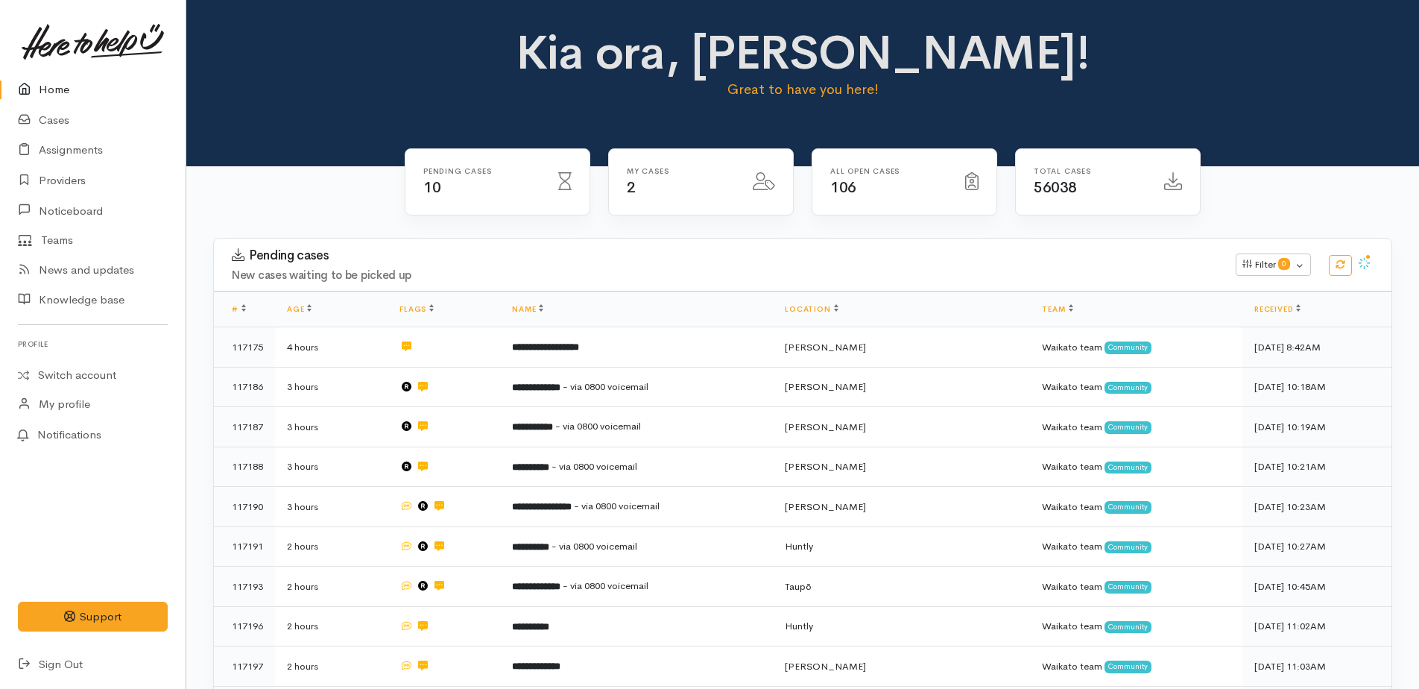
click at [42, 89] on link "Home" at bounding box center [93, 90] width 186 height 31
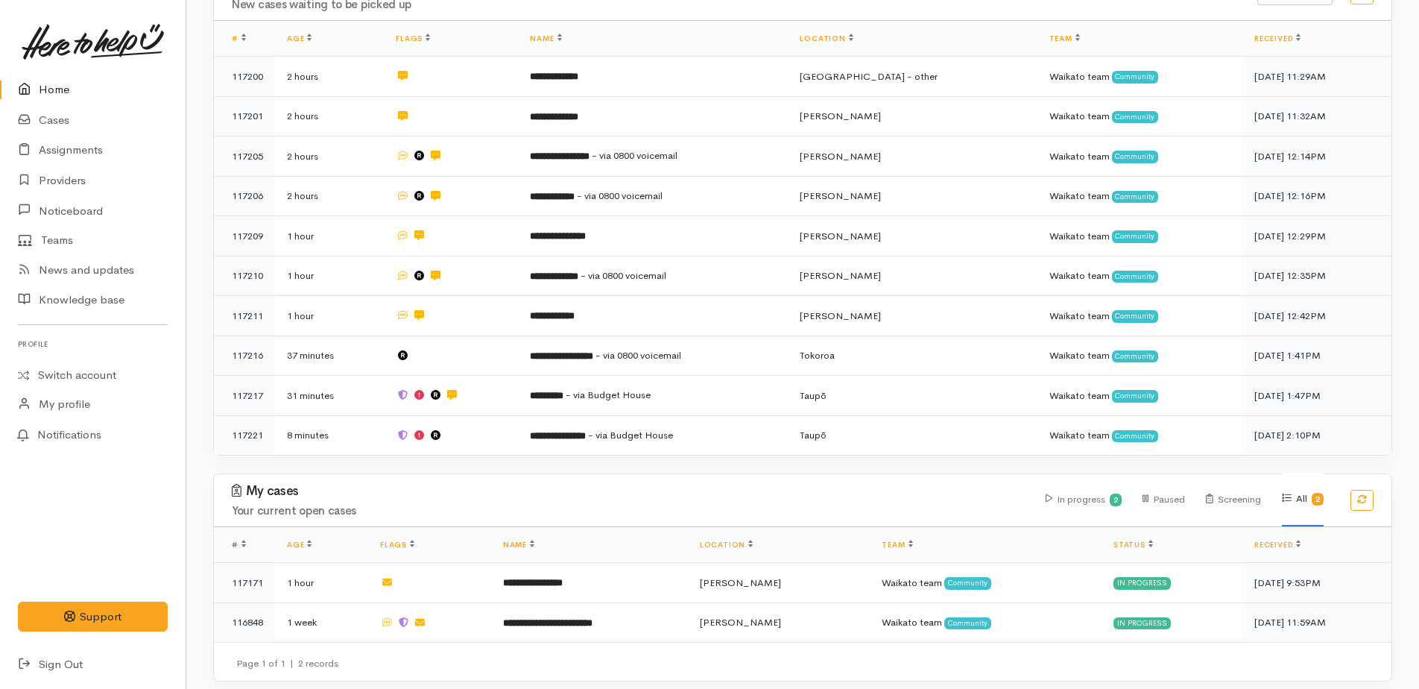
scroll to position [272, 0]
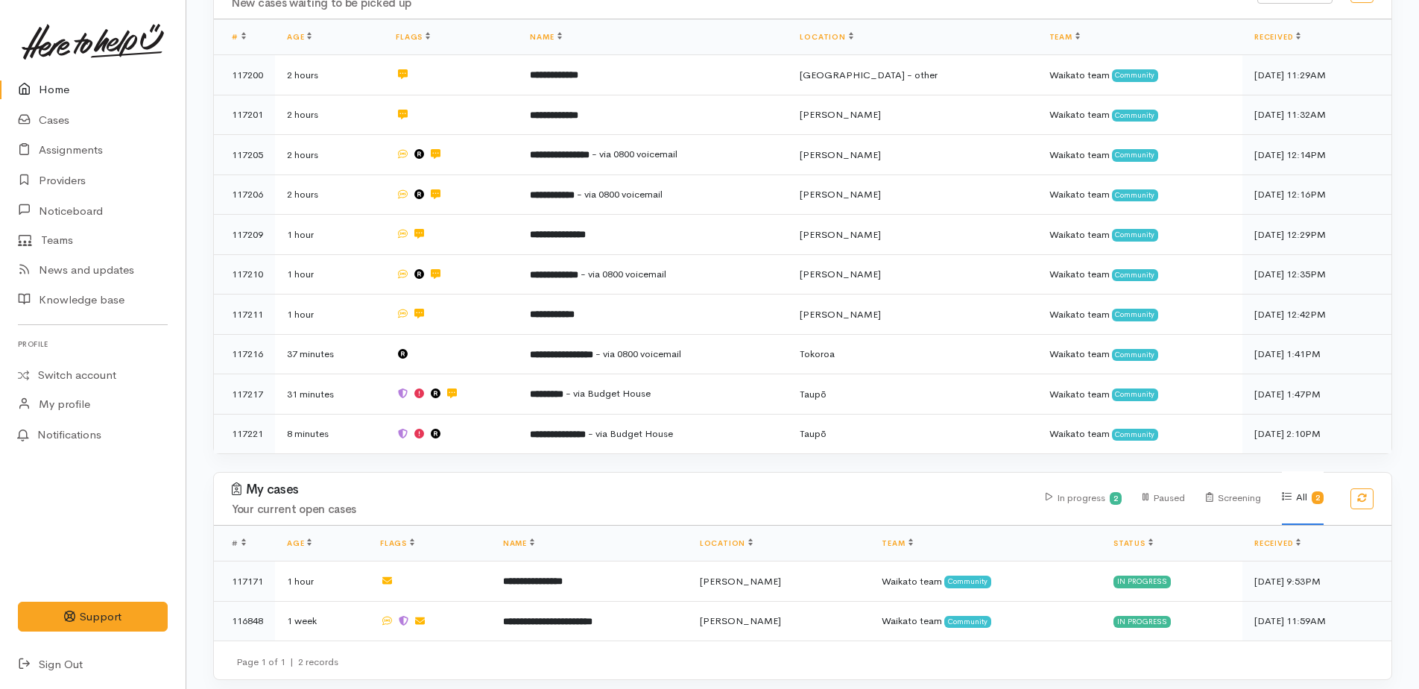
click at [42, 95] on link "Home" at bounding box center [93, 90] width 186 height 31
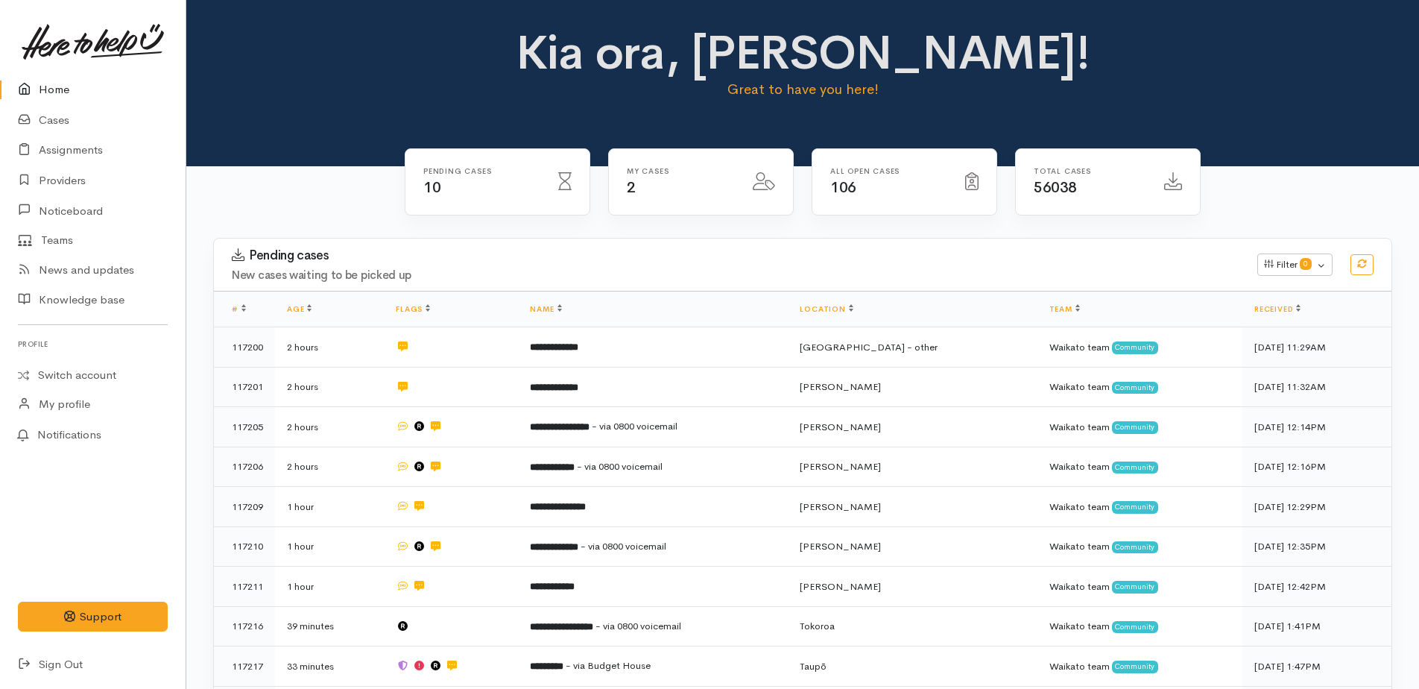
click at [47, 83] on link "Home" at bounding box center [93, 90] width 186 height 31
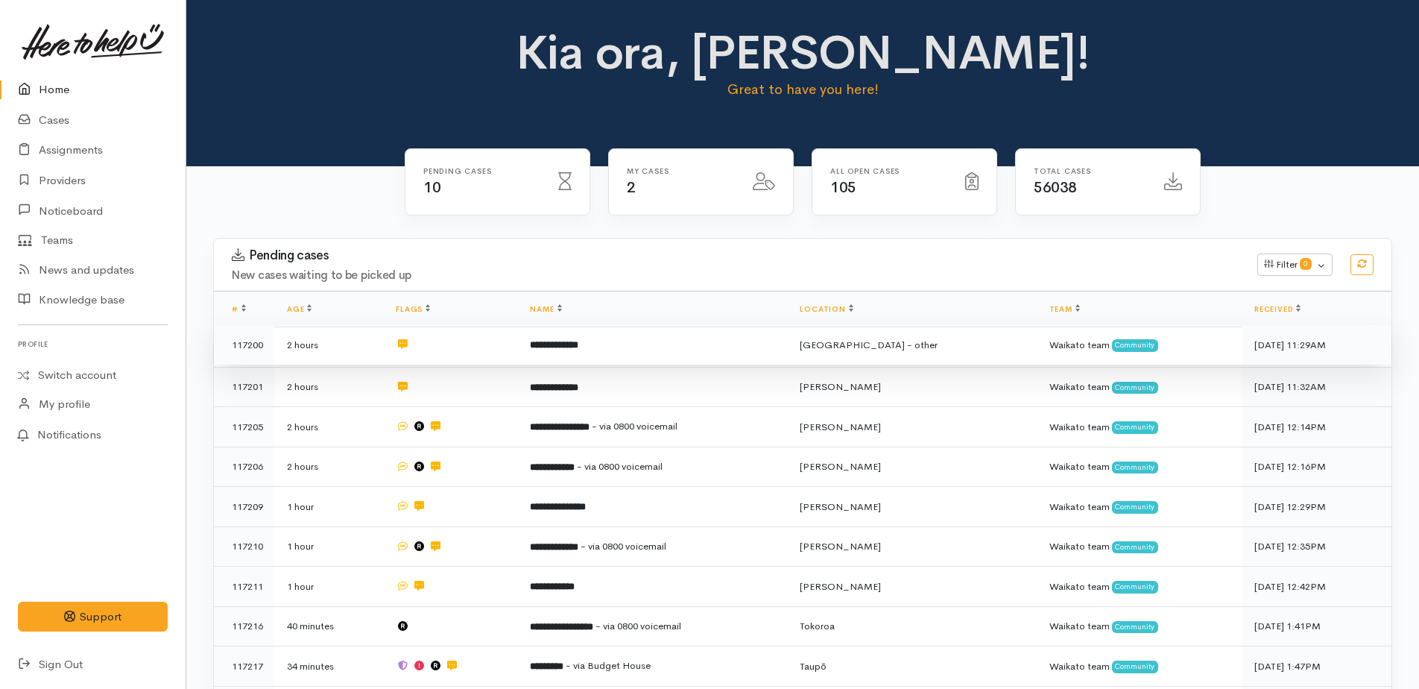
scroll to position [75, 0]
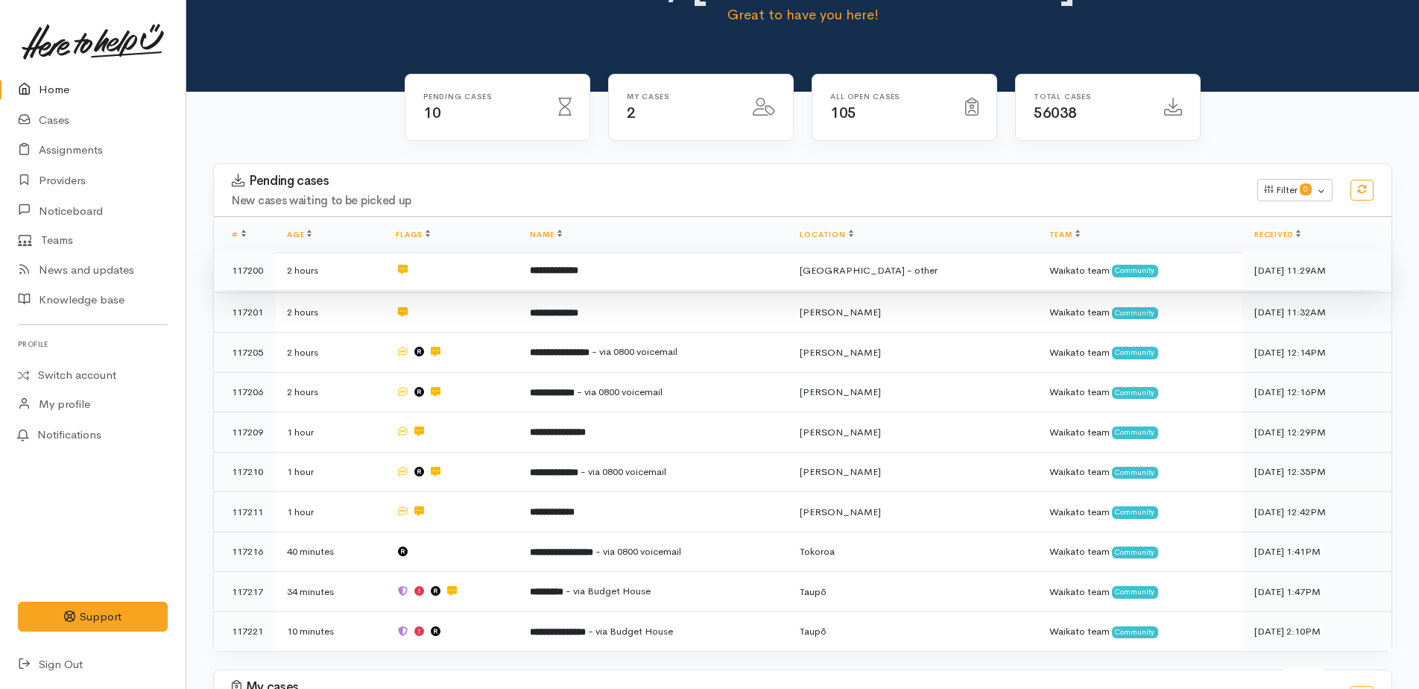
click at [570, 275] on b "**********" at bounding box center [554, 270] width 48 height 10
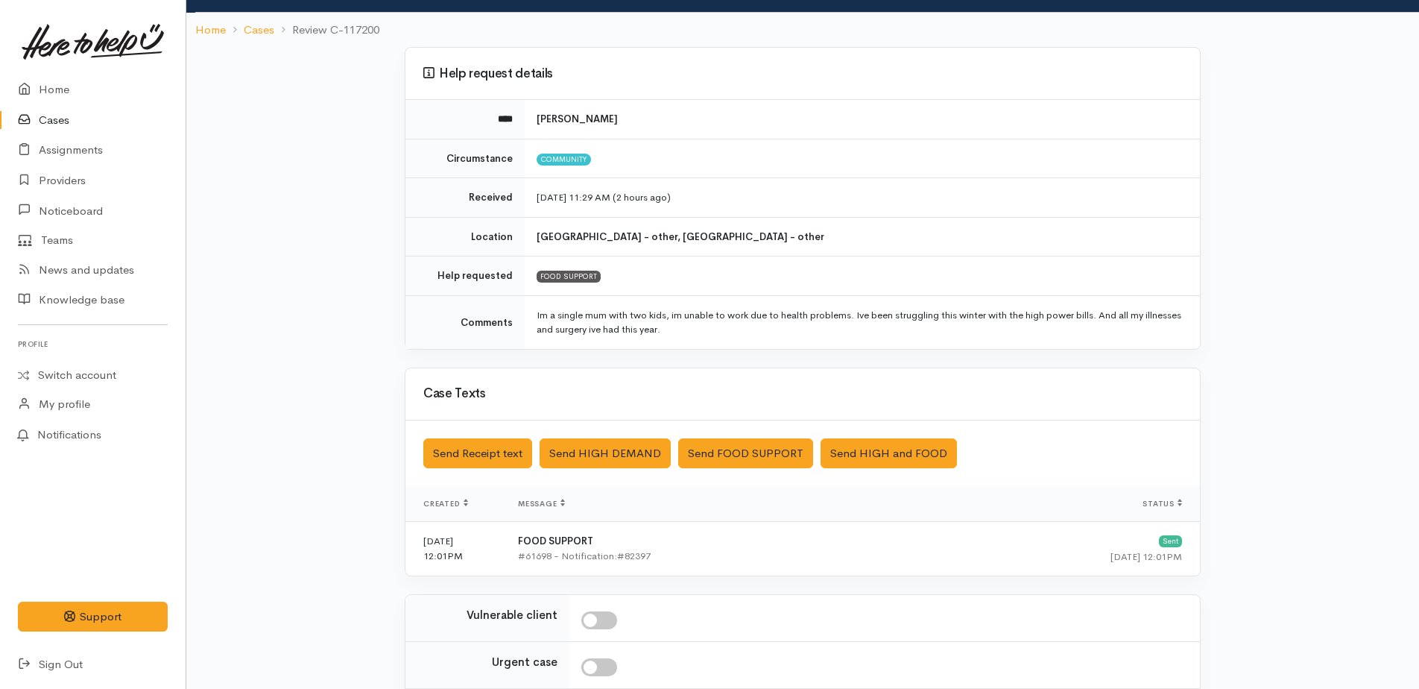
scroll to position [262, 0]
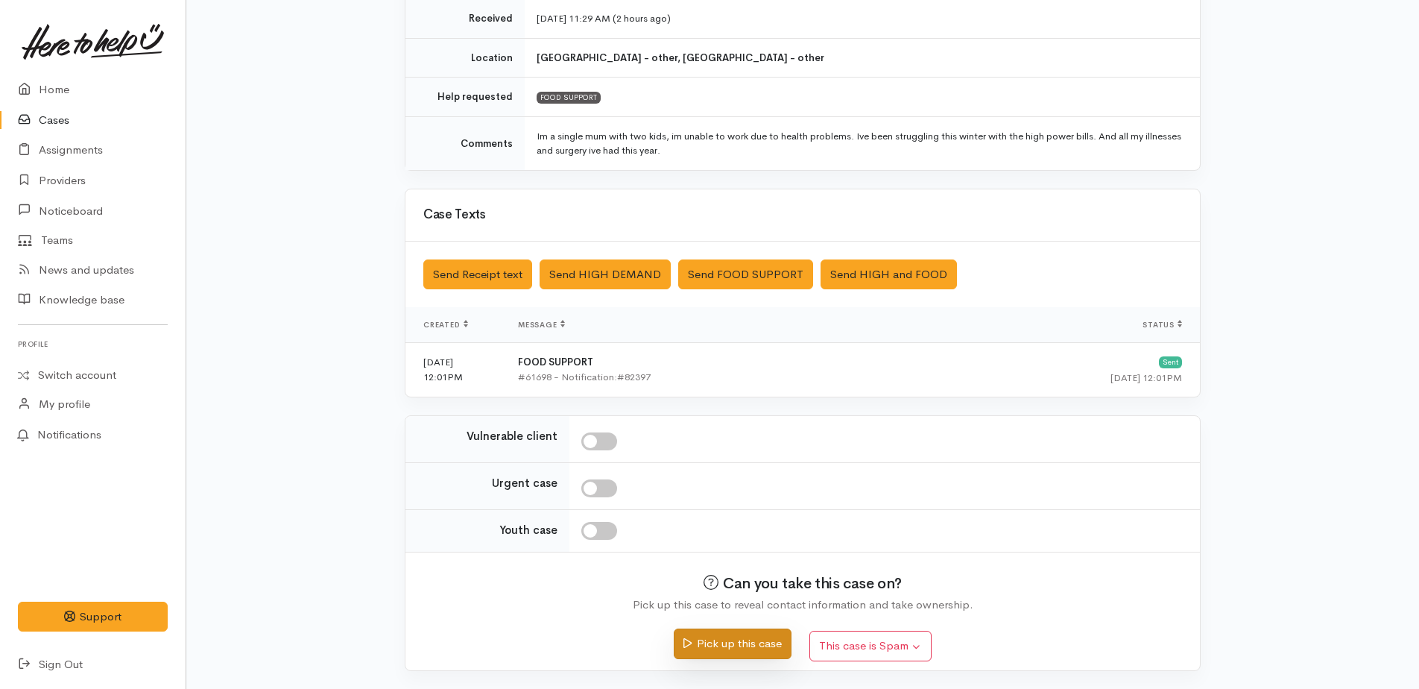
click at [750, 642] on button "Pick up this case" at bounding box center [732, 643] width 117 height 31
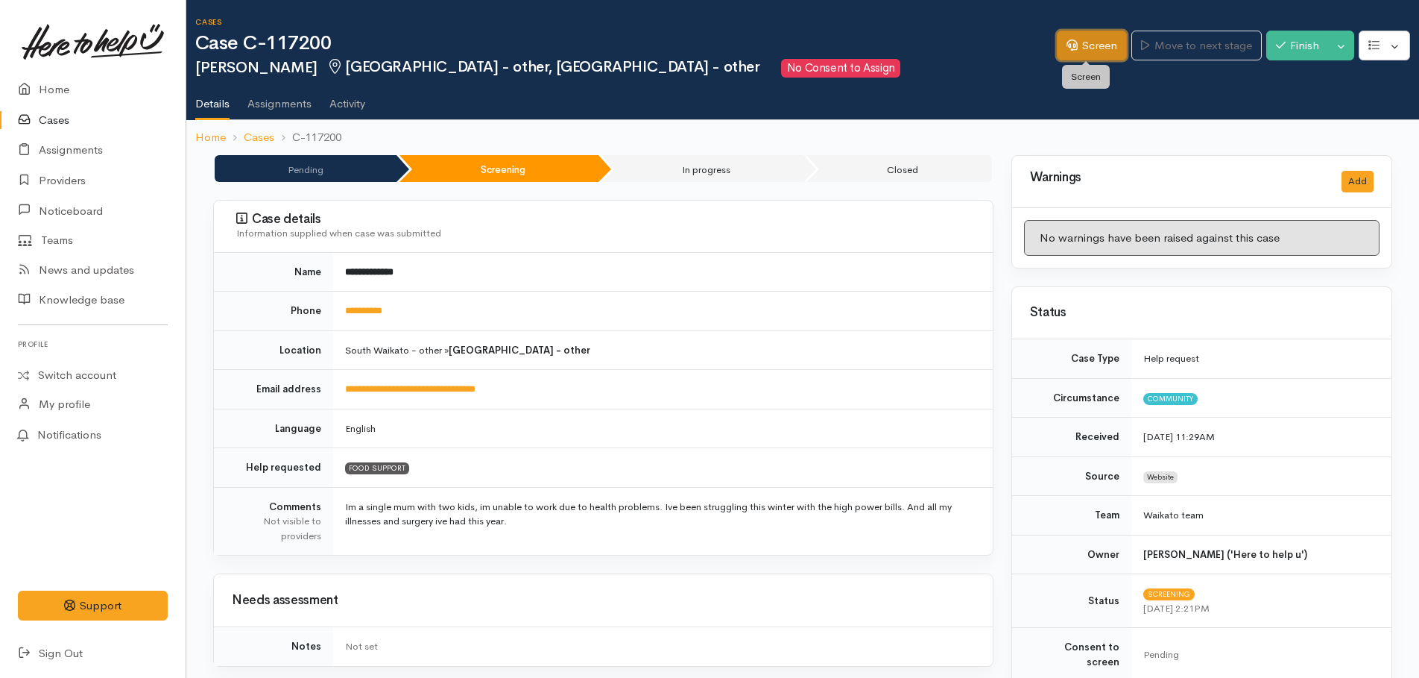
click at [1092, 42] on link "Screen" at bounding box center [1092, 46] width 70 height 31
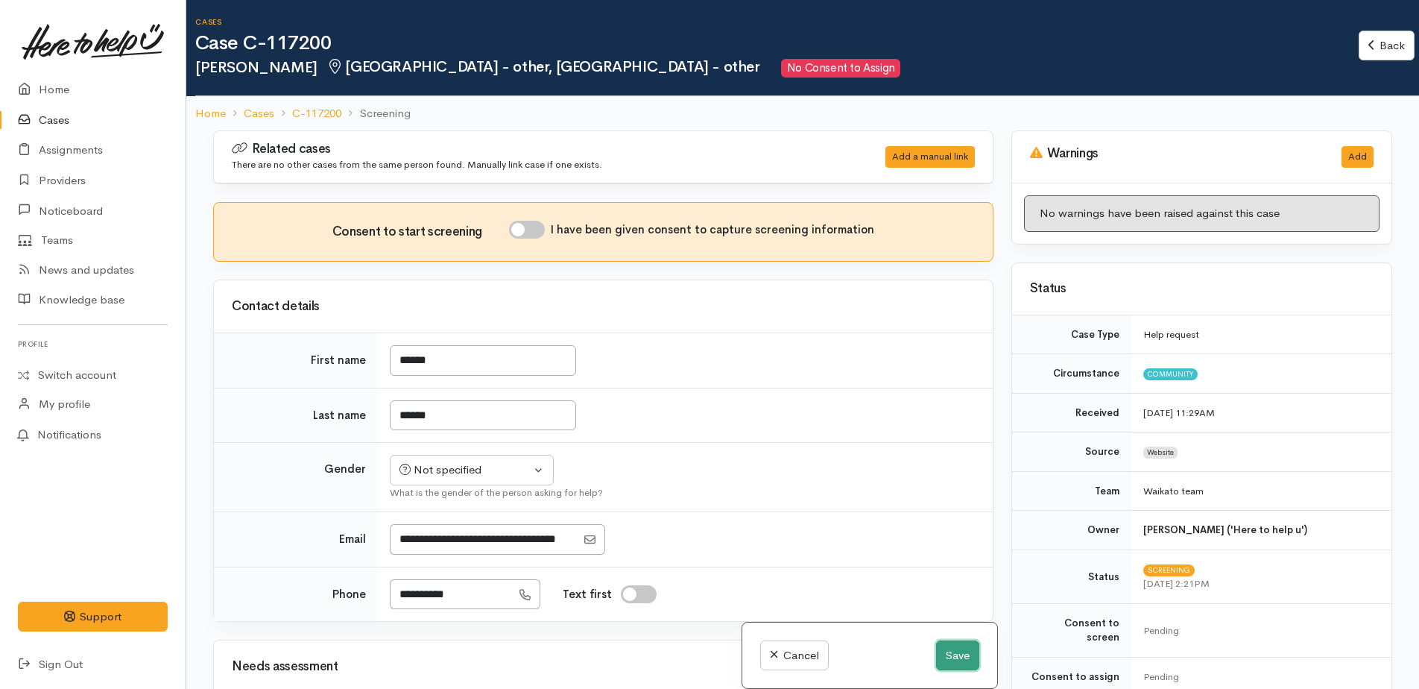
click at [959, 646] on button "Save" at bounding box center [957, 655] width 43 height 31
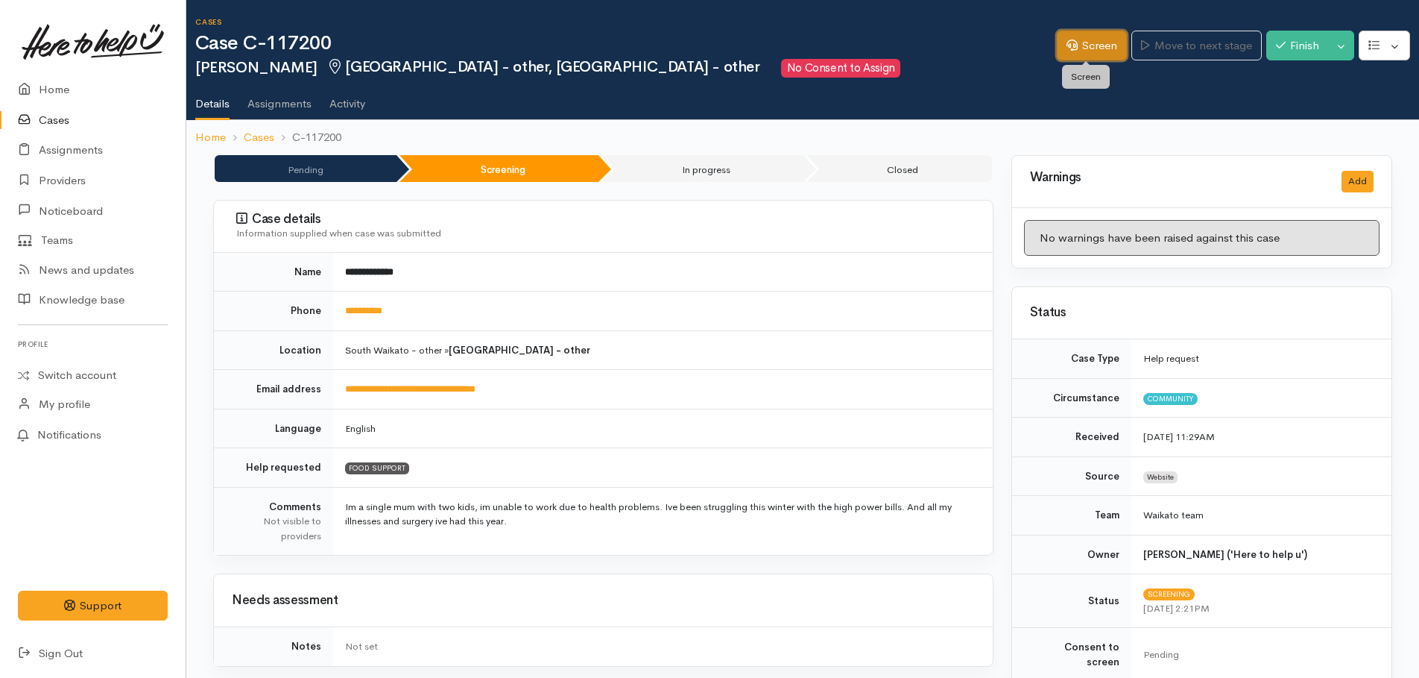
click at [1089, 55] on link "Screen" at bounding box center [1092, 46] width 70 height 31
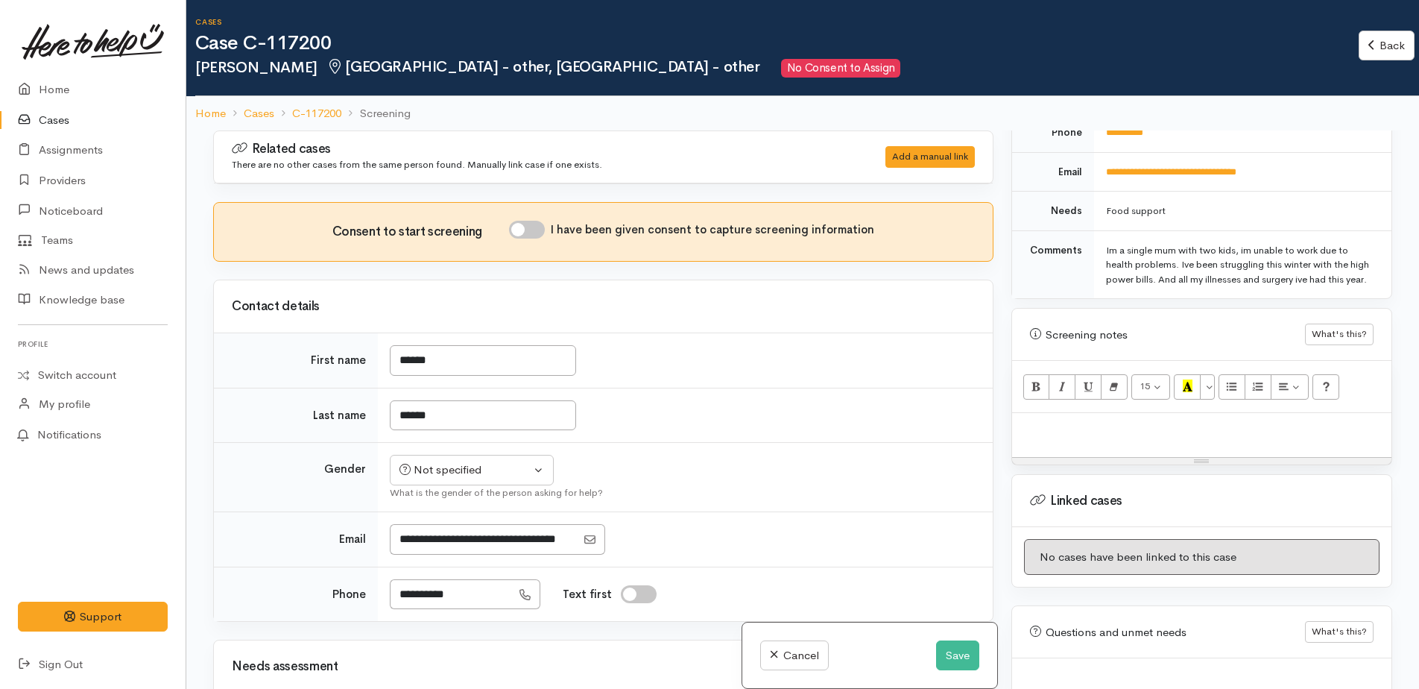
scroll to position [795, 0]
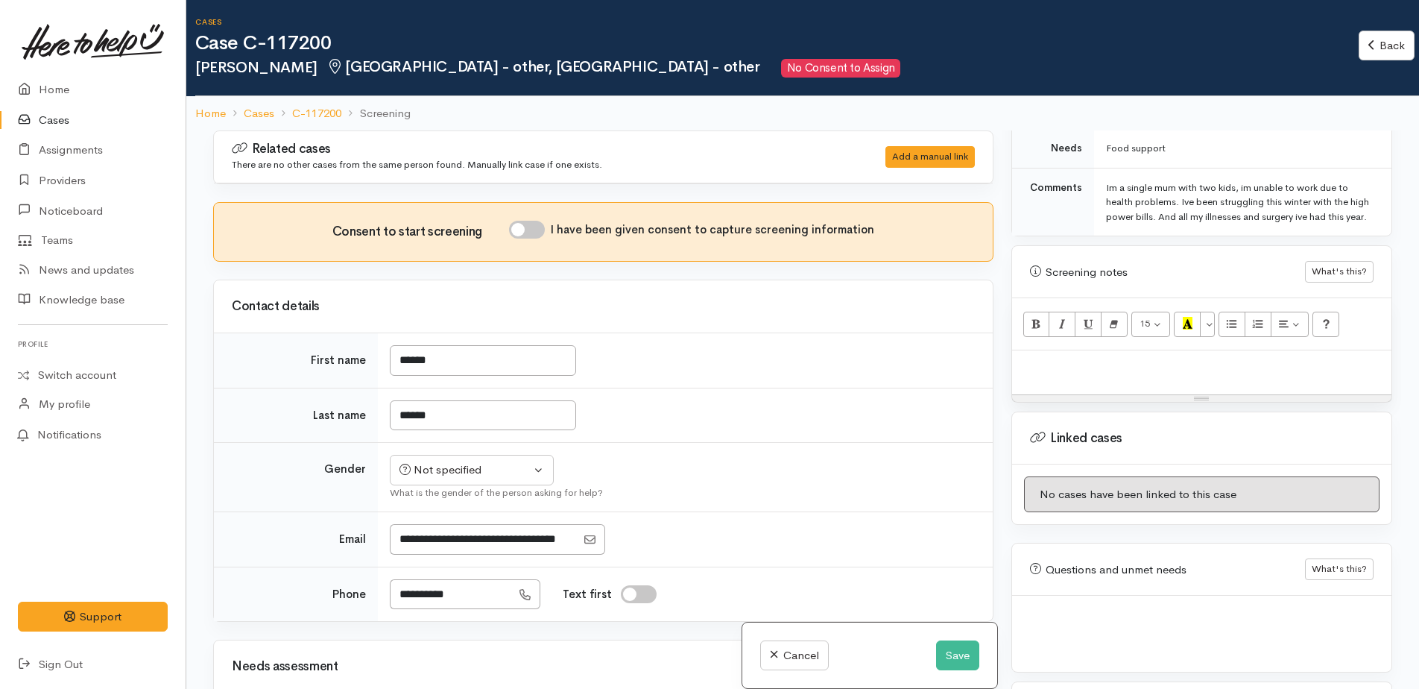
click at [1091, 380] on div at bounding box center [1201, 372] width 379 height 44
paste div
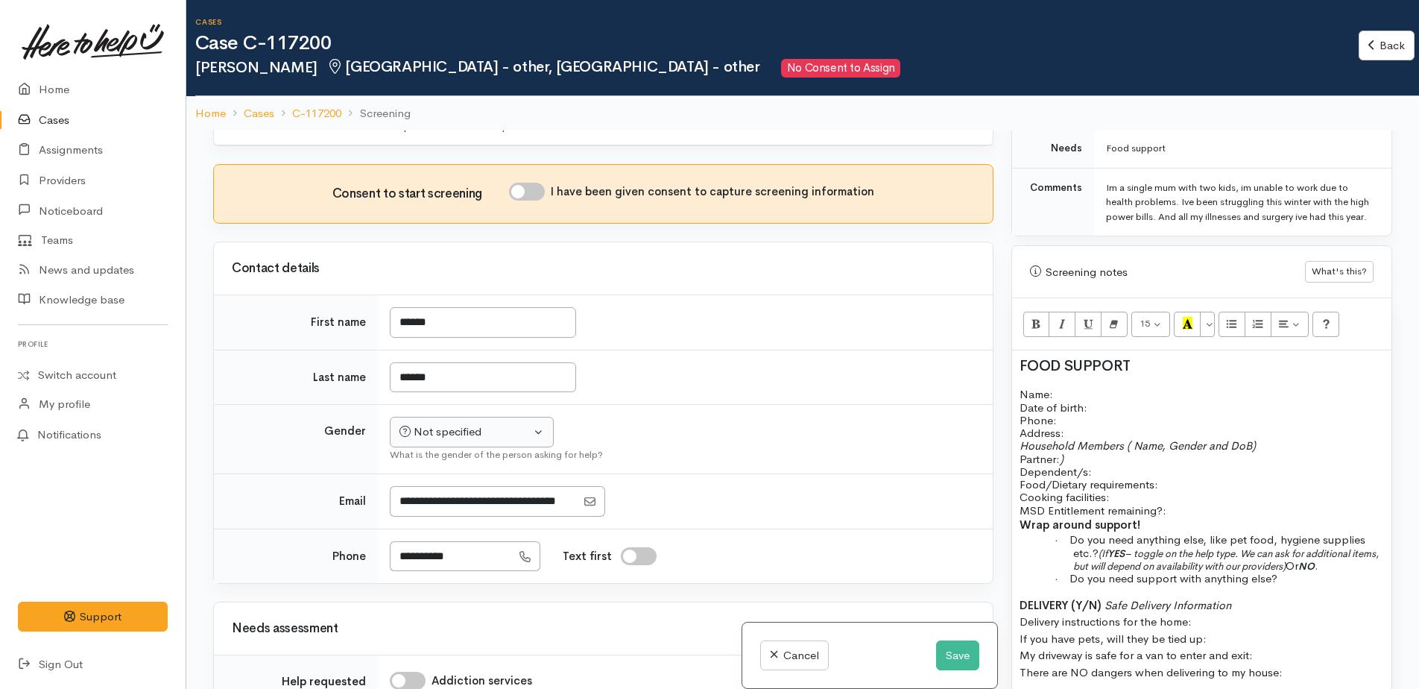
scroll to position [75, 0]
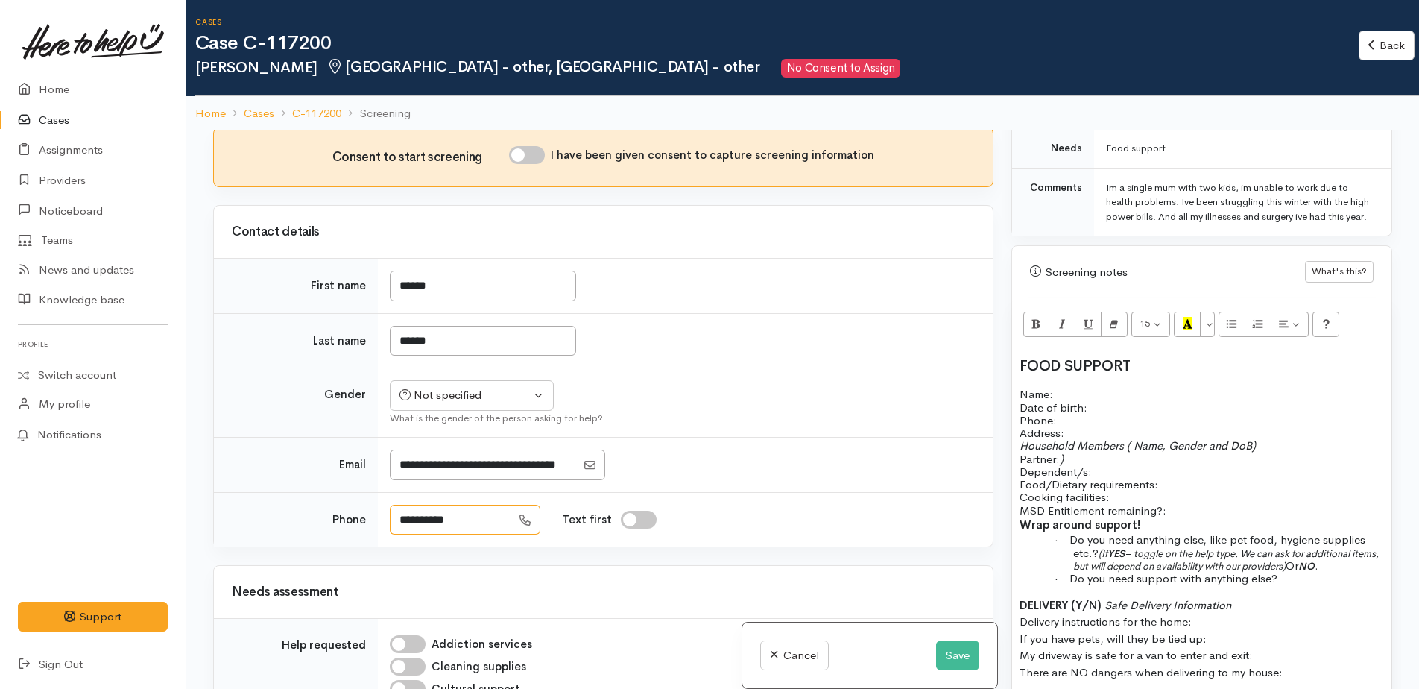
drag, startPoint x: 480, startPoint y: 522, endPoint x: 398, endPoint y: 515, distance: 82.3
click at [398, 515] on input "**********" at bounding box center [451, 520] width 122 height 31
click at [1071, 397] on p "Name: Date of birth: Phone:" at bounding box center [1202, 407] width 365 height 39
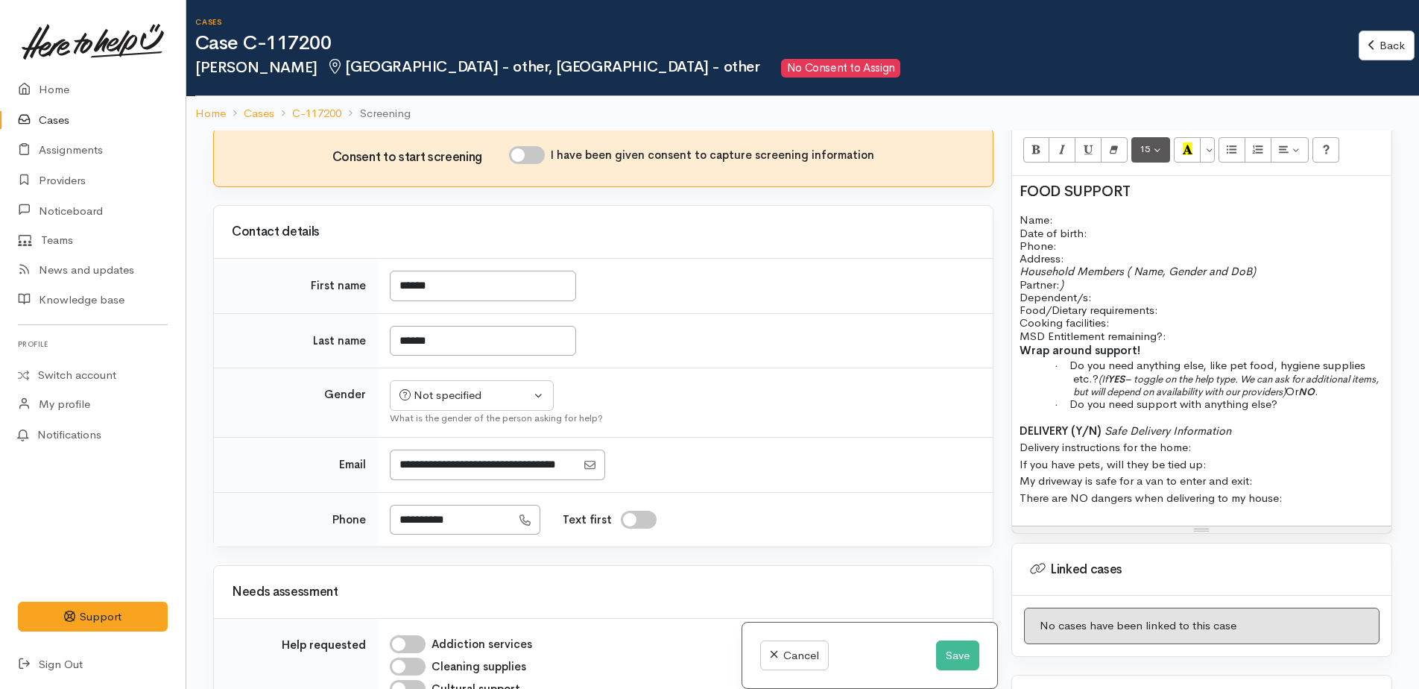
scroll to position [728, 0]
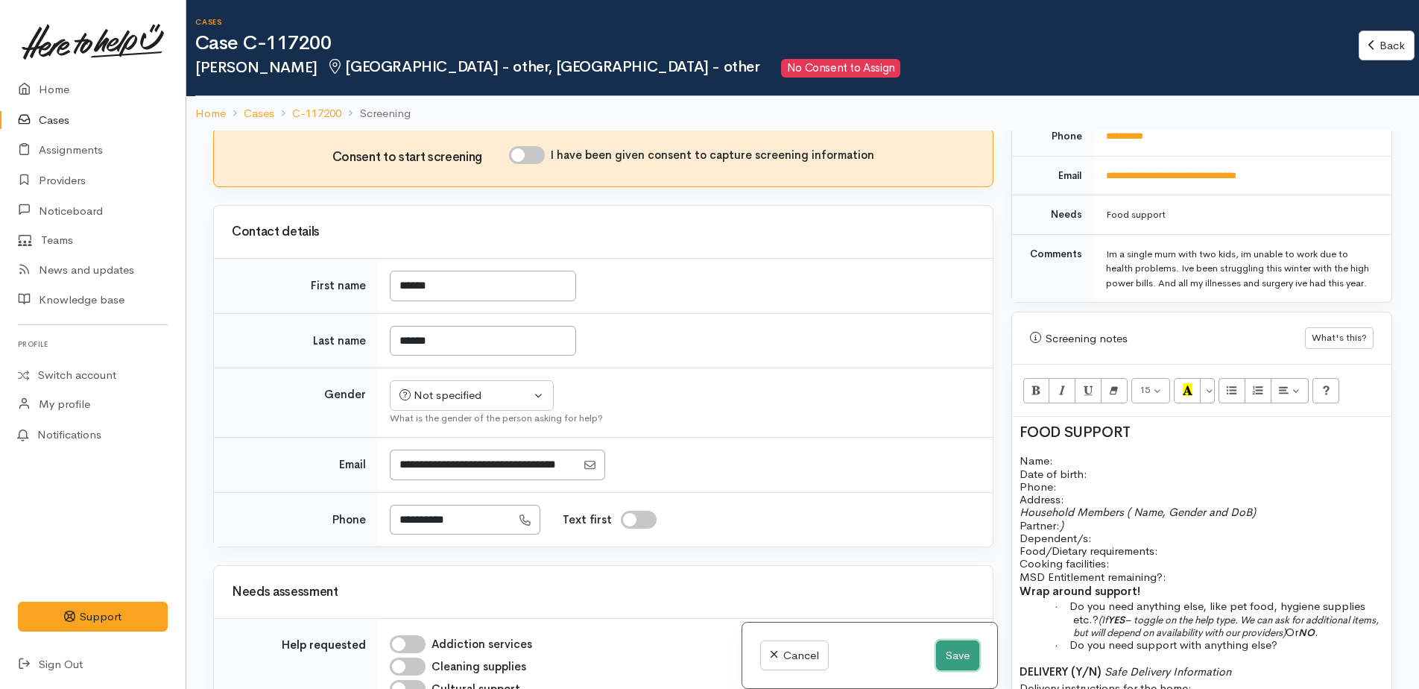
click at [948, 665] on button "Save" at bounding box center [957, 655] width 43 height 31
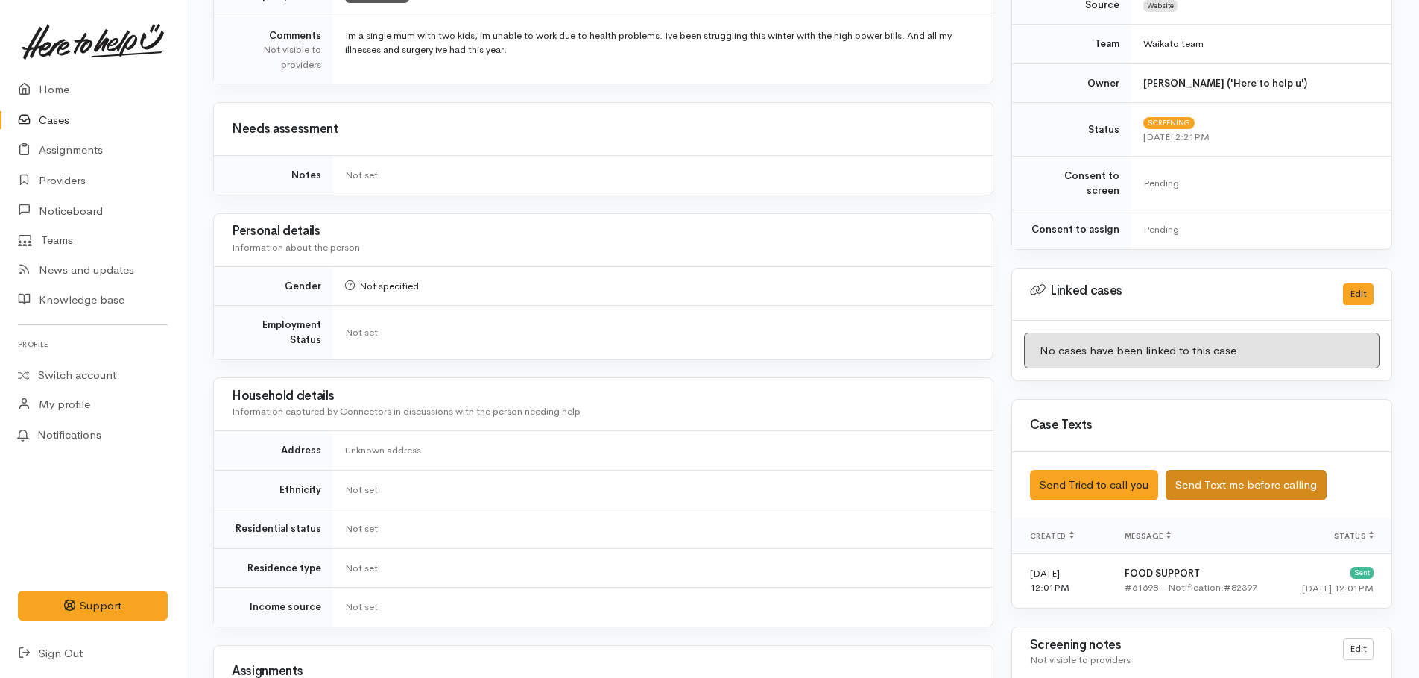
scroll to position [596, 0]
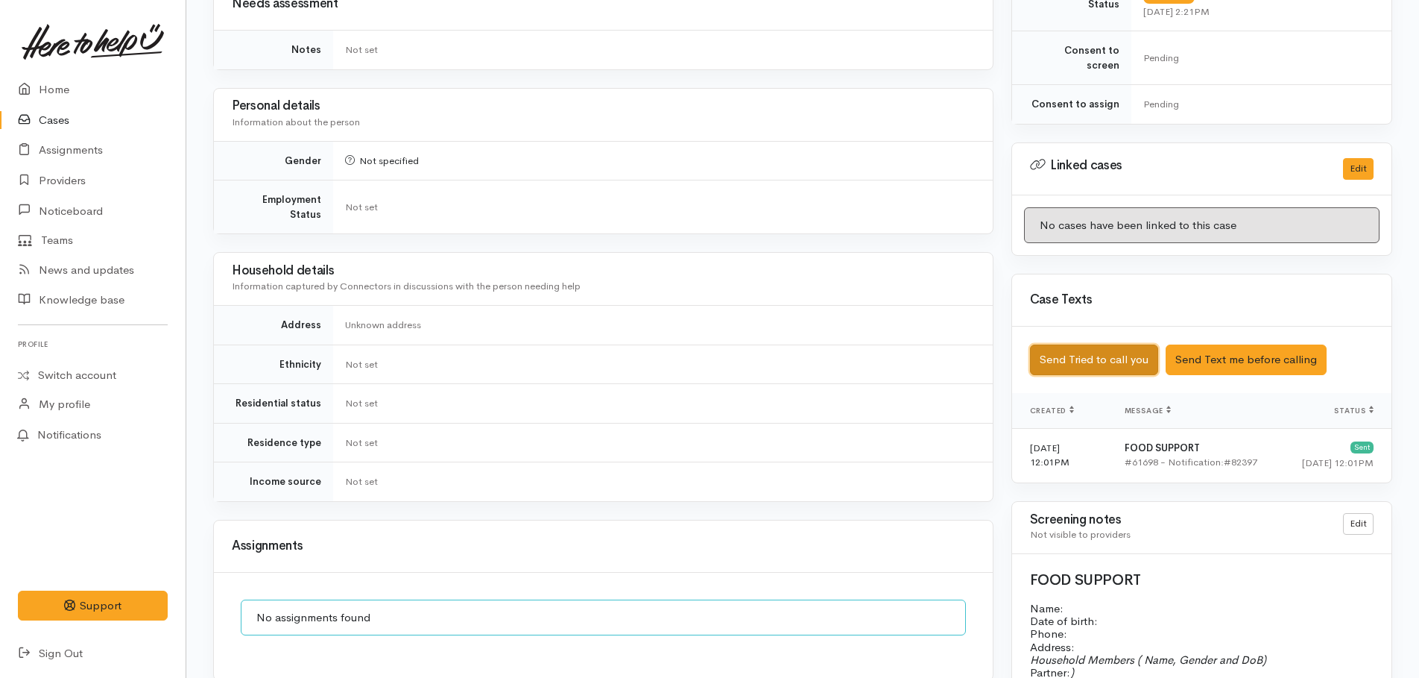
click at [1124, 349] on button "Send Tried to call you" at bounding box center [1094, 359] width 128 height 31
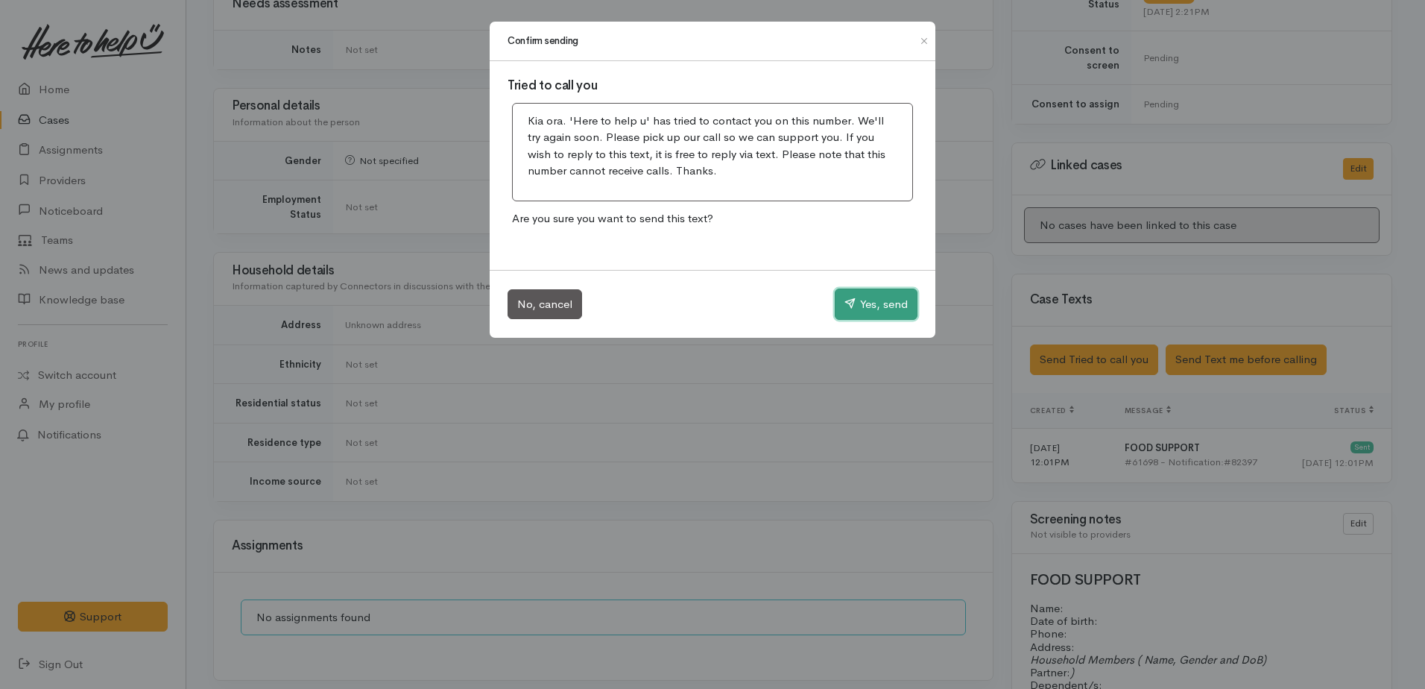
click at [877, 294] on button "Yes, send" at bounding box center [876, 303] width 83 height 31
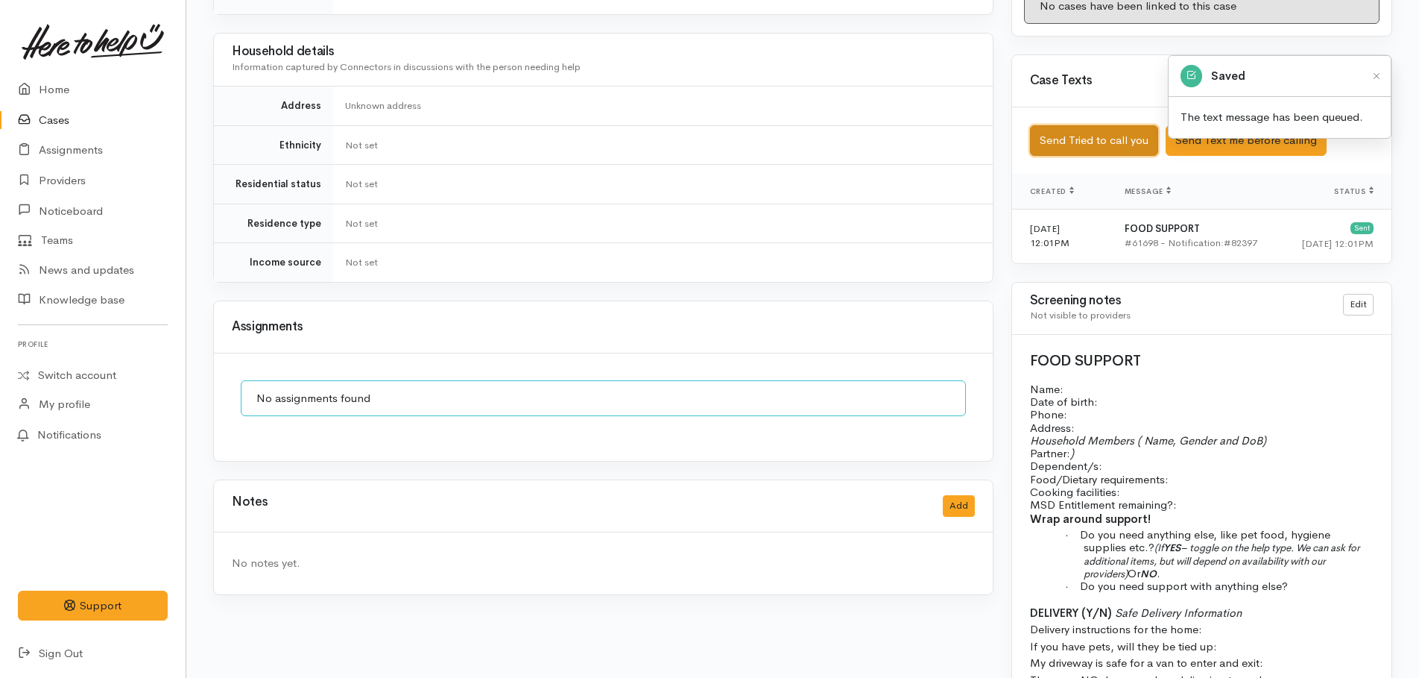
scroll to position [820, 0]
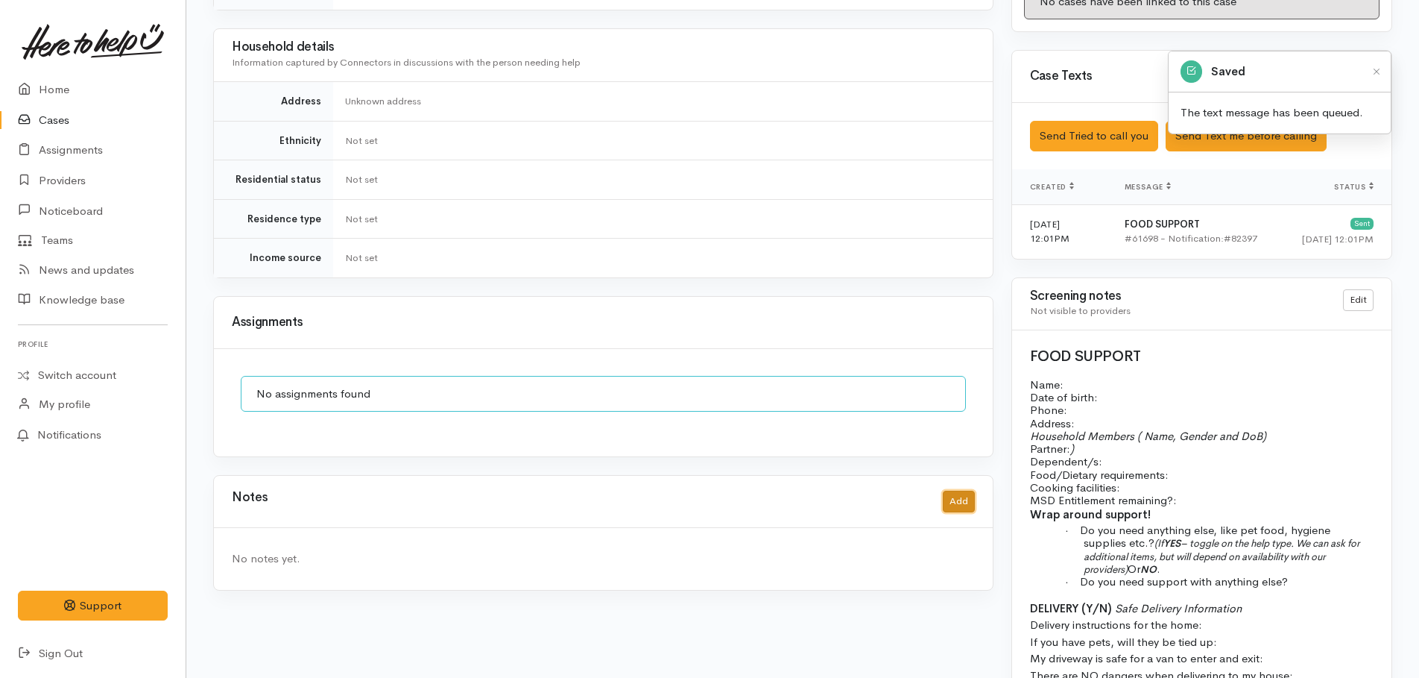
click at [956, 490] on button "Add" at bounding box center [959, 501] width 32 height 22
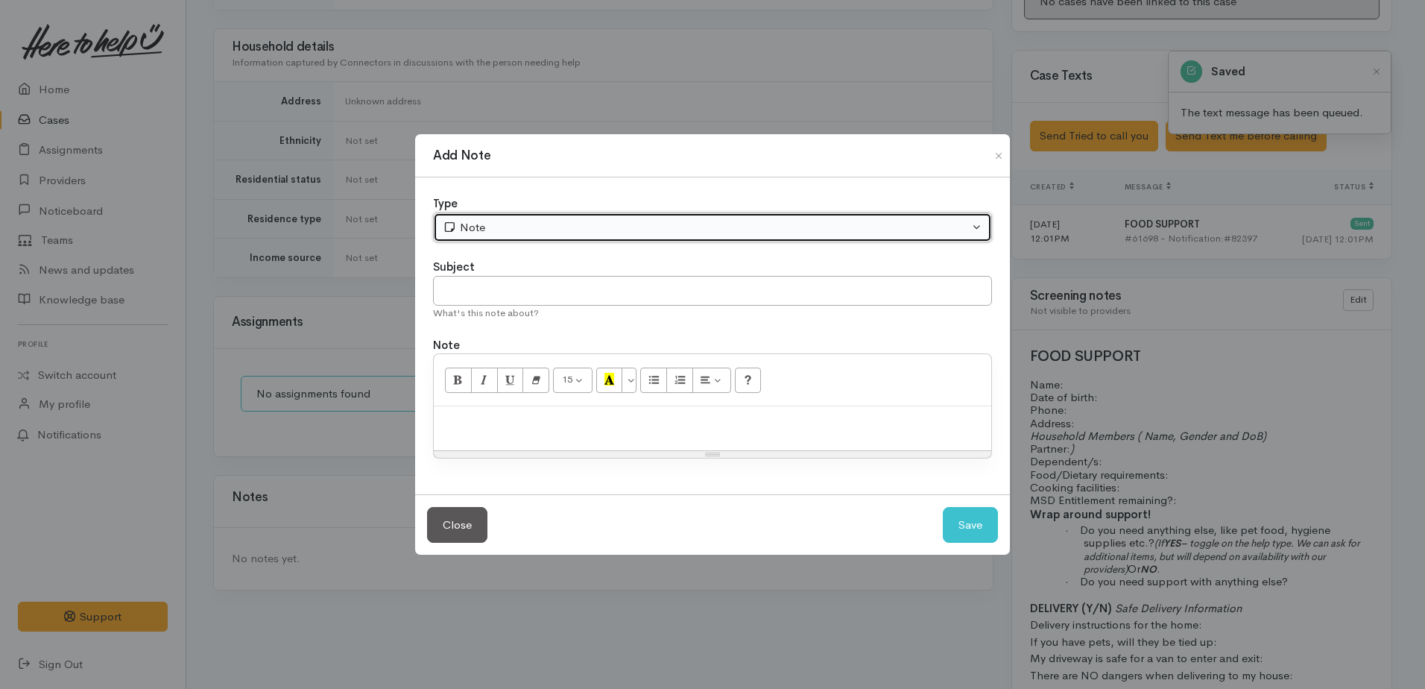
drag, startPoint x: 467, startPoint y: 230, endPoint x: 473, endPoint y: 244, distance: 15.4
click at [467, 230] on div "Note" at bounding box center [706, 227] width 526 height 17
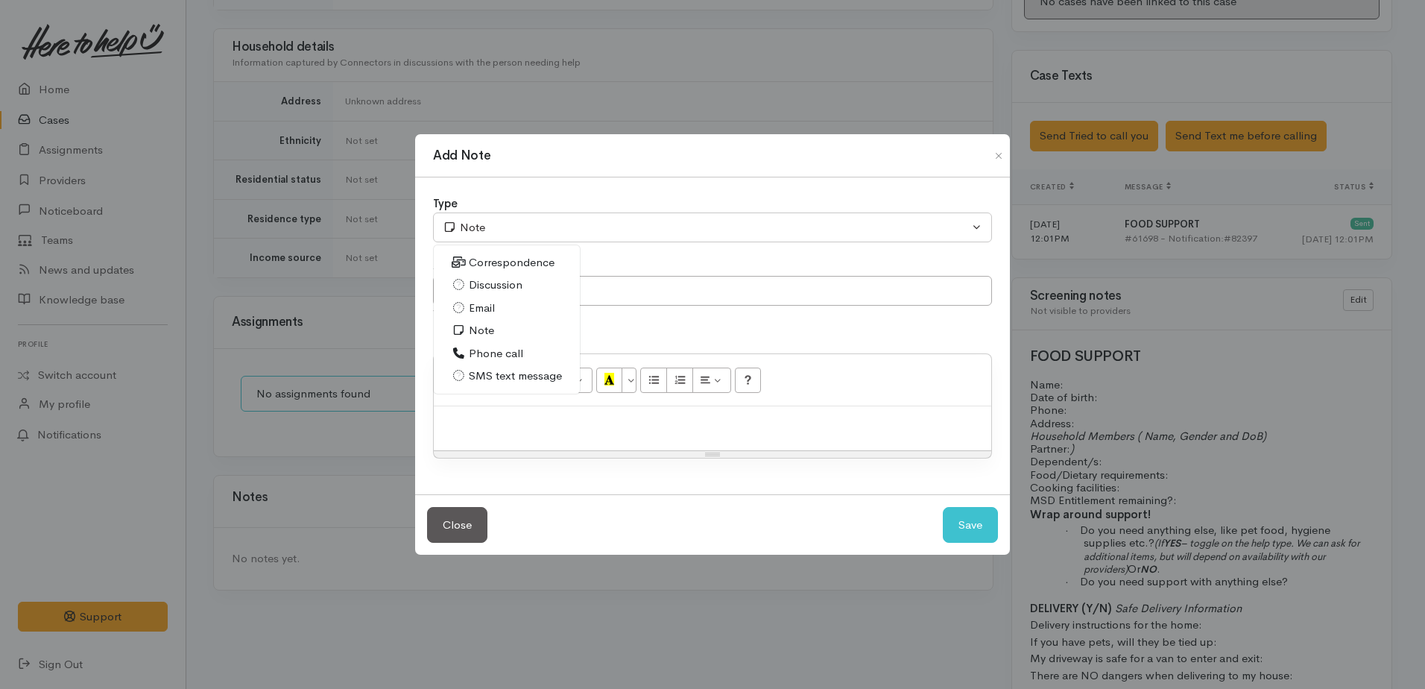
click at [470, 351] on span "Phone call" at bounding box center [496, 353] width 54 height 17
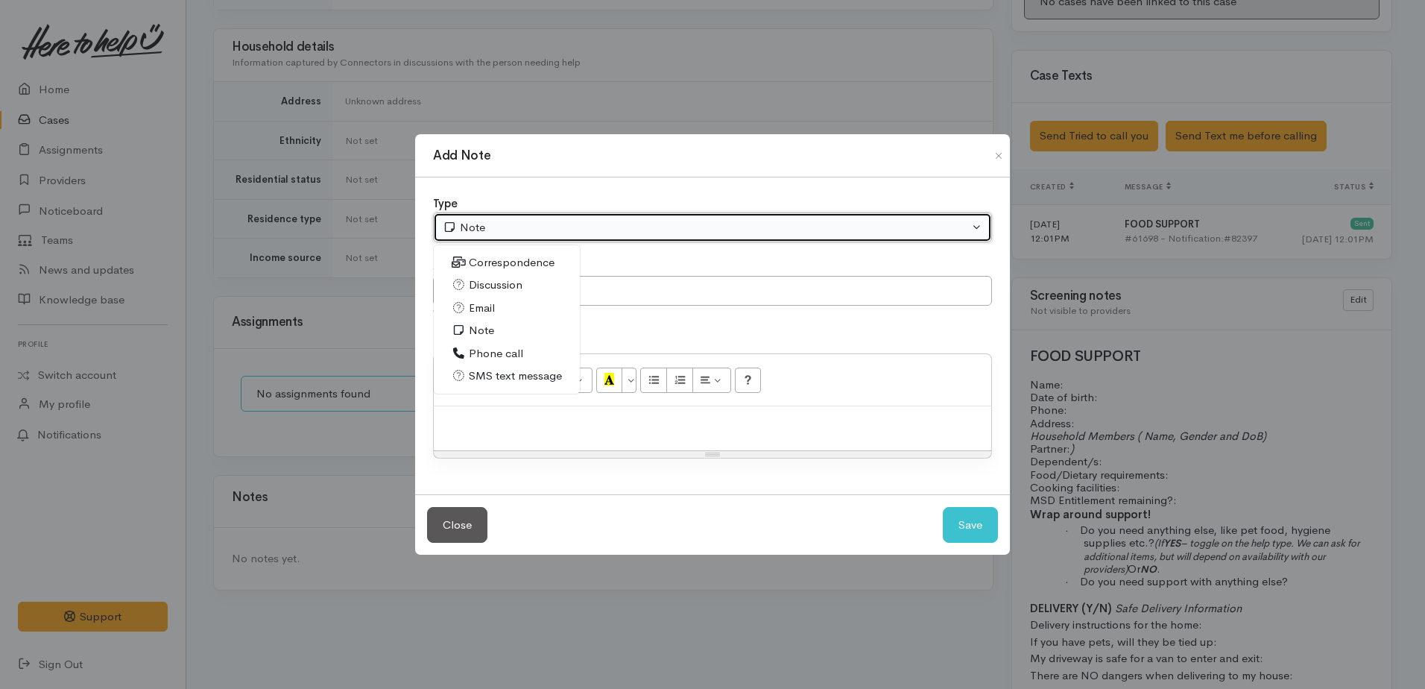
select select "3"
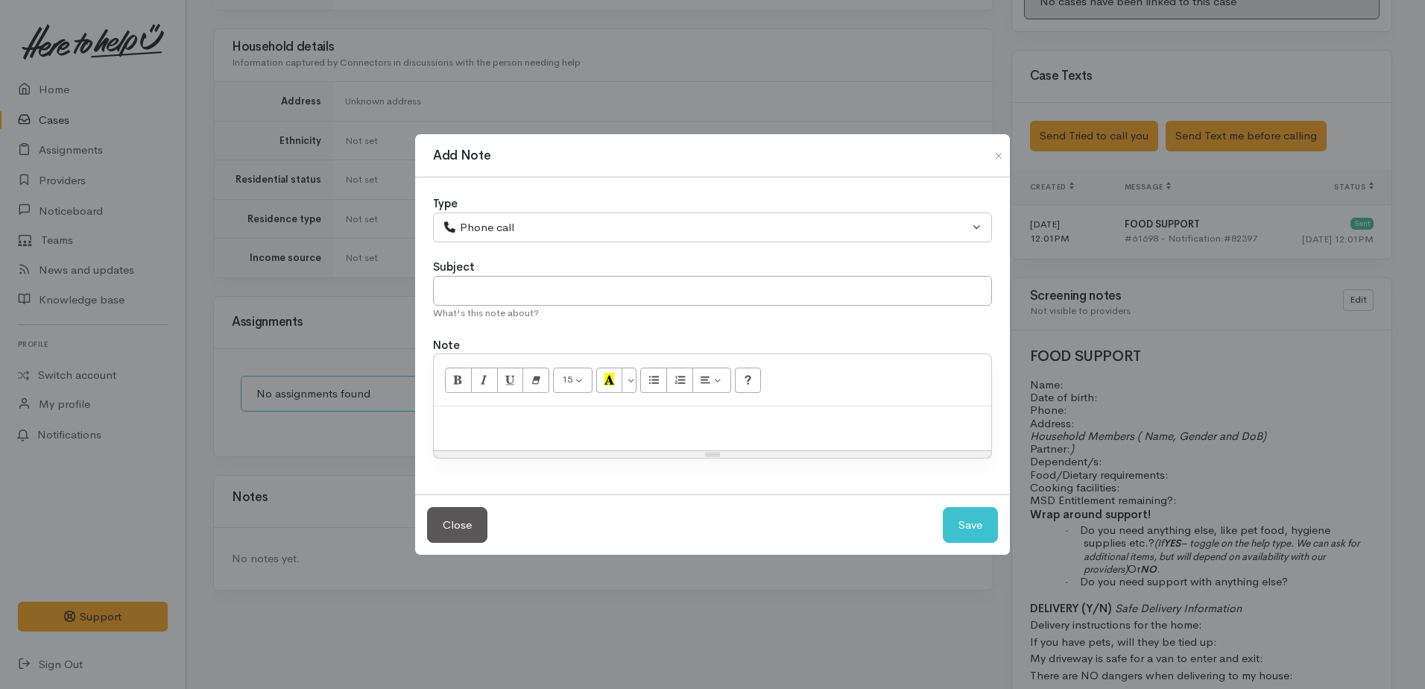
click at [484, 429] on p at bounding box center [712, 422] width 543 height 17
click at [963, 526] on button "Save" at bounding box center [970, 525] width 55 height 37
select select "1"
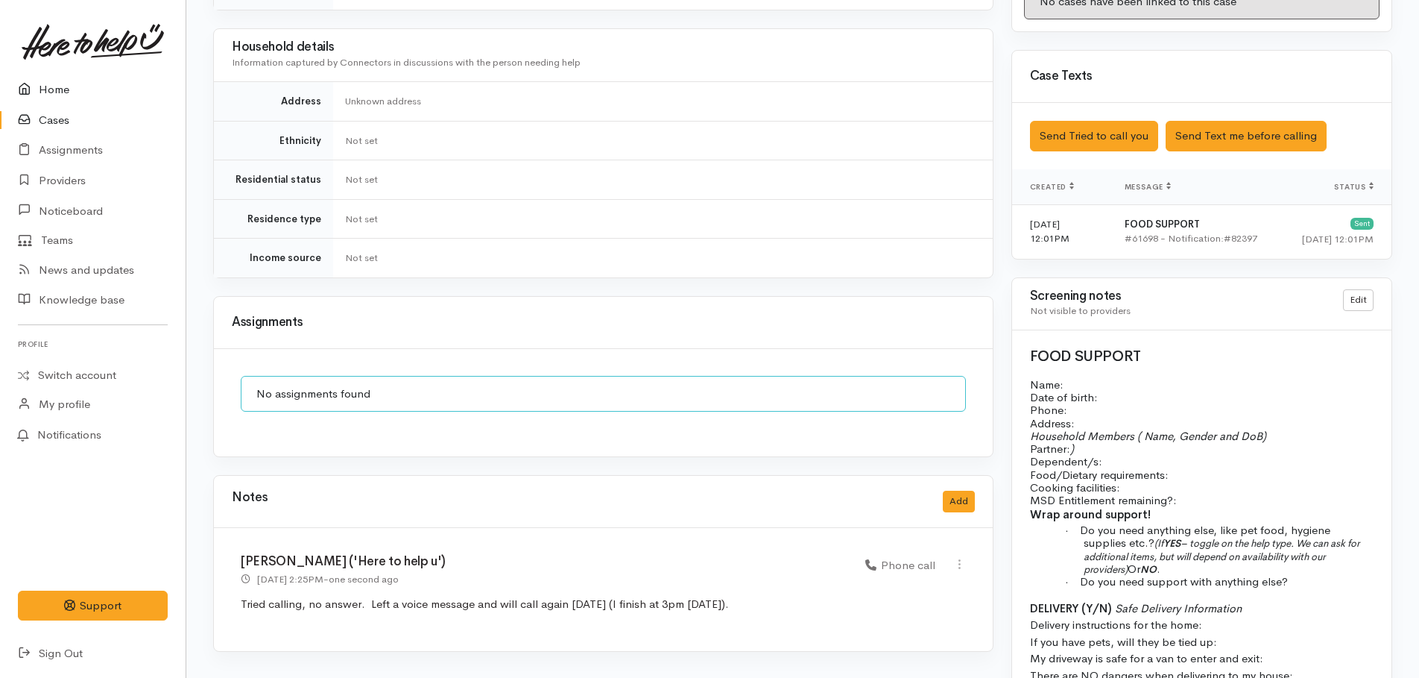
click at [39, 85] on link "Home" at bounding box center [93, 90] width 186 height 31
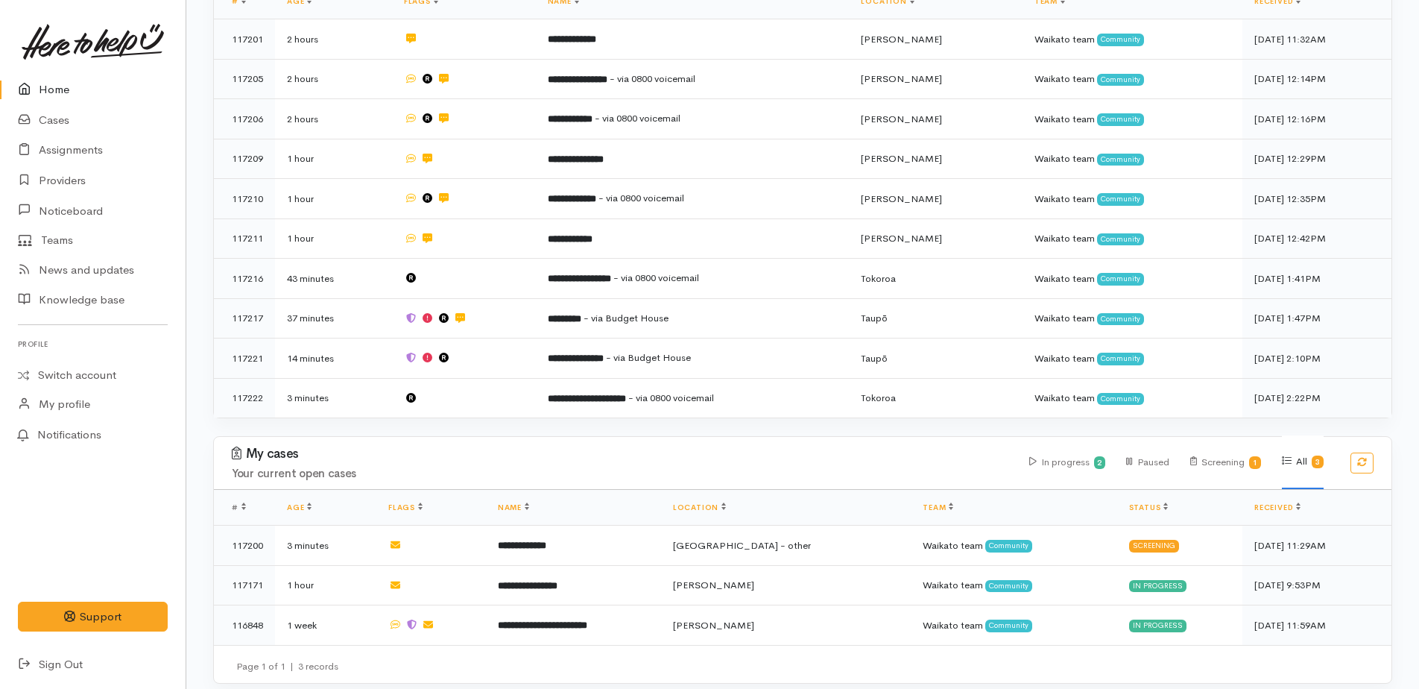
scroll to position [311, 0]
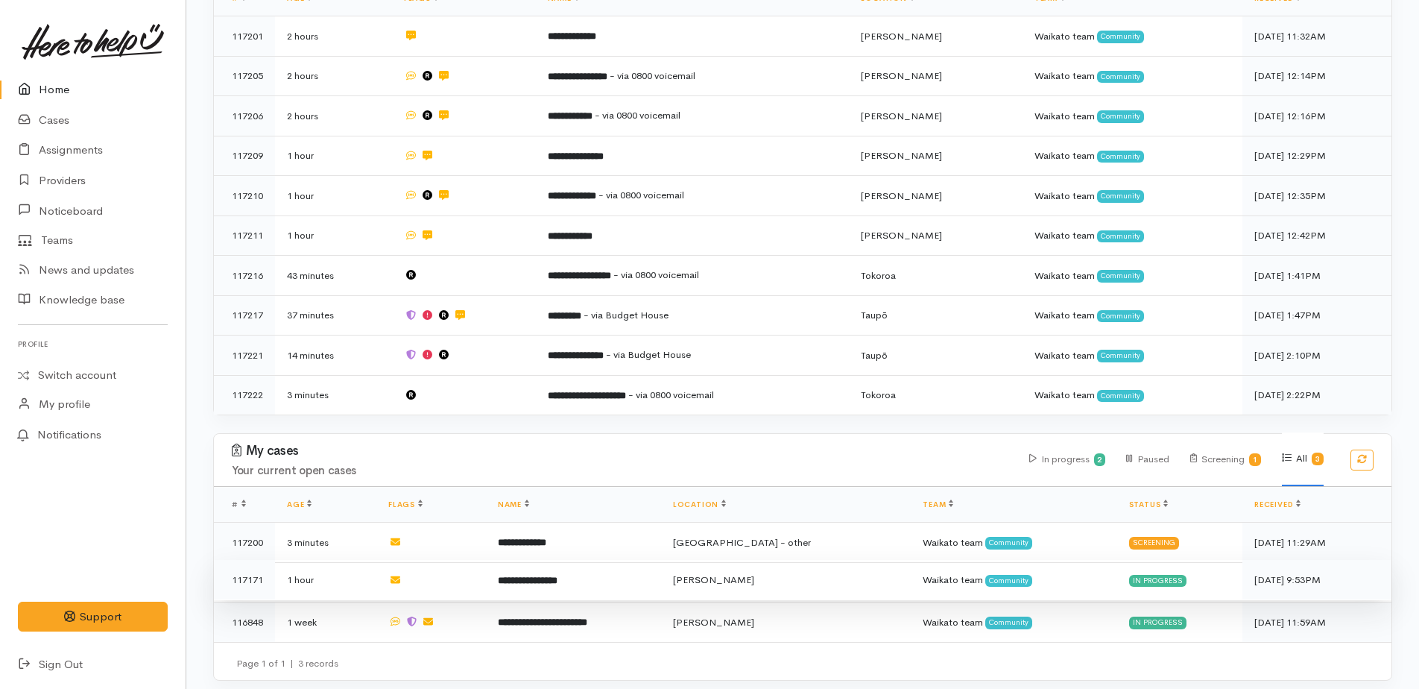
click at [747, 574] on span "[PERSON_NAME]" at bounding box center [713, 579] width 81 height 13
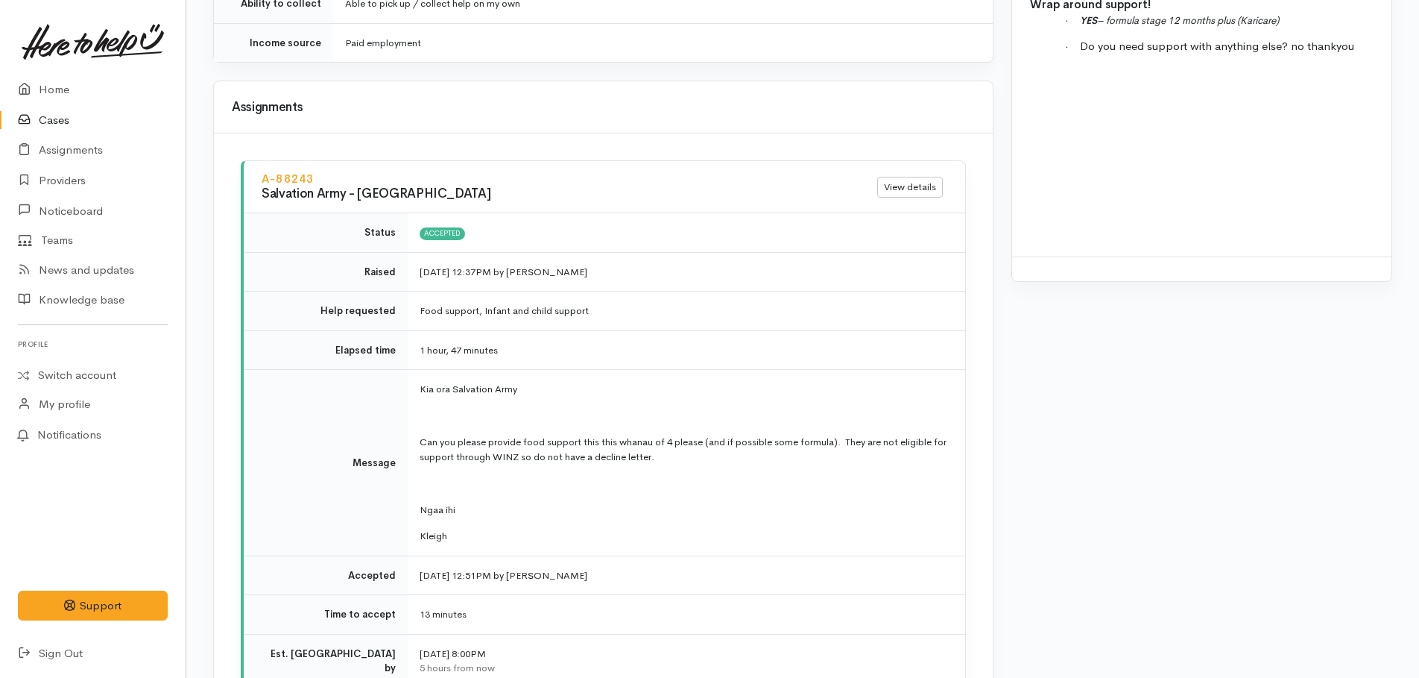
scroll to position [1491, 0]
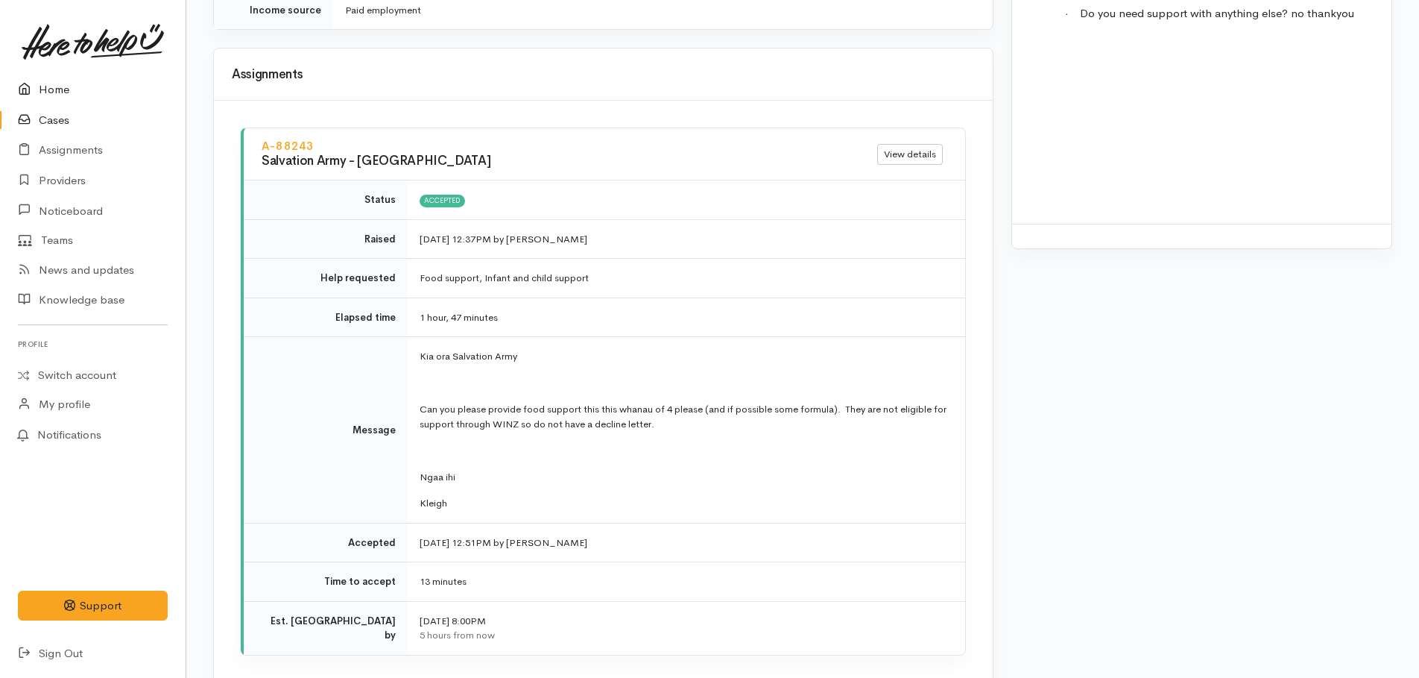
click at [54, 92] on link "Home" at bounding box center [93, 90] width 186 height 31
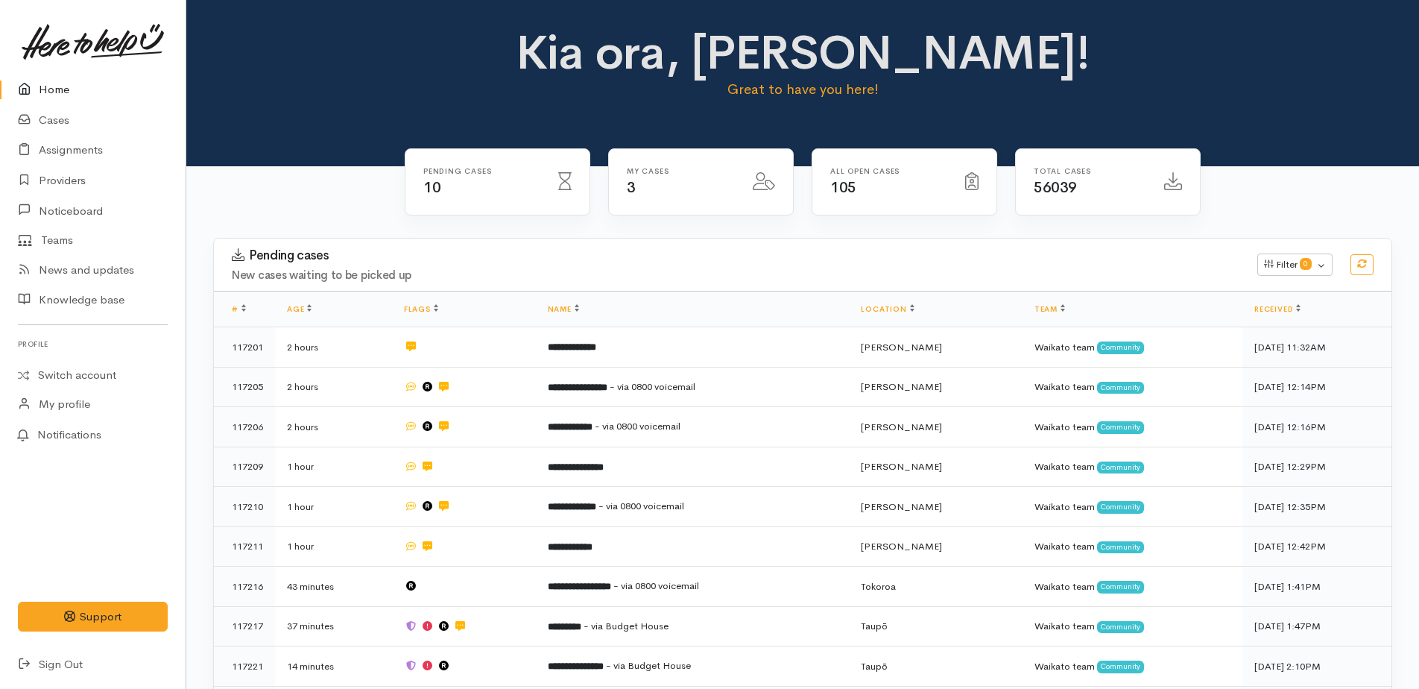
click at [55, 88] on link "Home" at bounding box center [93, 90] width 186 height 31
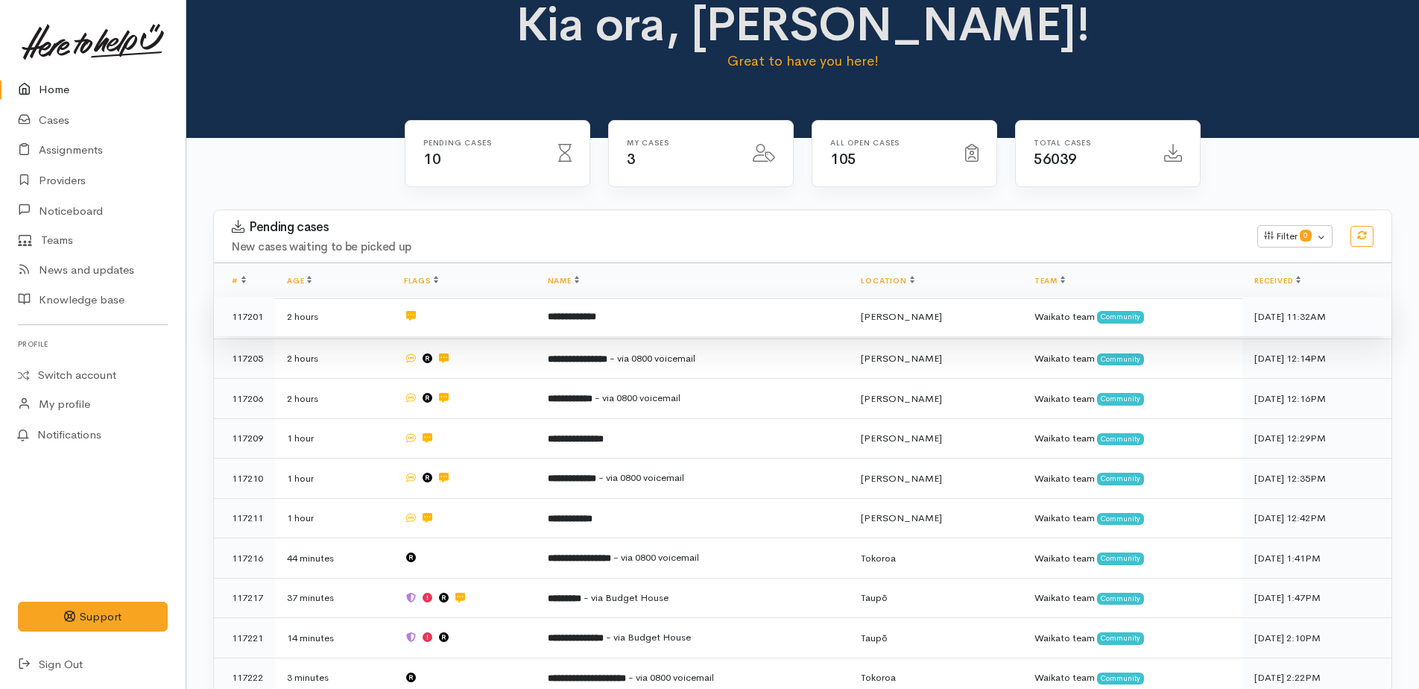
scroll to position [75, 0]
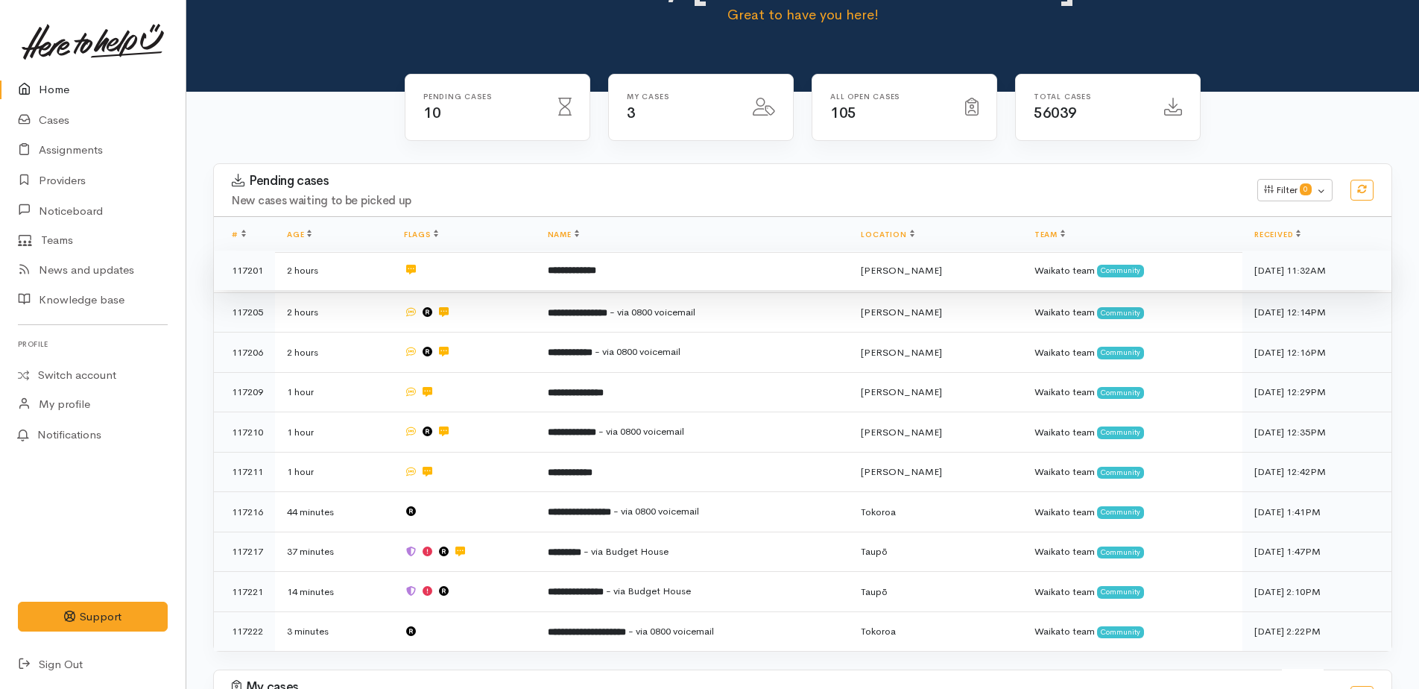
click at [596, 265] on b "**********" at bounding box center [572, 270] width 48 height 10
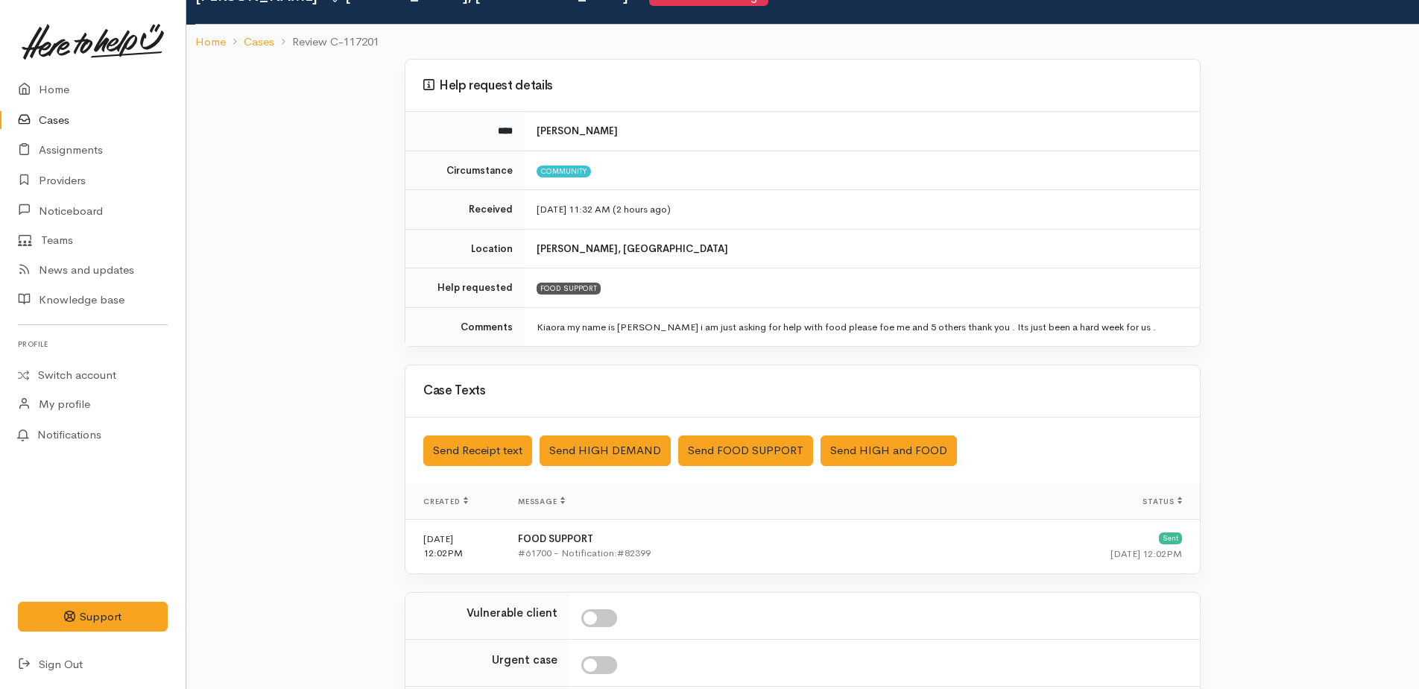
scroll to position [247, 0]
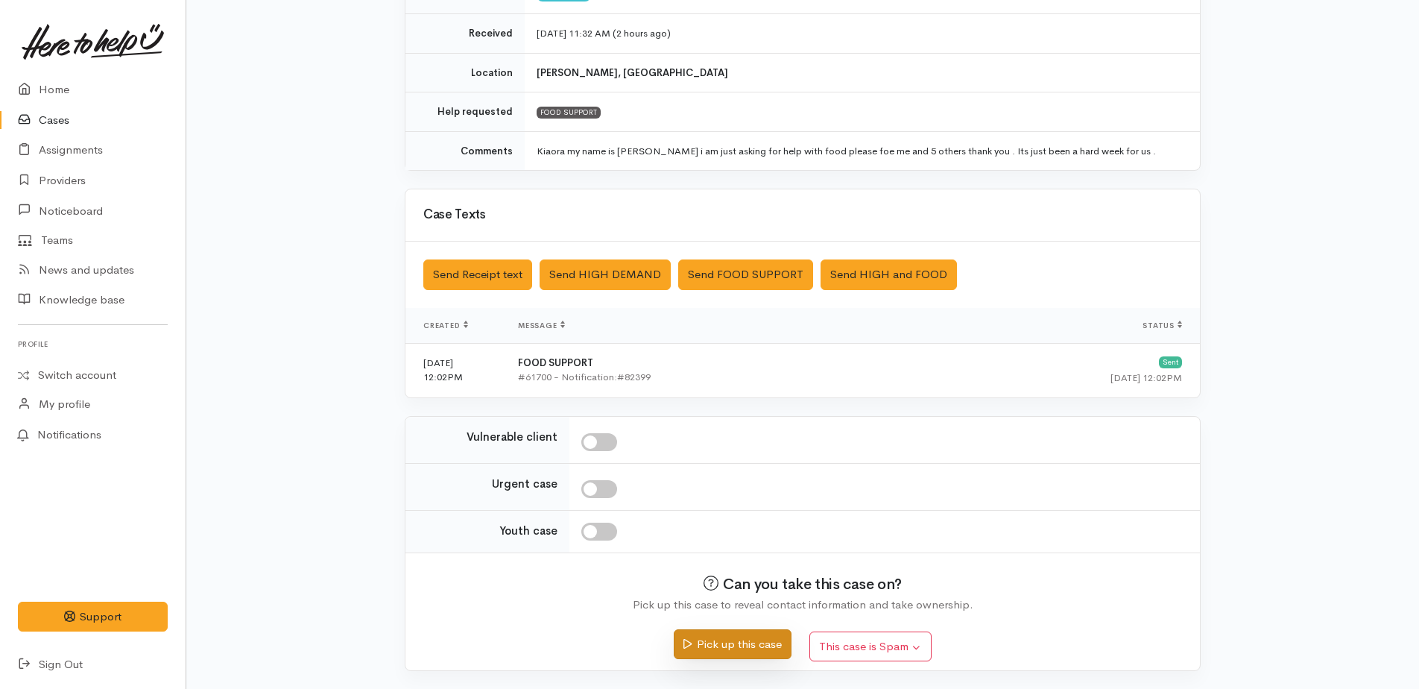
click at [744, 637] on button "Pick up this case" at bounding box center [732, 644] width 117 height 31
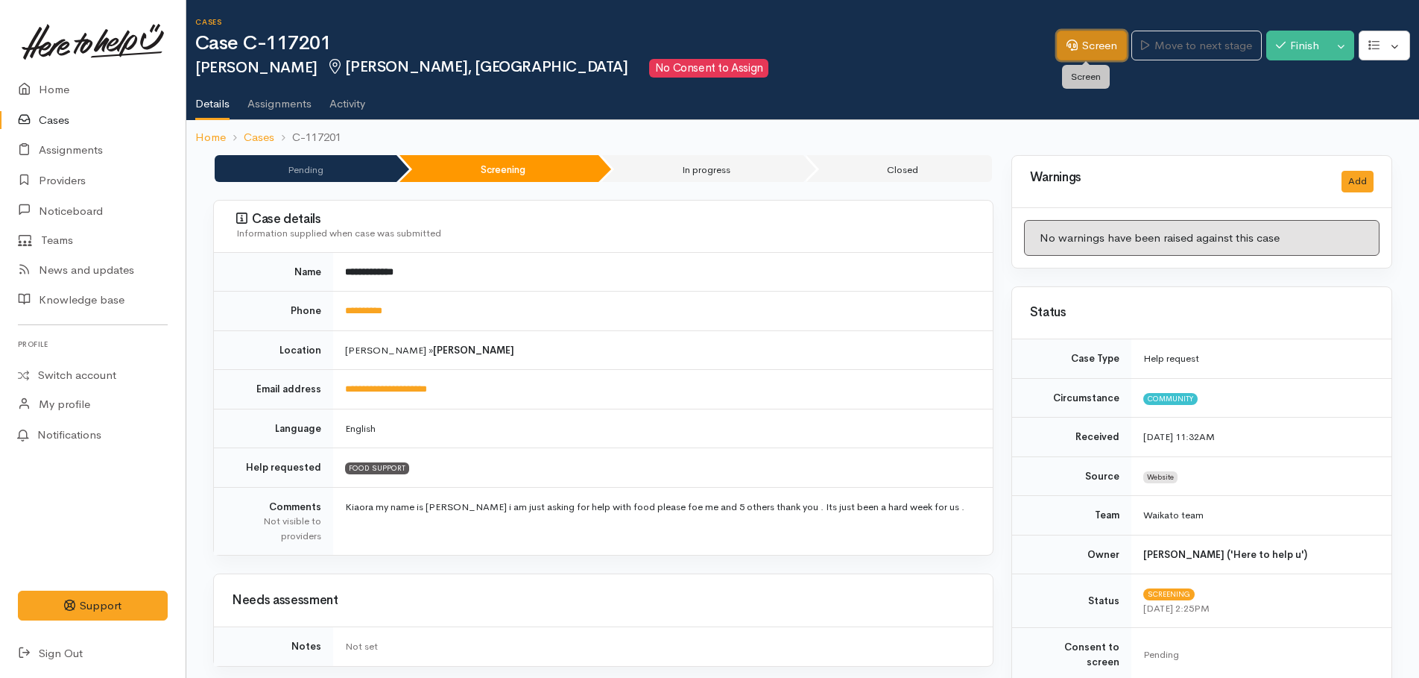
click at [1088, 42] on link "Screen" at bounding box center [1092, 46] width 70 height 31
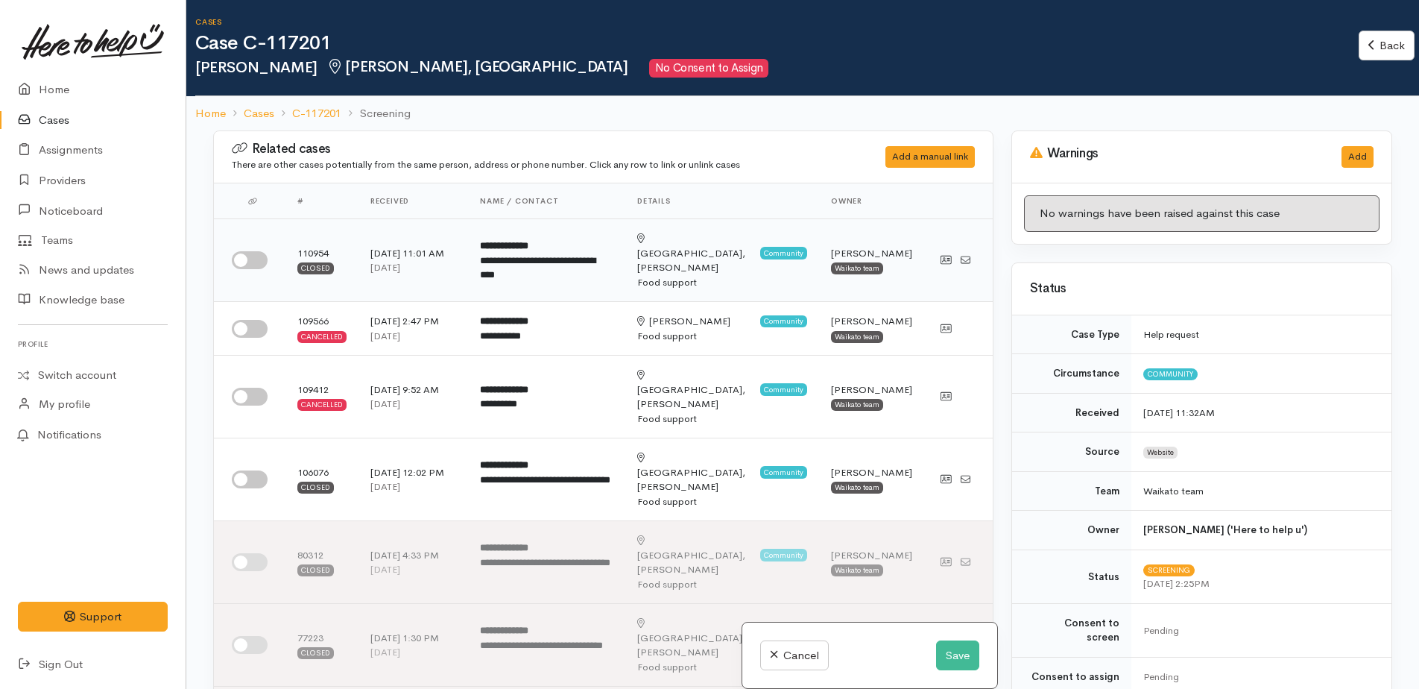
click at [242, 253] on input "checkbox" at bounding box center [250, 260] width 36 height 18
checkbox input "true"
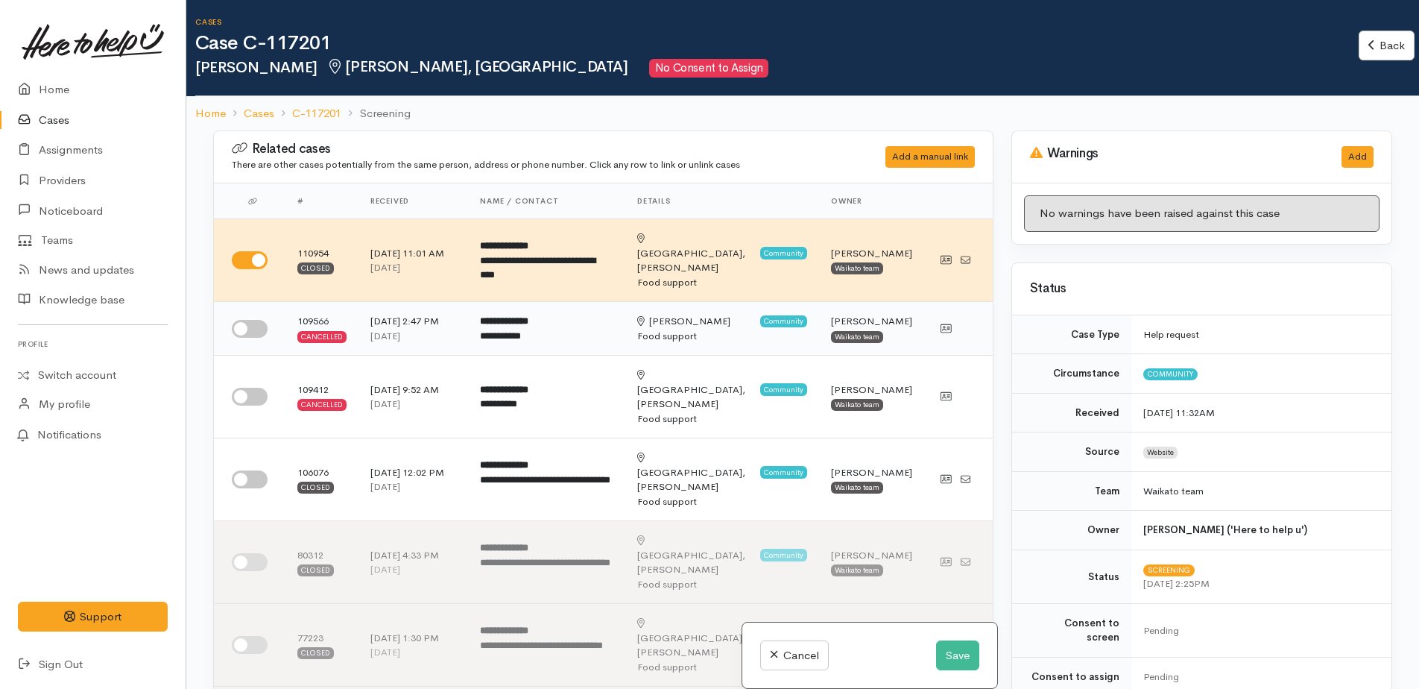
click at [244, 320] on input "checkbox" at bounding box center [250, 329] width 36 height 18
checkbox input "true"
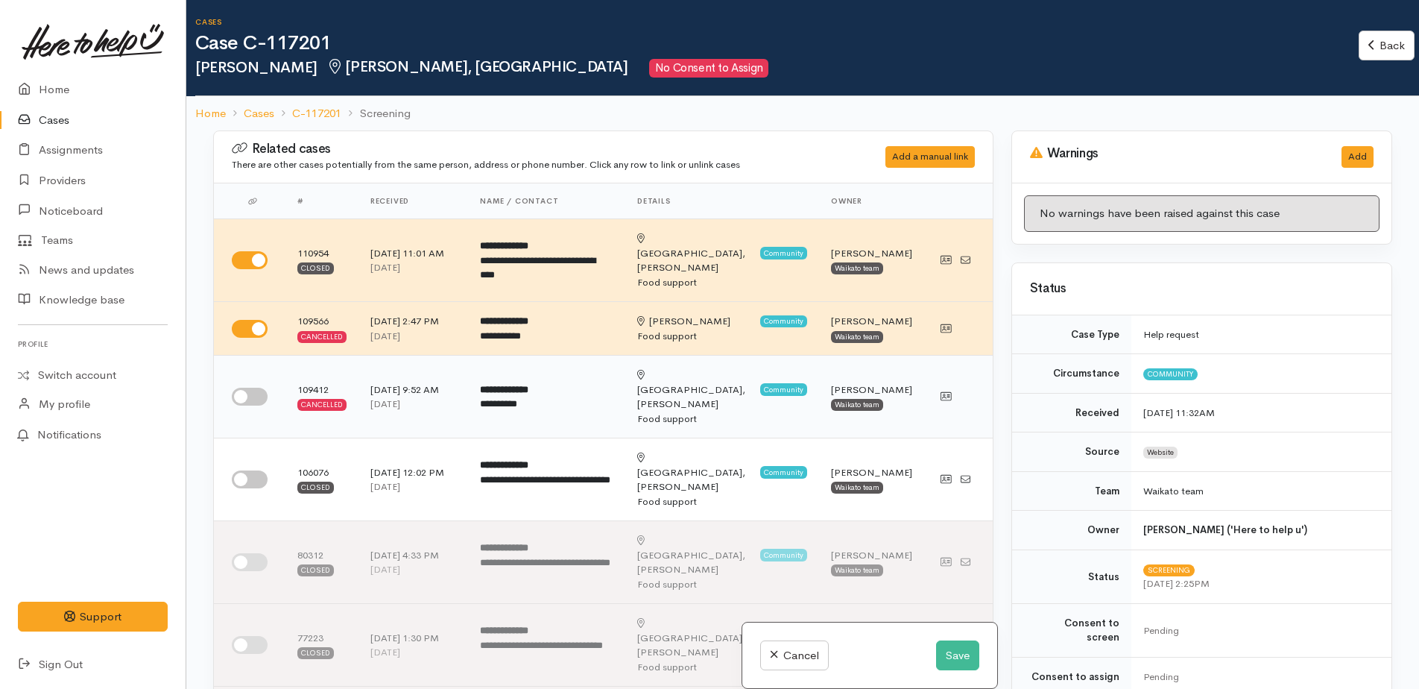
click at [249, 388] on input "checkbox" at bounding box center [250, 397] width 36 height 18
checkbox input "true"
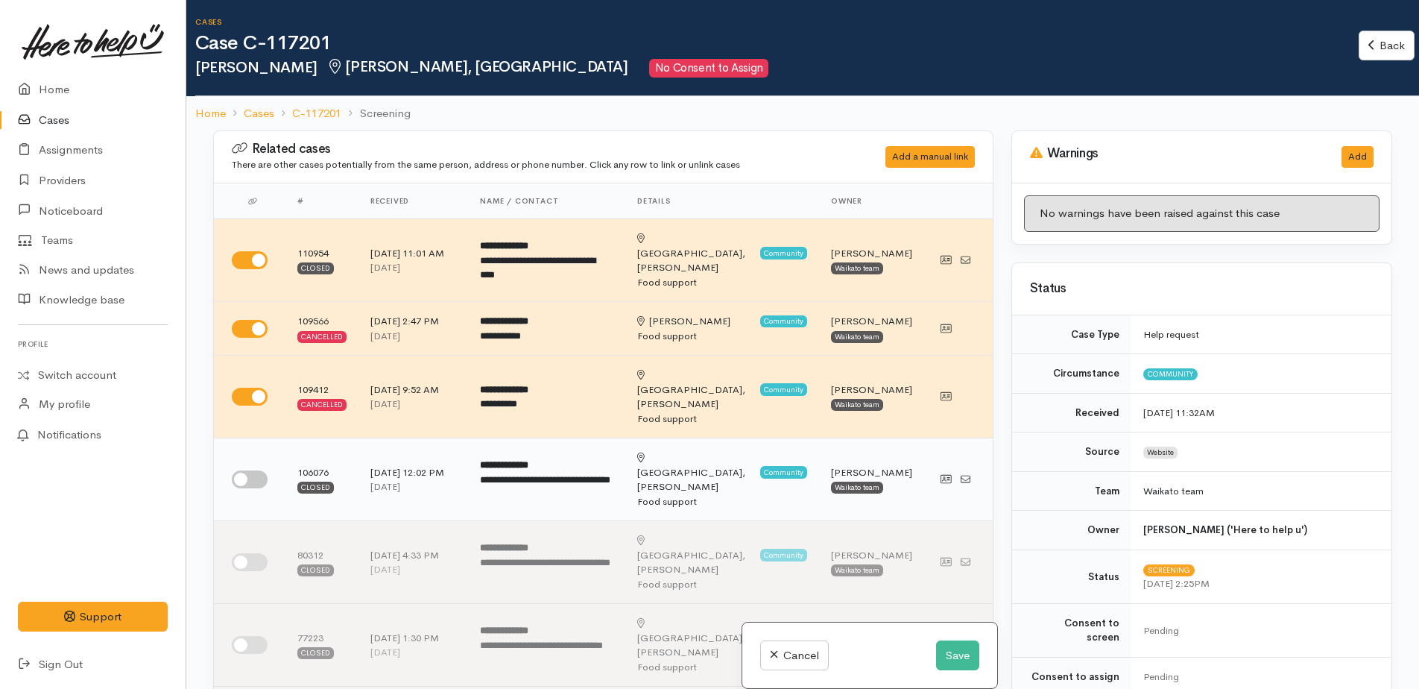
click at [241, 470] on input "checkbox" at bounding box center [250, 479] width 36 height 18
checkbox input "true"
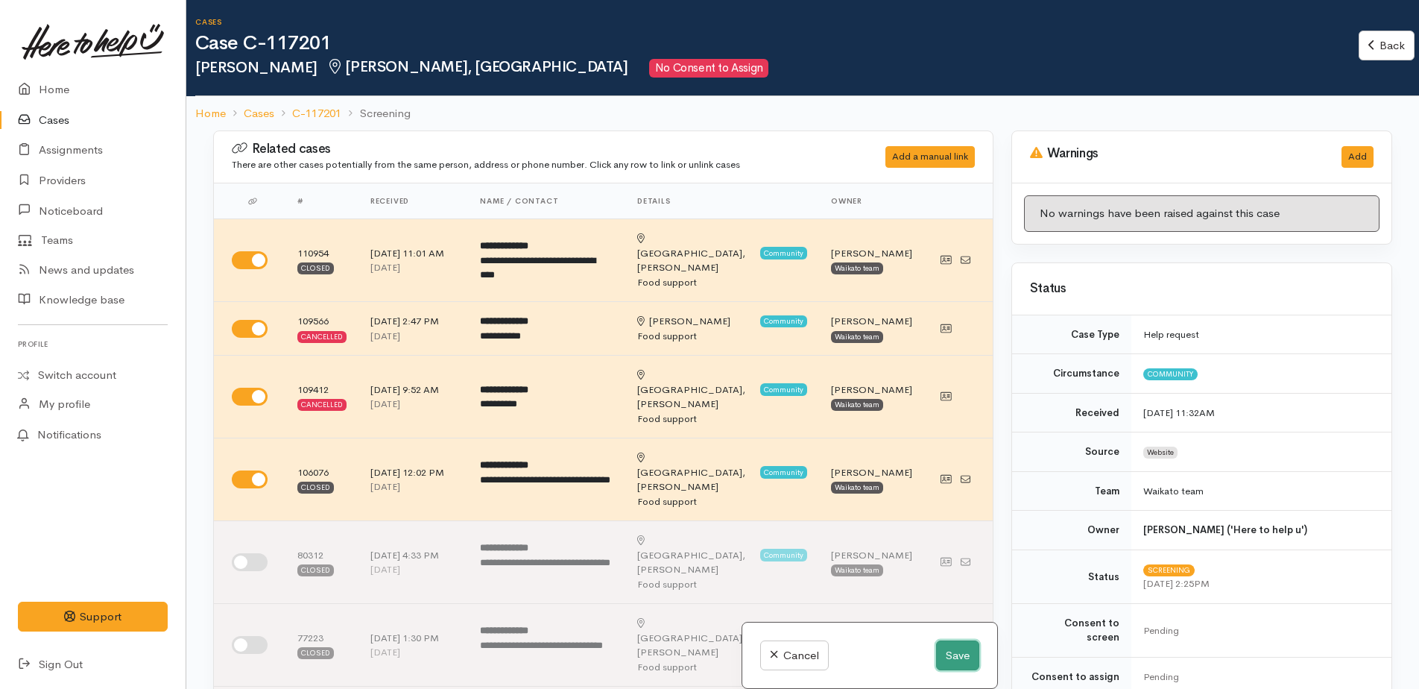
click at [950, 654] on button "Save" at bounding box center [957, 655] width 43 height 31
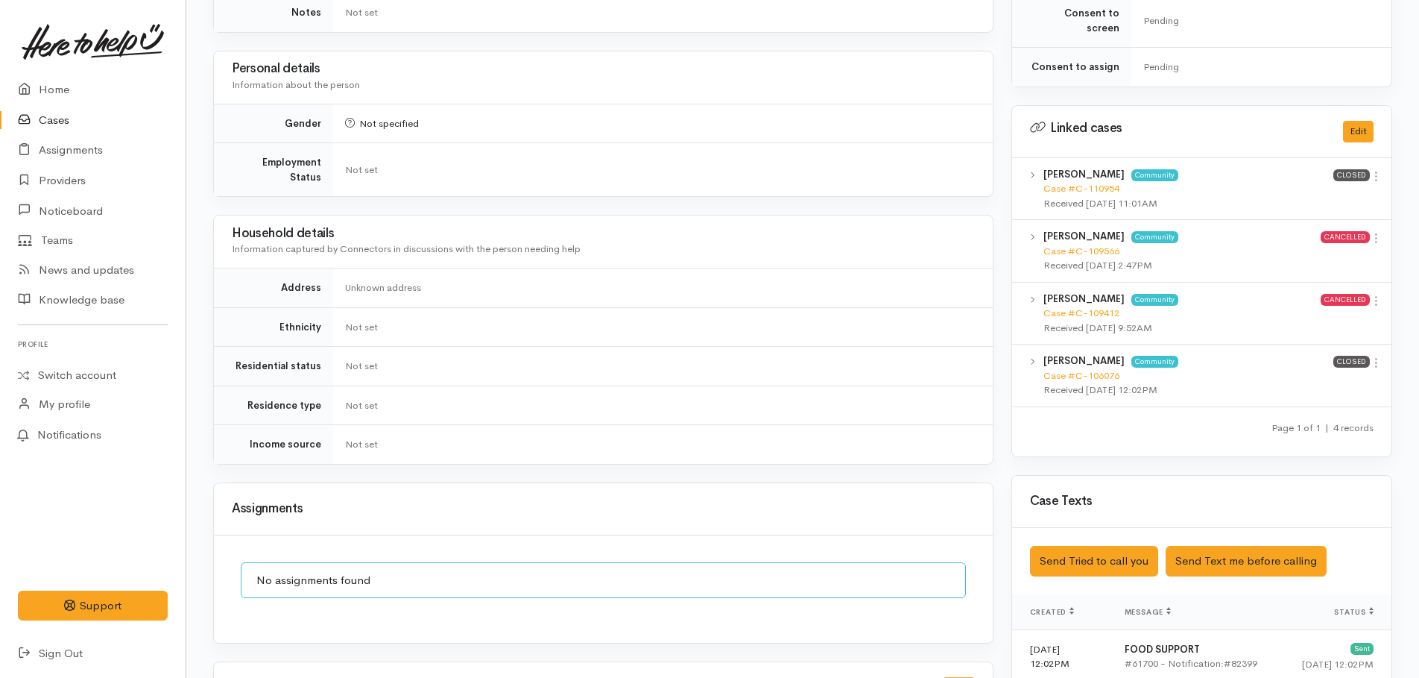
scroll to position [736, 0]
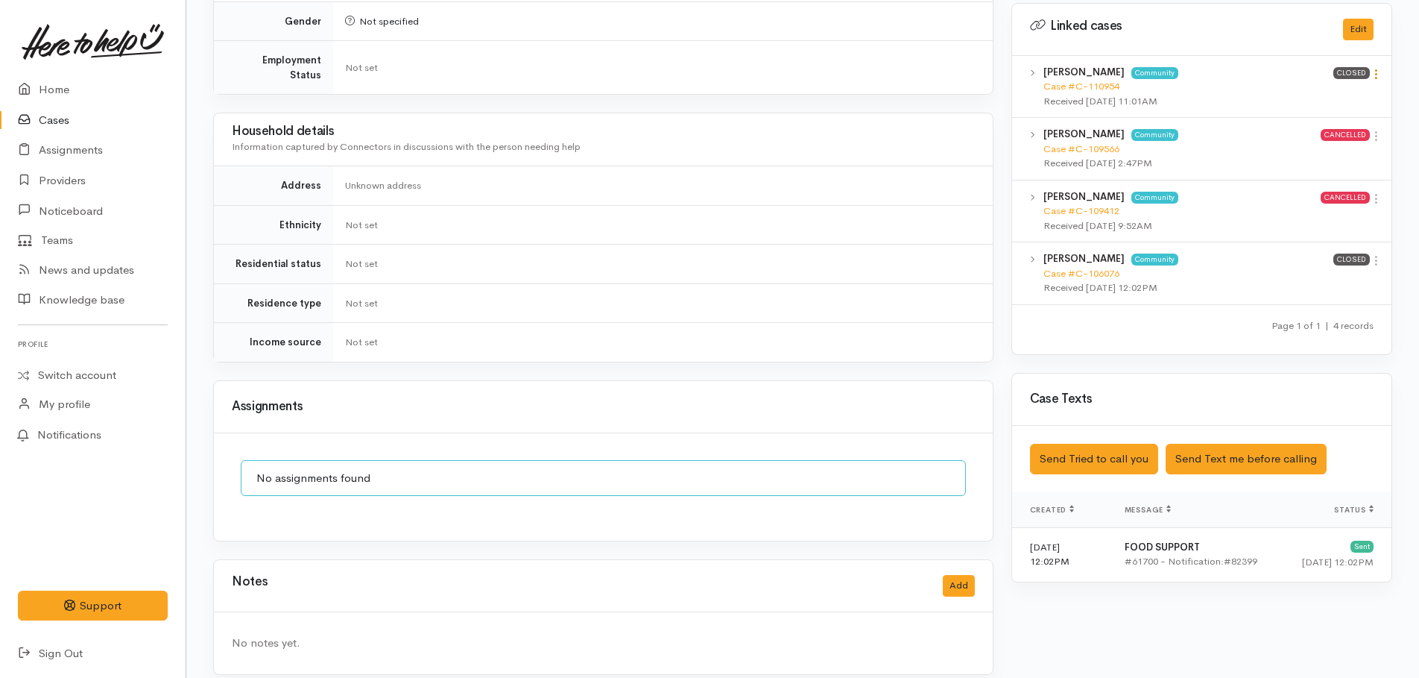
click at [1375, 68] on icon at bounding box center [1376, 74] width 13 height 13
click at [1290, 92] on link "View case" at bounding box center [1323, 103] width 118 height 23
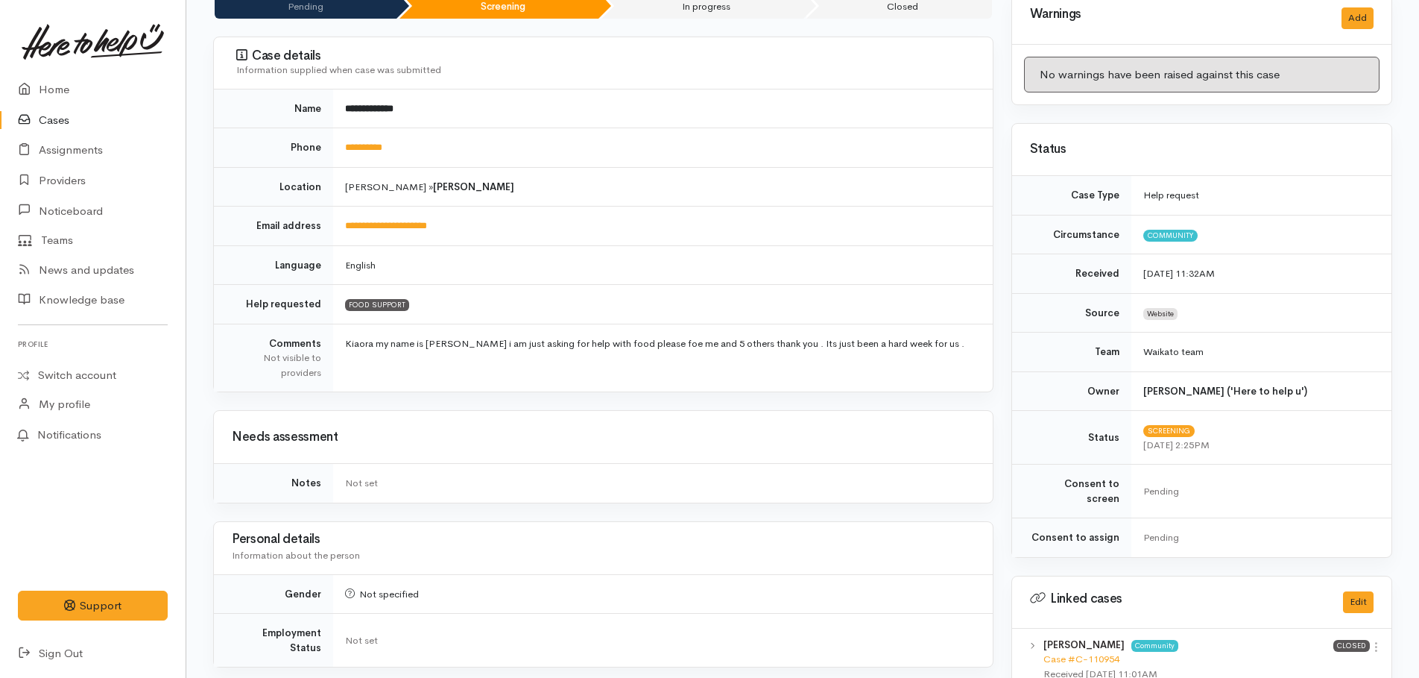
scroll to position [0, 0]
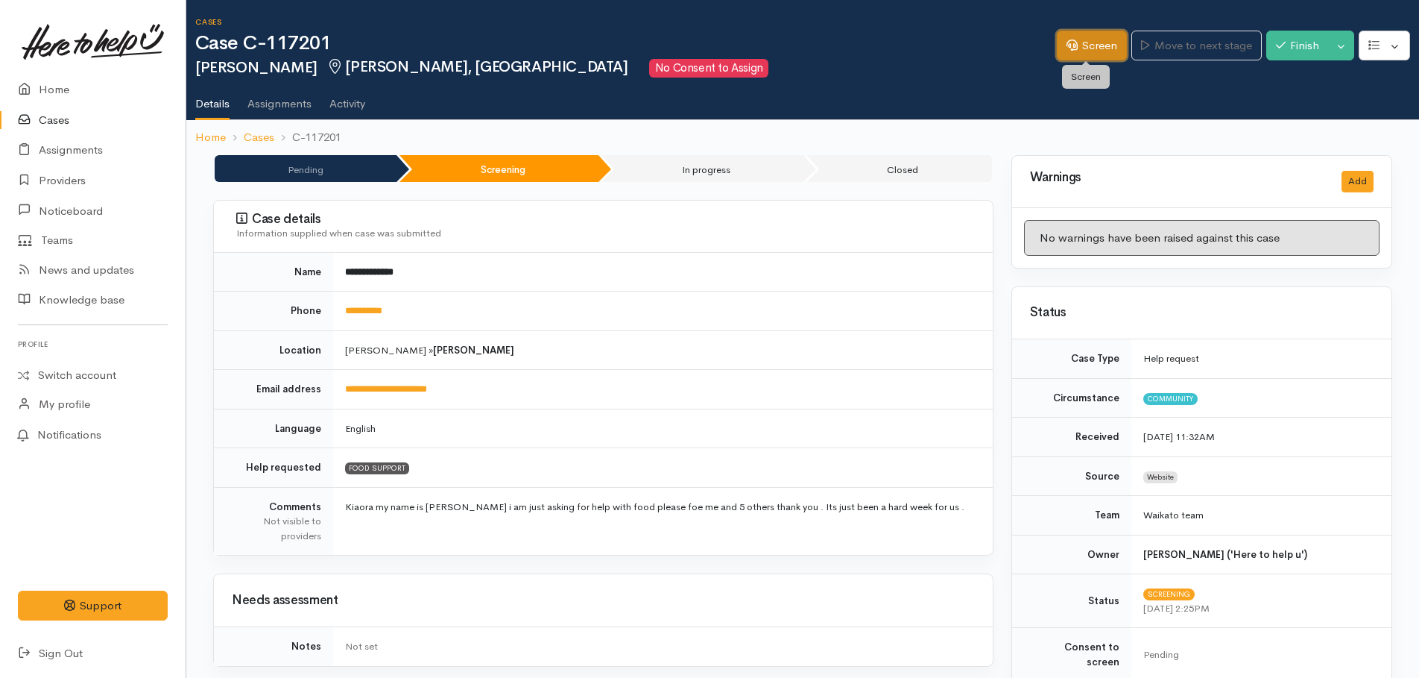
click at [1079, 56] on link "Screen" at bounding box center [1092, 46] width 70 height 31
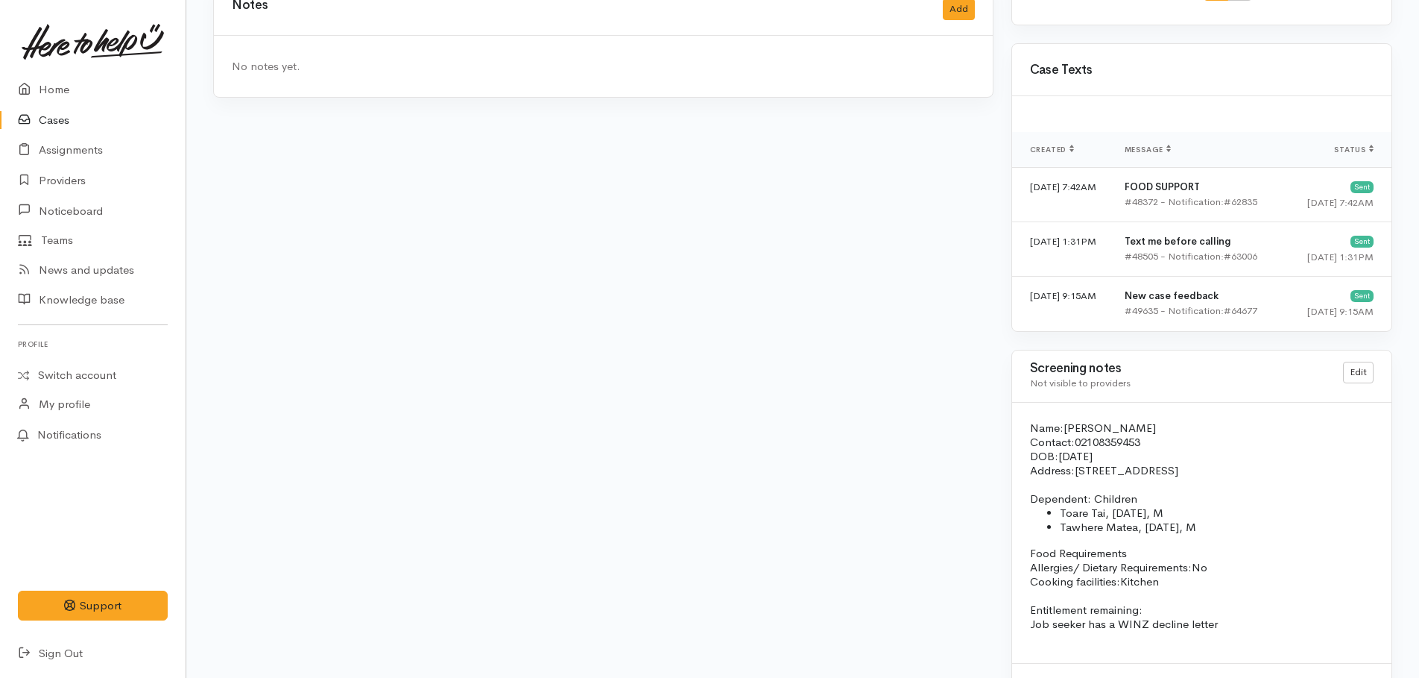
scroll to position [2115, 0]
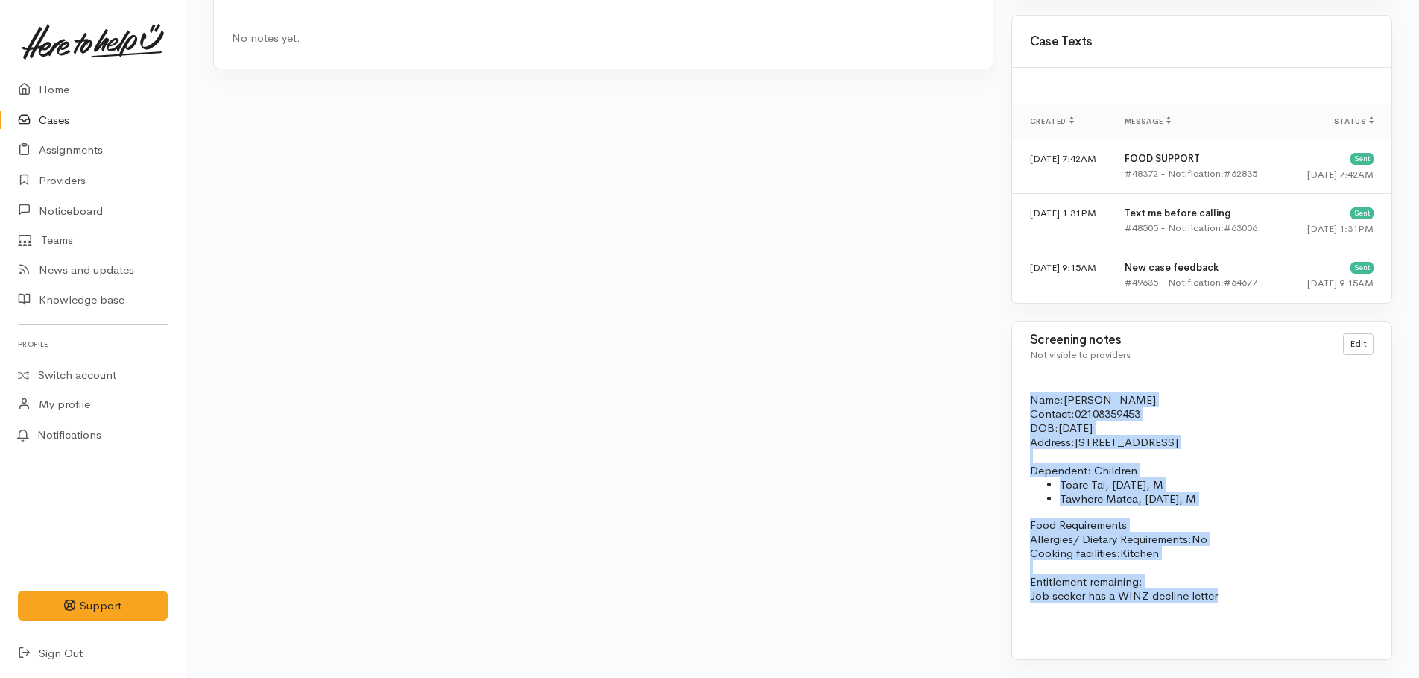
drag, startPoint x: 1028, startPoint y: 394, endPoint x: 1282, endPoint y: 622, distance: 341.0
click at [1282, 622] on div "Name: Caitlin Smith Contact: 02108359453 DOB: 09/10/1996 Address: 62 Norrie Str…" at bounding box center [1201, 504] width 379 height 260
copy div "Name: Caitlin Smith Contact: 02108359453 DOB: 09/10/1996 Address: 62 Norrie Str…"
click at [1255, 398] on p "Name: Caitlin Smith" at bounding box center [1202, 399] width 344 height 14
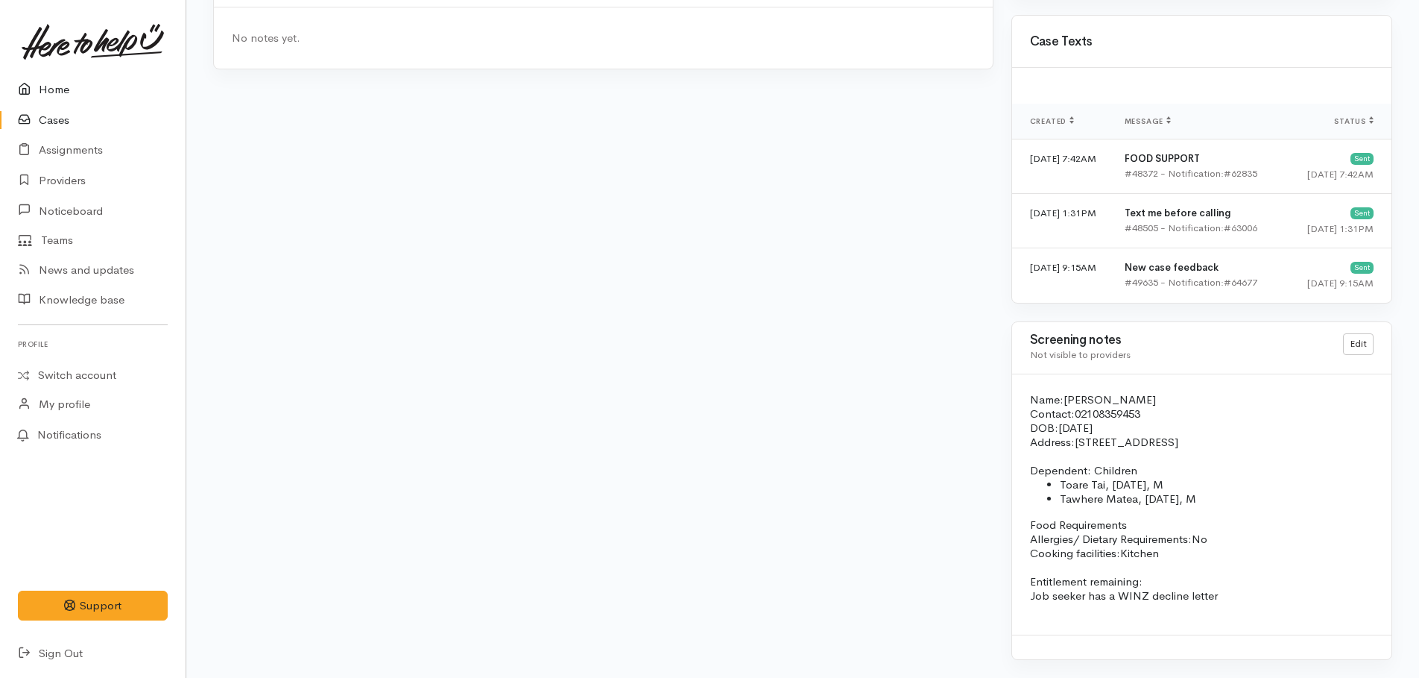
click at [42, 91] on link "Home" at bounding box center [93, 90] width 186 height 31
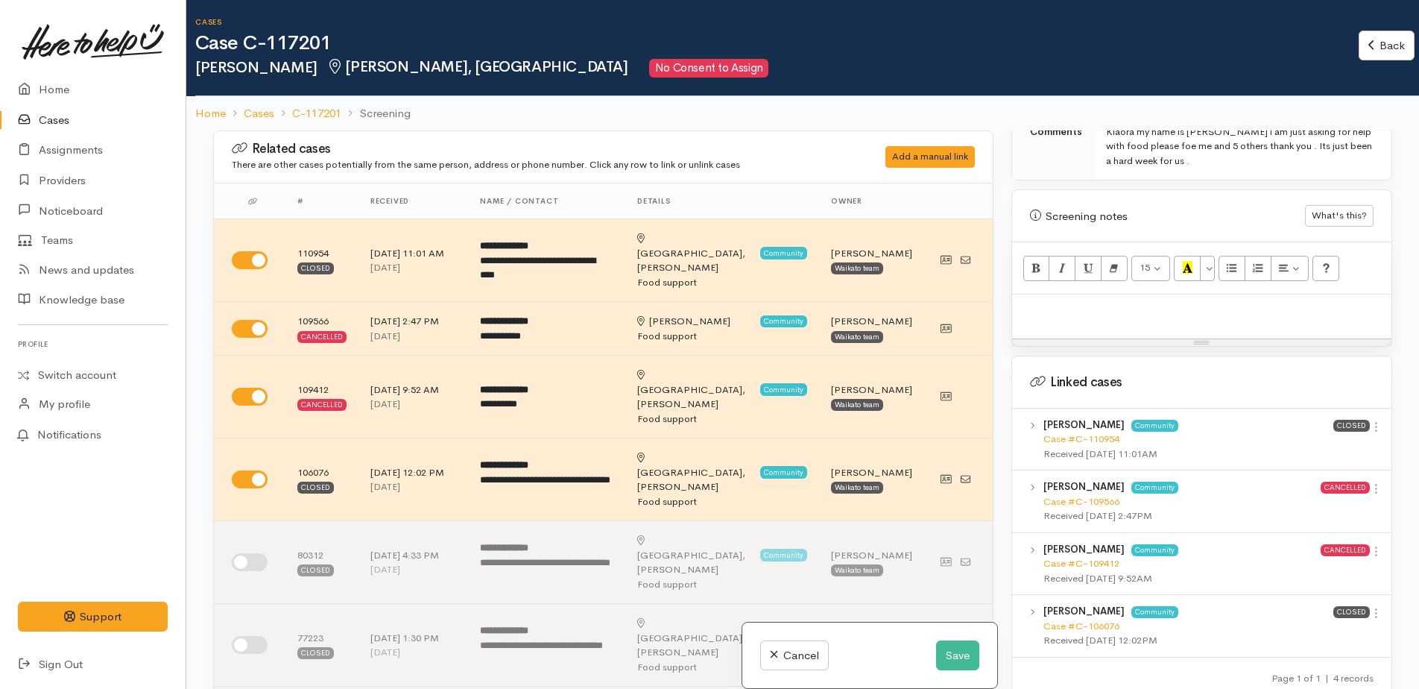
scroll to position [894, 0]
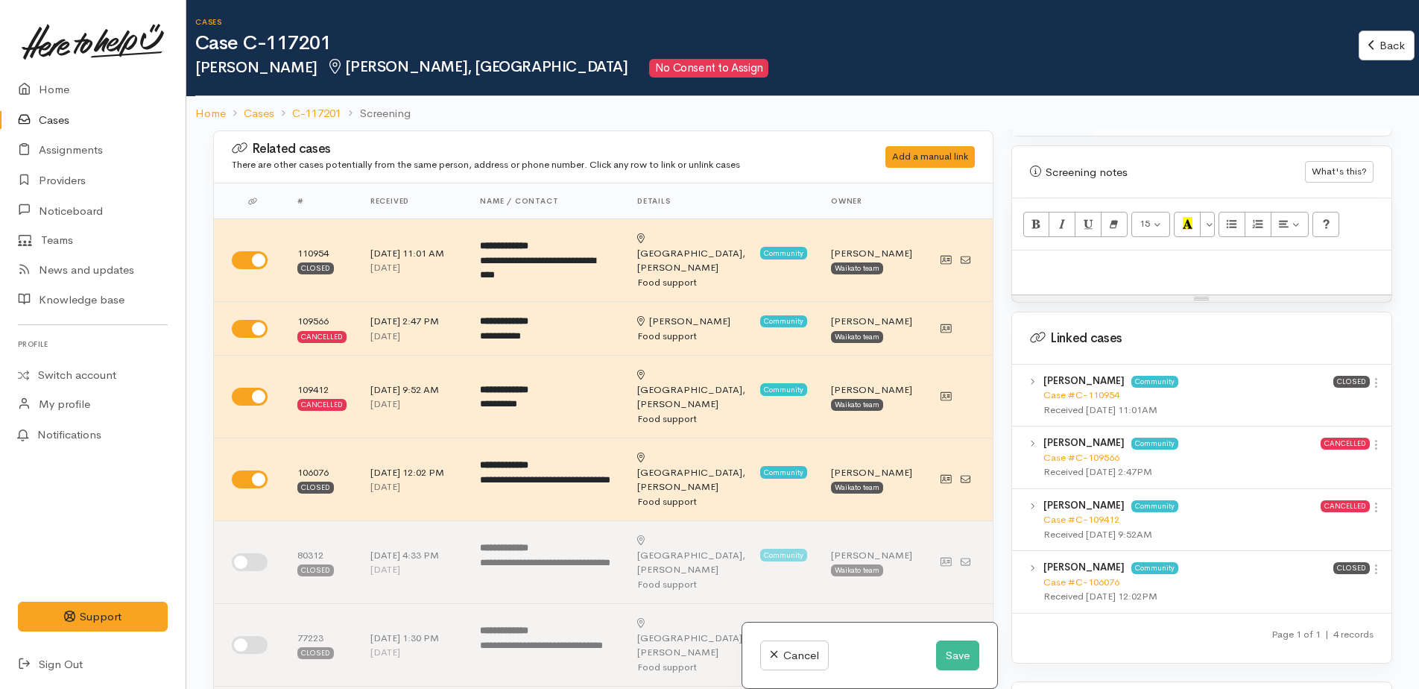
drag, startPoint x: 1043, startPoint y: 260, endPoint x: 1022, endPoint y: 255, distance: 21.5
paste div
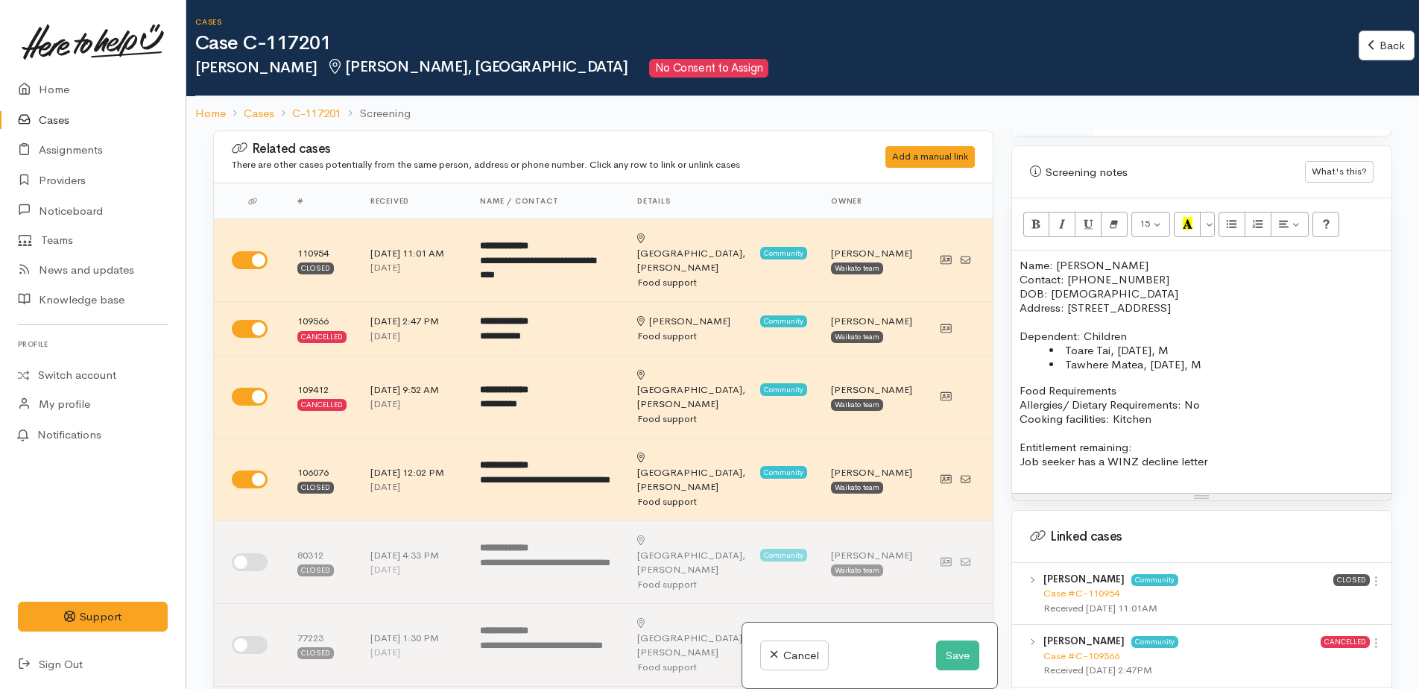
click at [1020, 258] on p "Name: [PERSON_NAME]" at bounding box center [1202, 265] width 365 height 14
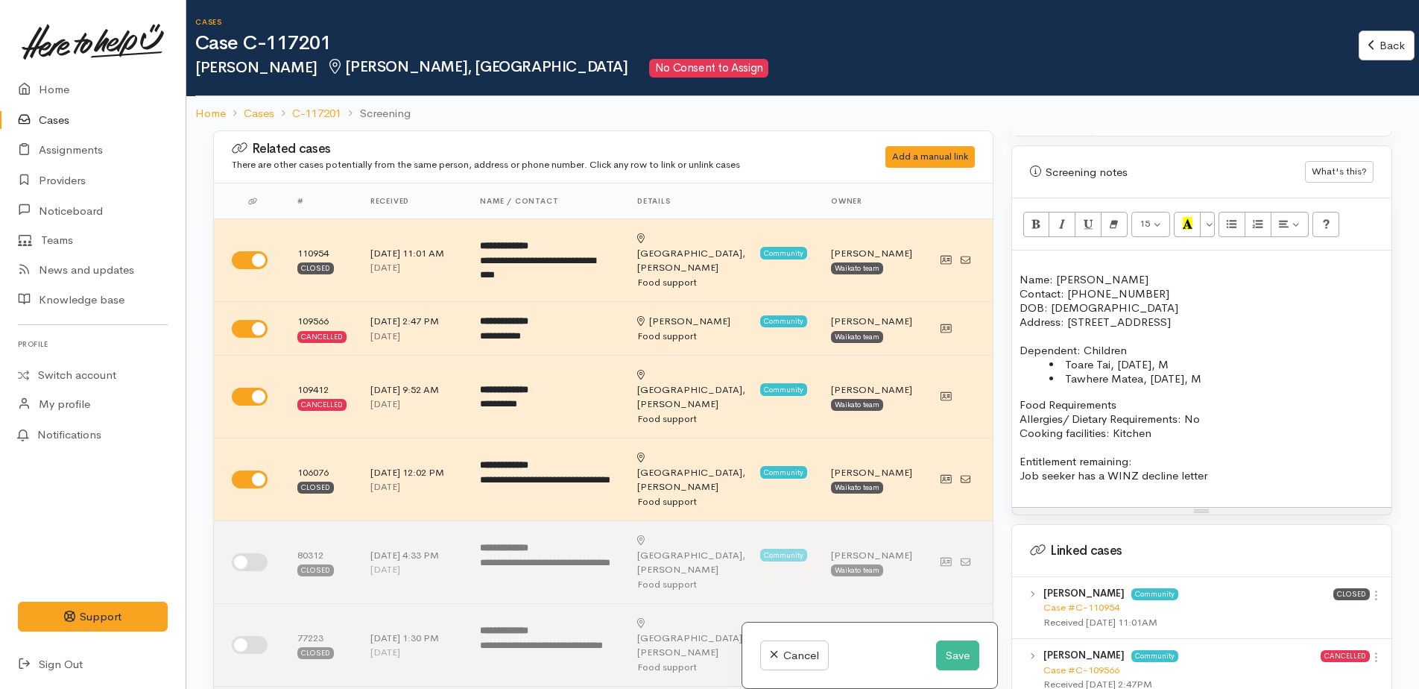
click at [1018, 250] on div "Name: Caitlin Smith Contact: 02108359453 DOB: 09/10/1996 Address: 62 Norrie Str…" at bounding box center [1201, 378] width 379 height 256
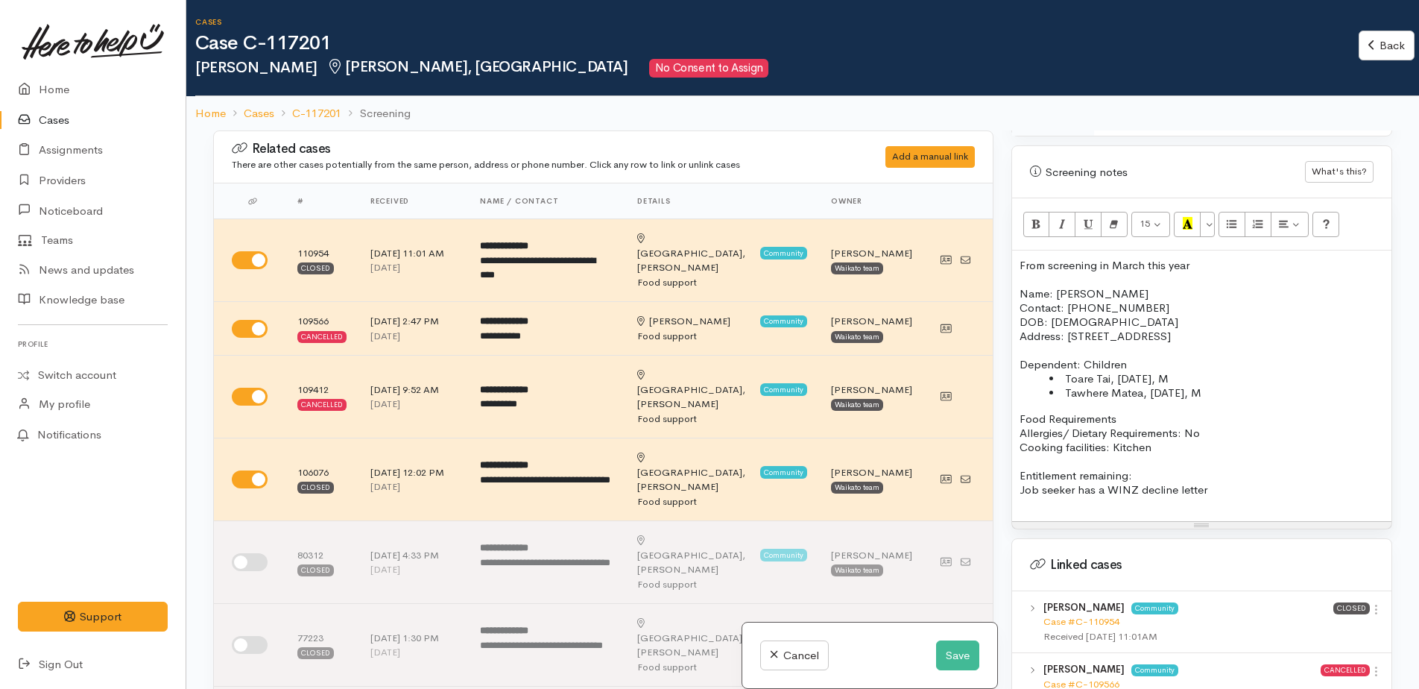
click at [1234, 482] on p "Job seeker has a WINZ decline letter" at bounding box center [1202, 489] width 365 height 14
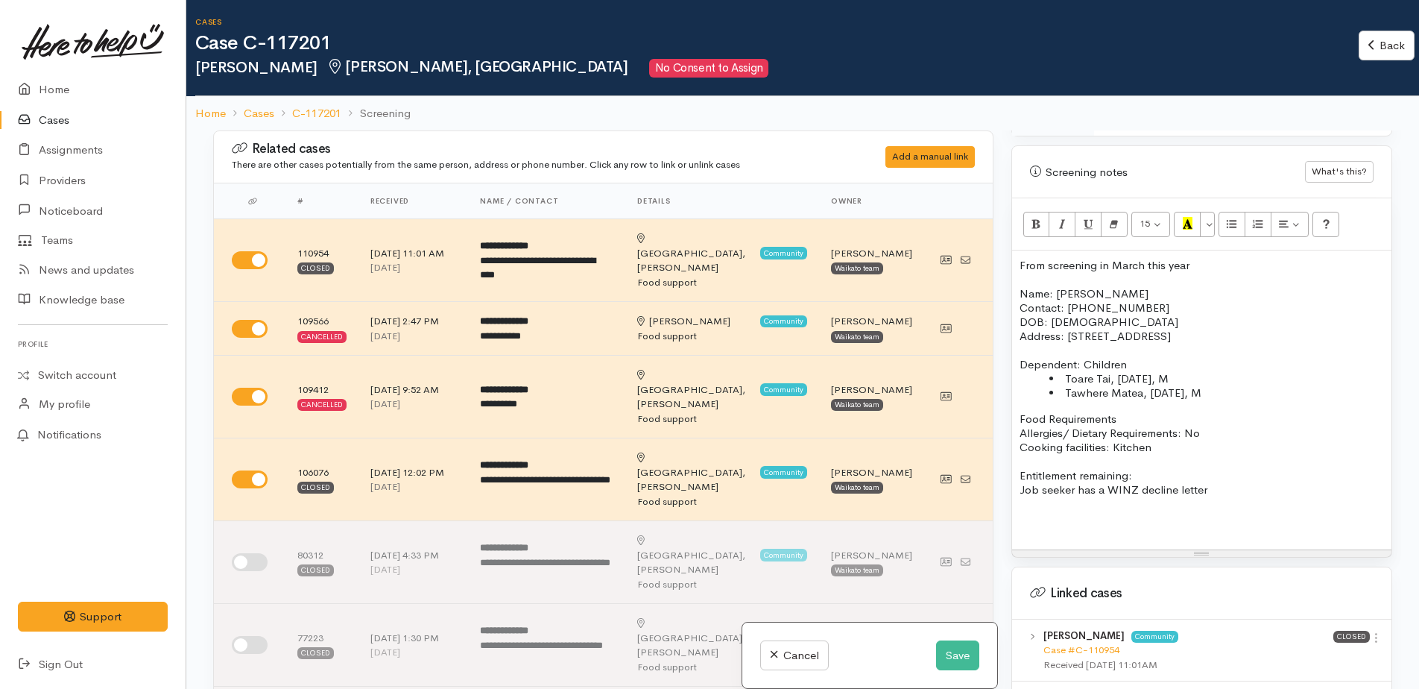
click at [1053, 511] on p at bounding box center [1202, 518] width 365 height 14
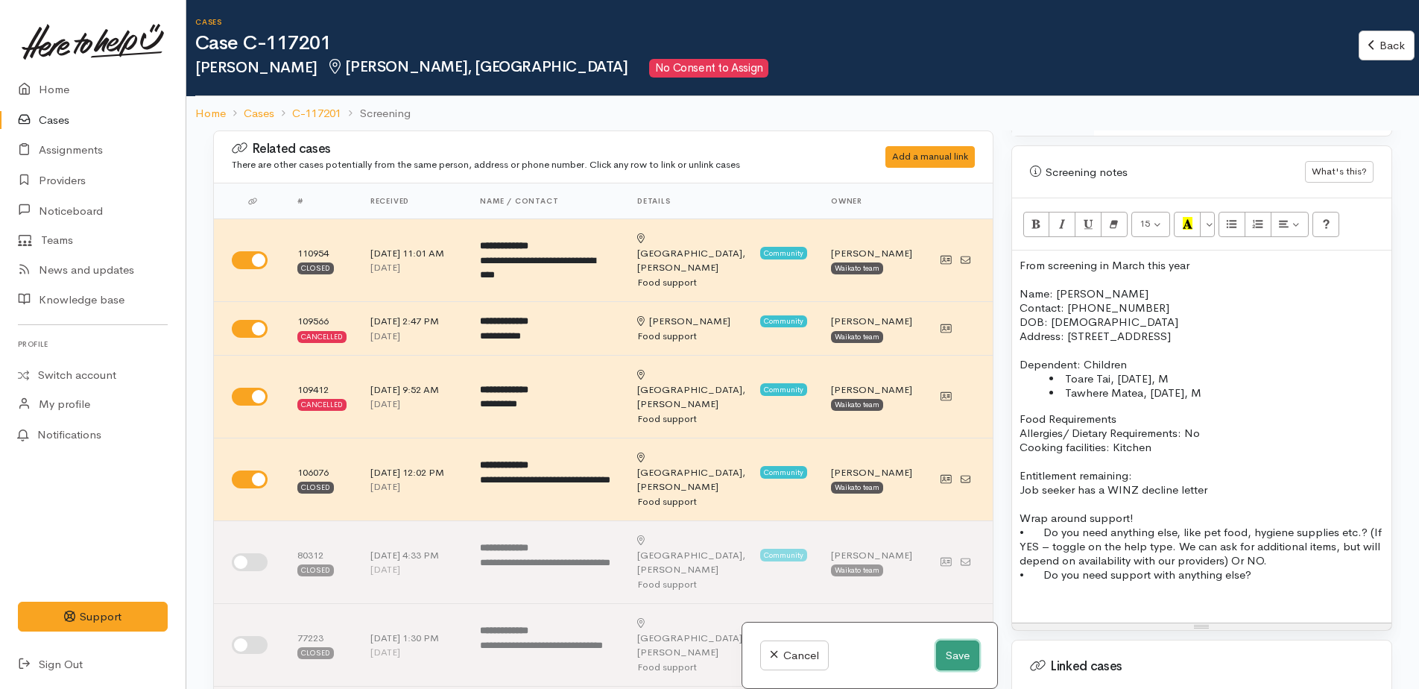
click at [954, 660] on button "Save" at bounding box center [957, 655] width 43 height 31
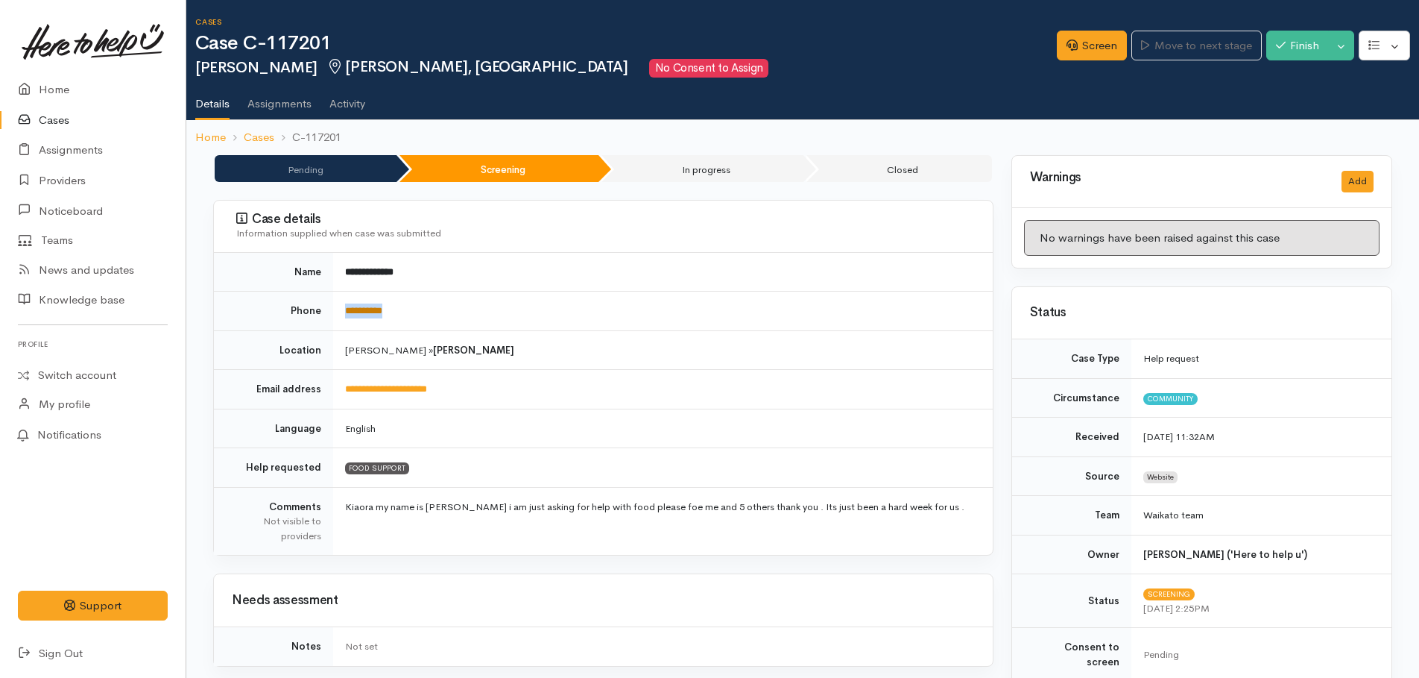
drag, startPoint x: 416, startPoint y: 309, endPoint x: 347, endPoint y: 305, distance: 68.7
click at [347, 305] on td "**********" at bounding box center [663, 311] width 660 height 40
copy link "**********"
click at [1084, 50] on link "Screen" at bounding box center [1092, 46] width 70 height 31
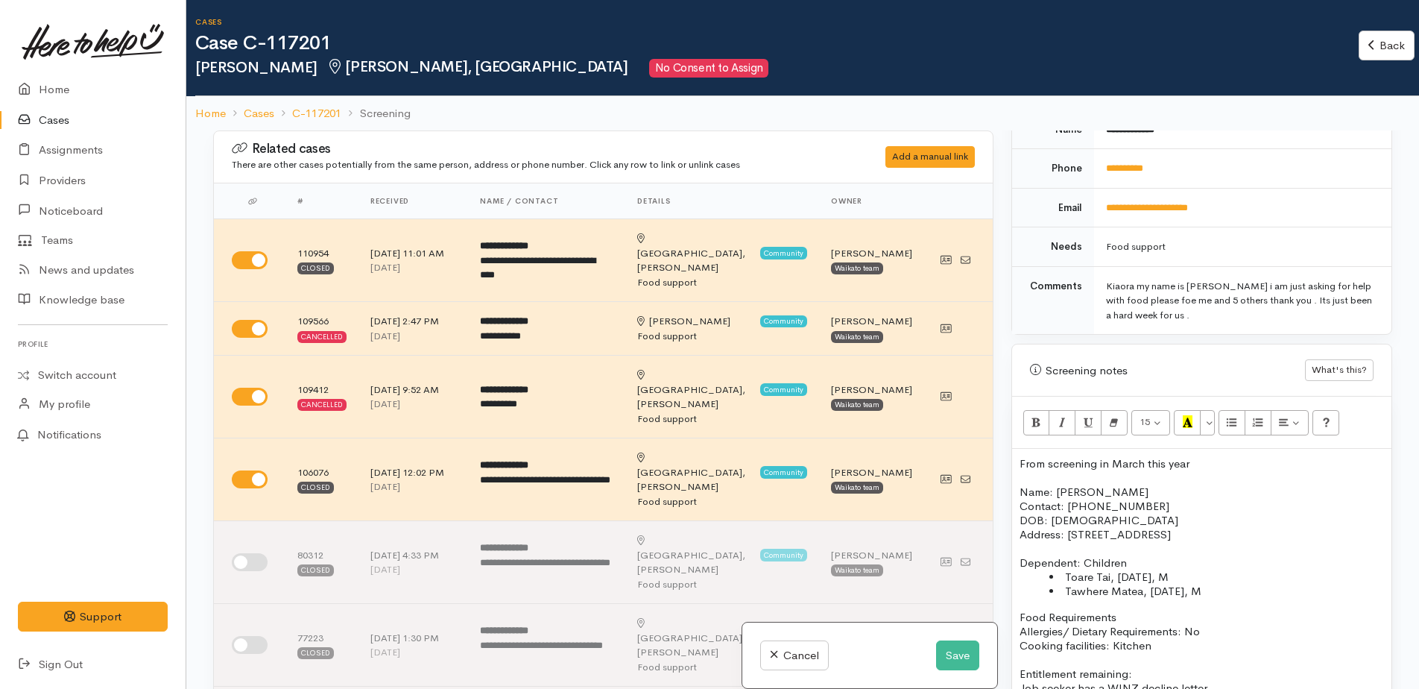
scroll to position [671, 0]
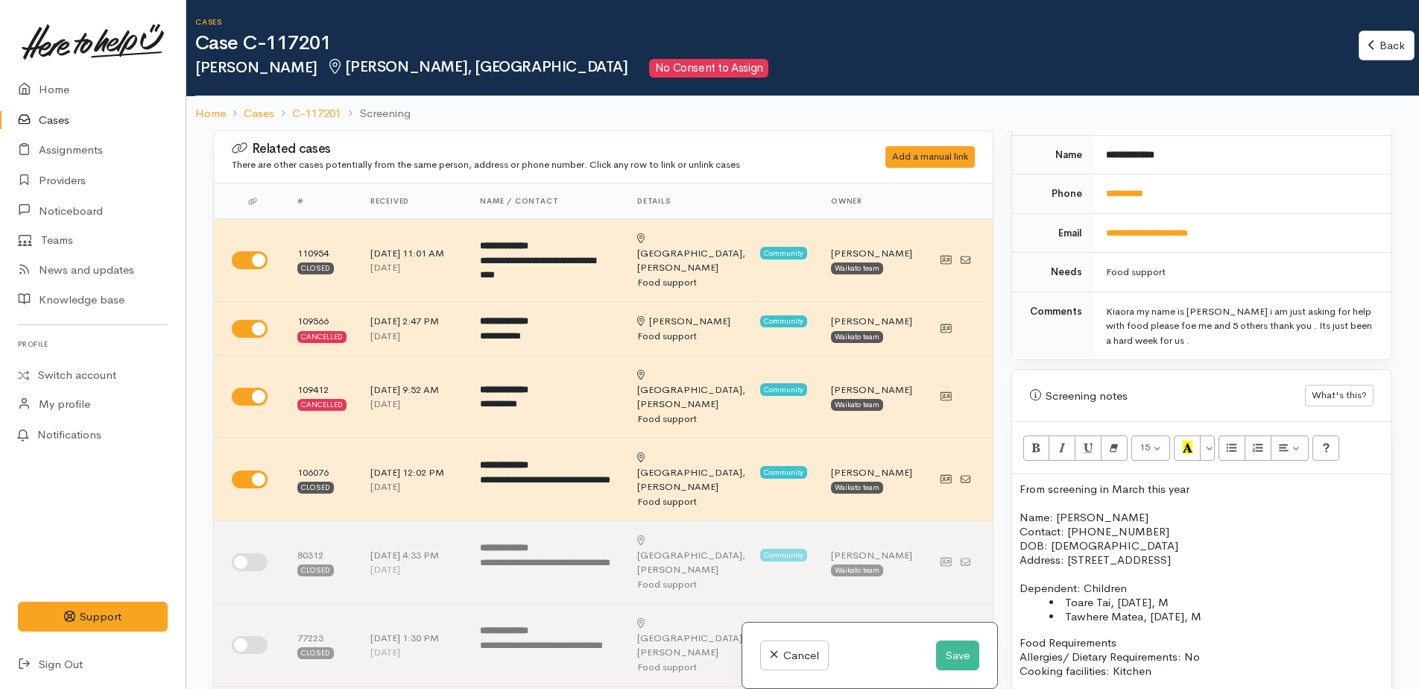
click at [1205, 482] on p "From screening in March this year" at bounding box center [1202, 489] width 365 height 14
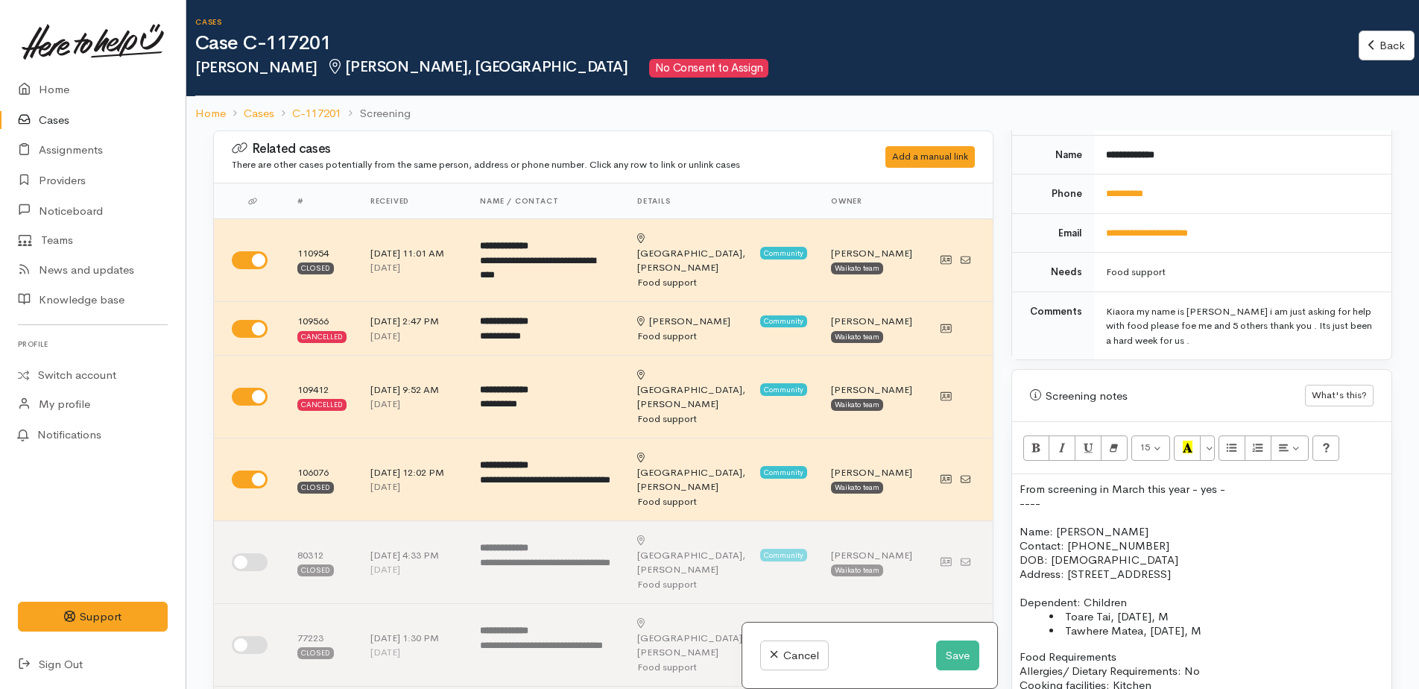
click at [1243, 482] on p "From screening in March this year - yes -" at bounding box center [1202, 489] width 365 height 14
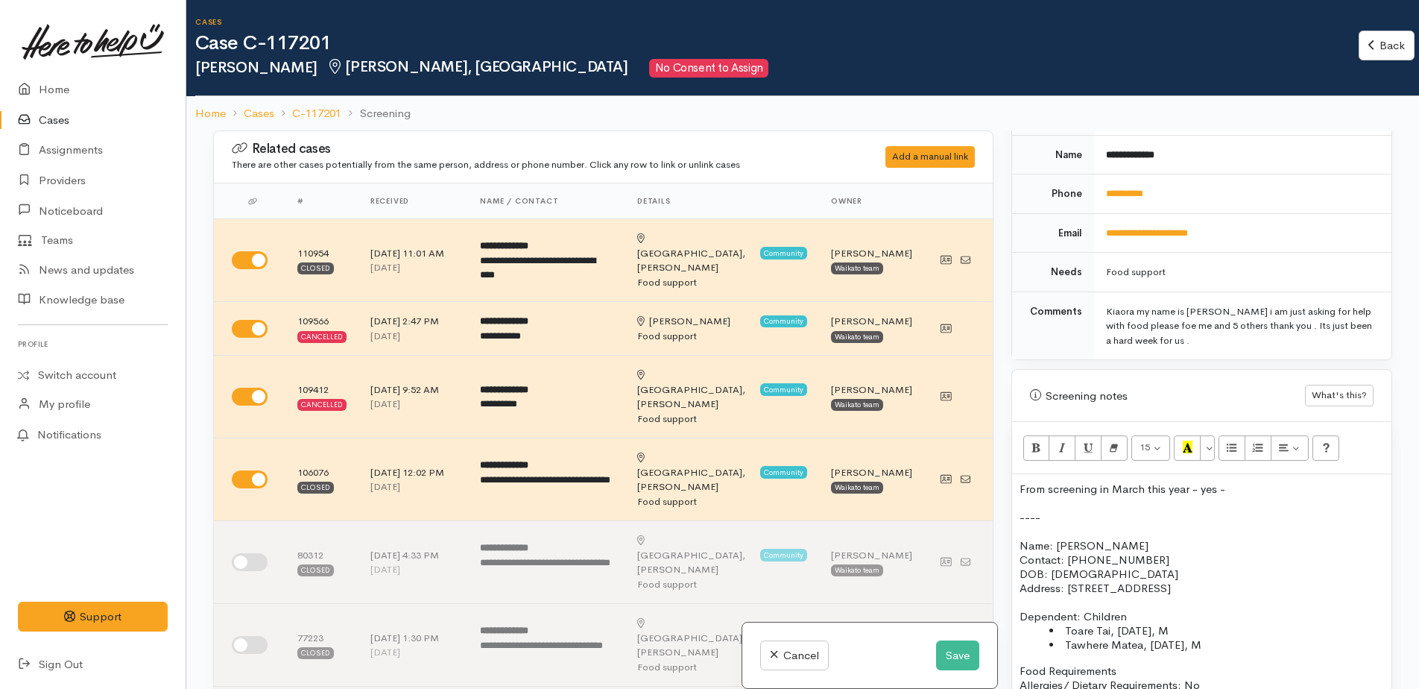
click at [1019, 514] on div "From screening in March this year - yes - ---- Name: [PERSON_NAME] Contact: [PH…" at bounding box center [1201, 674] width 379 height 400
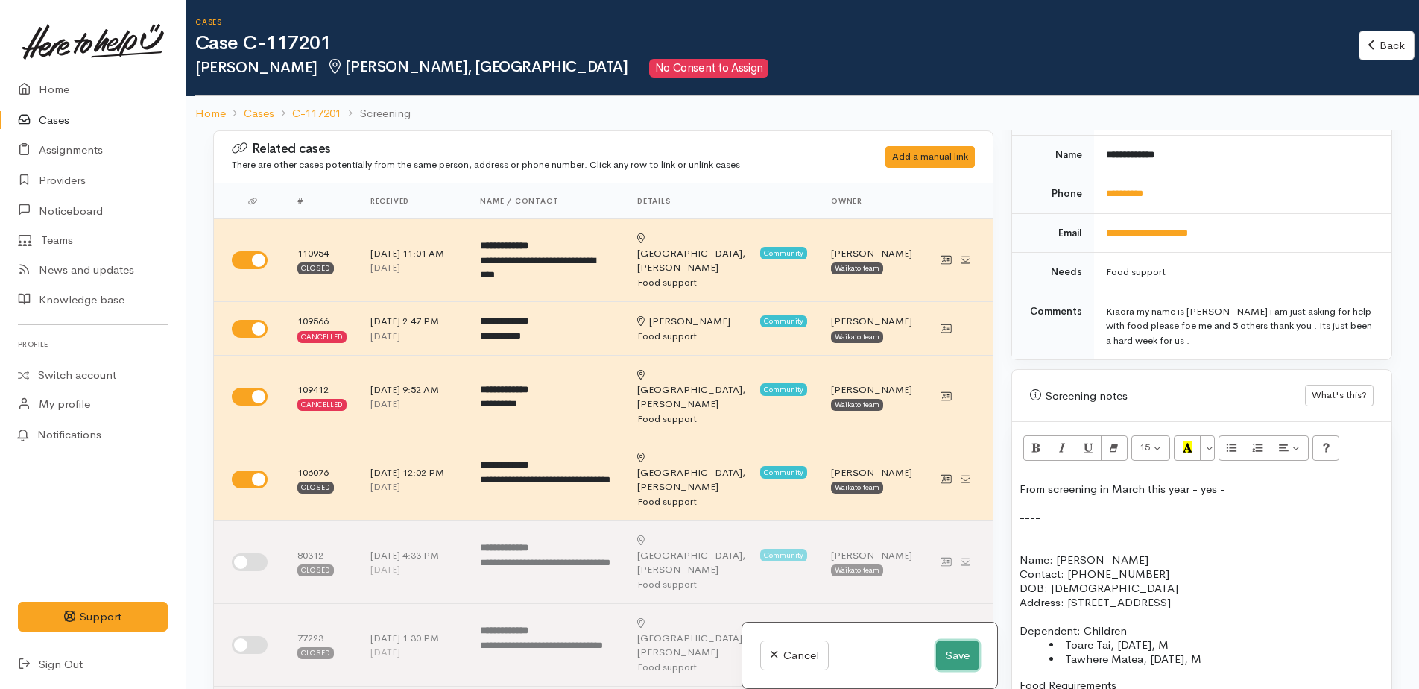
click at [939, 654] on button "Save" at bounding box center [957, 655] width 43 height 31
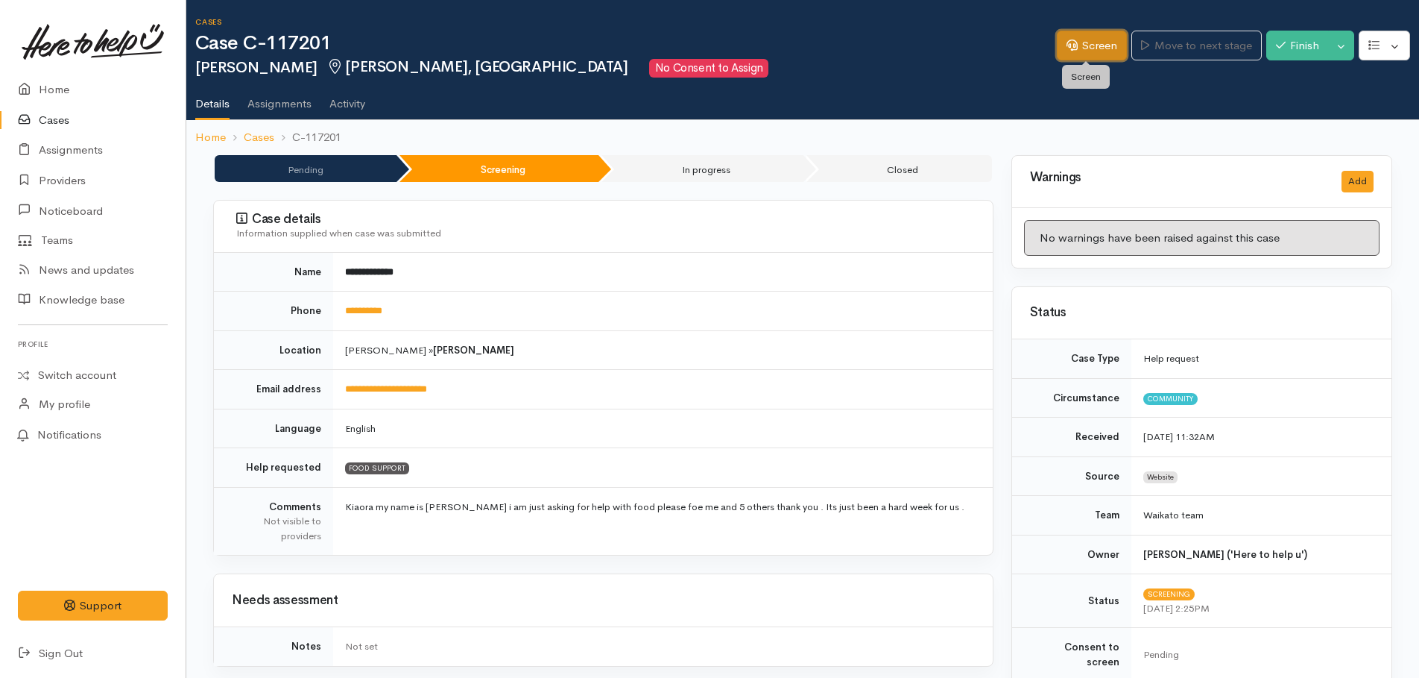
click at [1084, 46] on link "Screen" at bounding box center [1092, 46] width 70 height 31
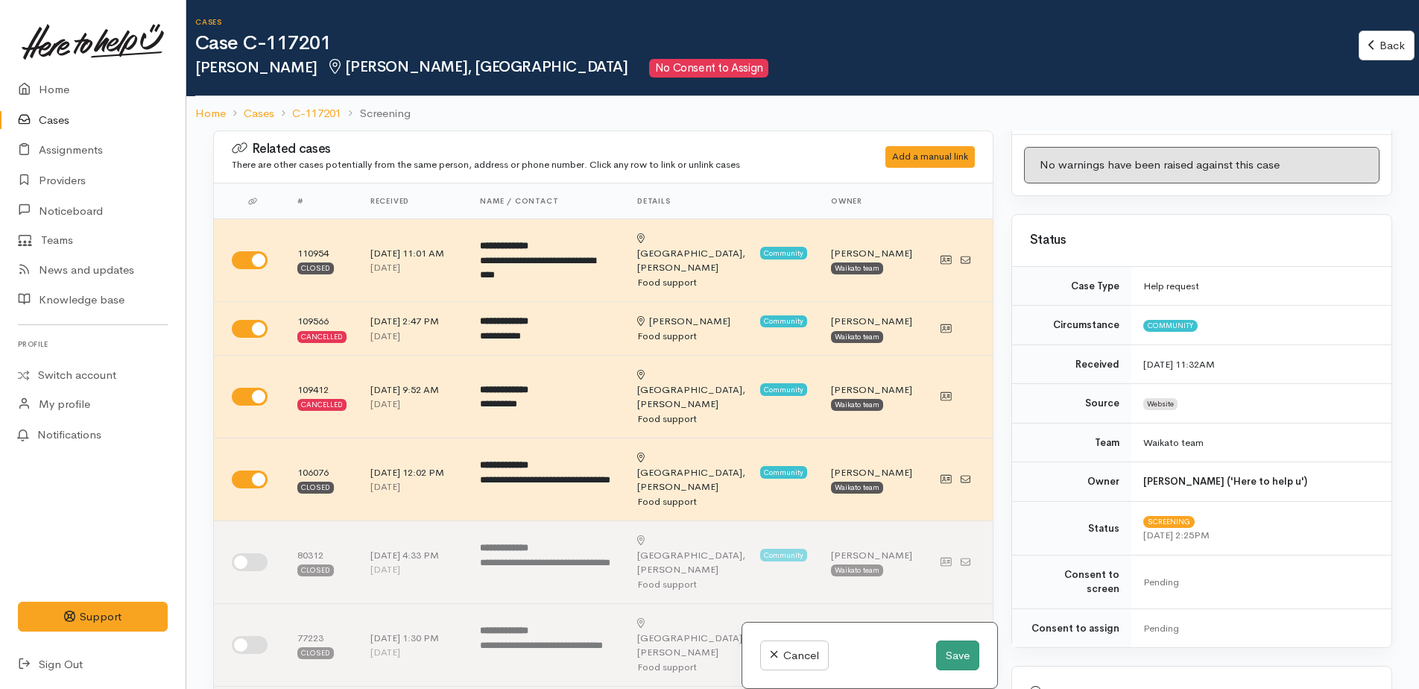
scroll to position [75, 0]
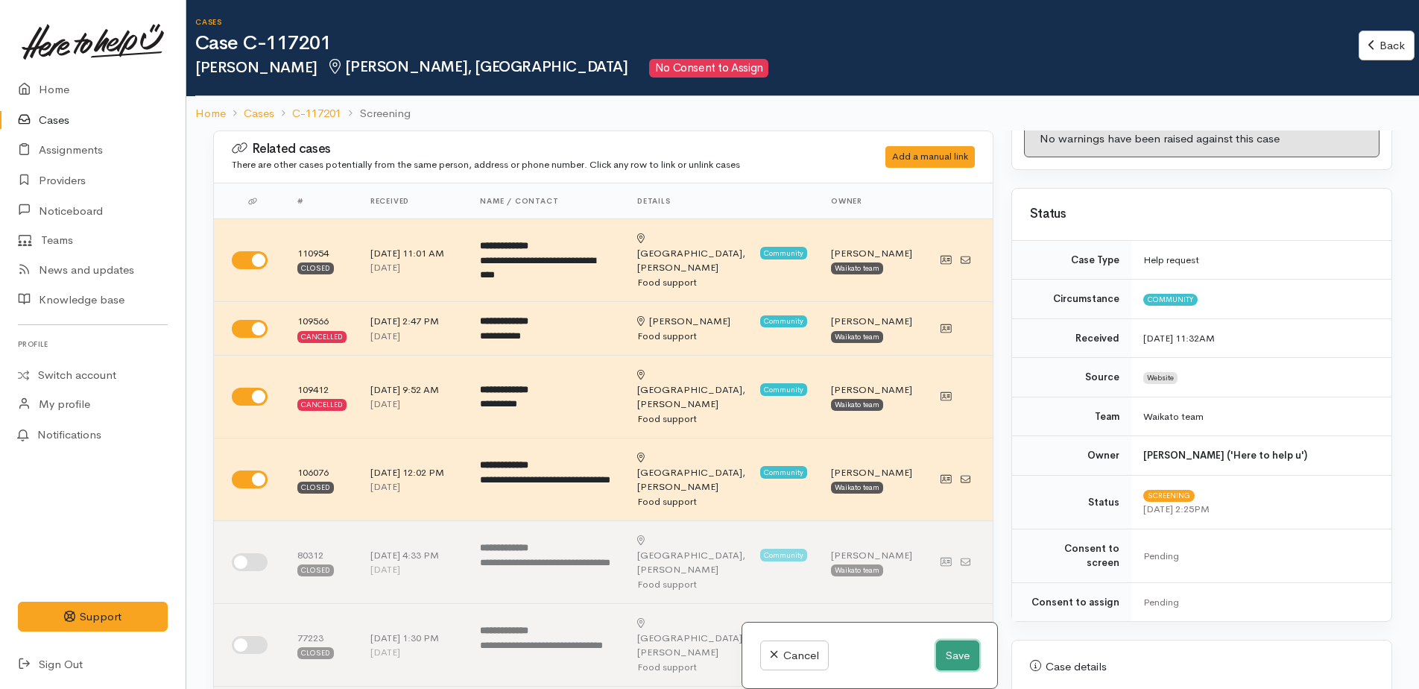
click at [939, 654] on button "Save" at bounding box center [957, 655] width 43 height 31
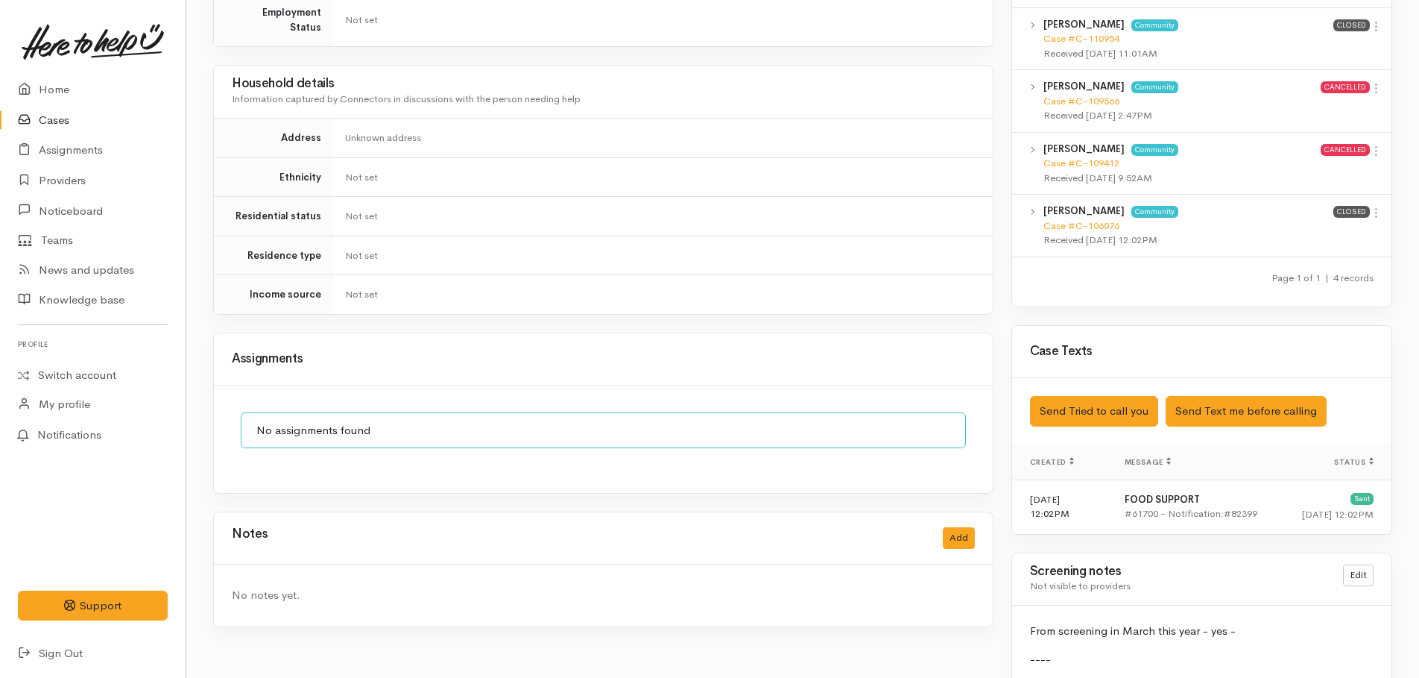
scroll to position [940, 0]
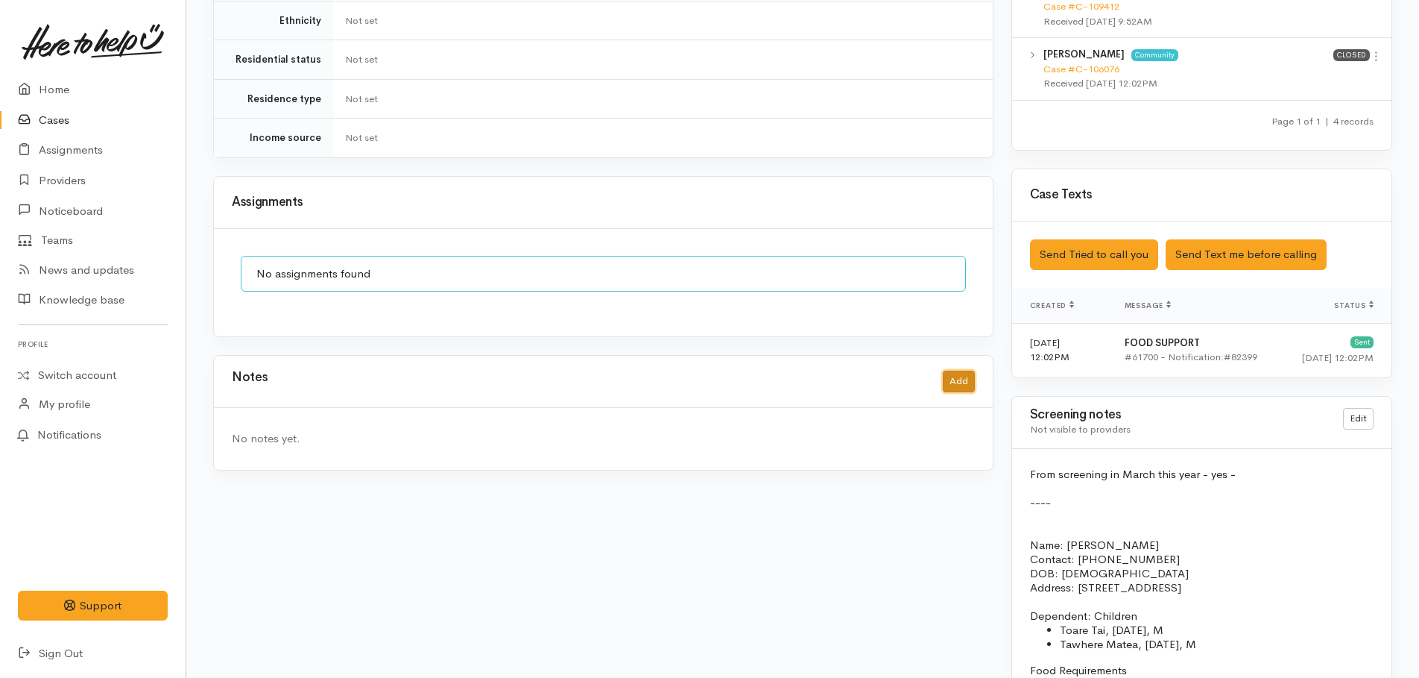
click at [960, 376] on button "Add" at bounding box center [959, 381] width 32 height 22
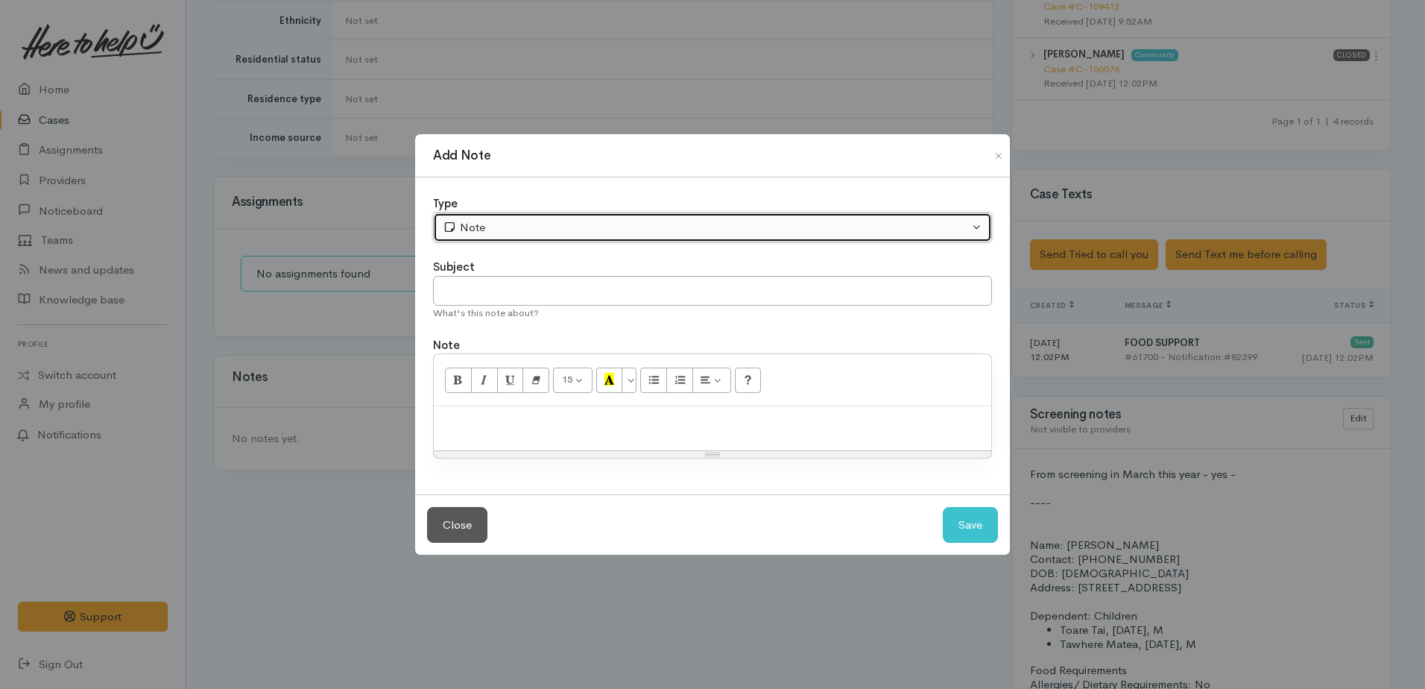
drag, startPoint x: 452, startPoint y: 226, endPoint x: 457, endPoint y: 234, distance: 9.3
click at [453, 226] on icon "button" at bounding box center [450, 226] width 14 height 11
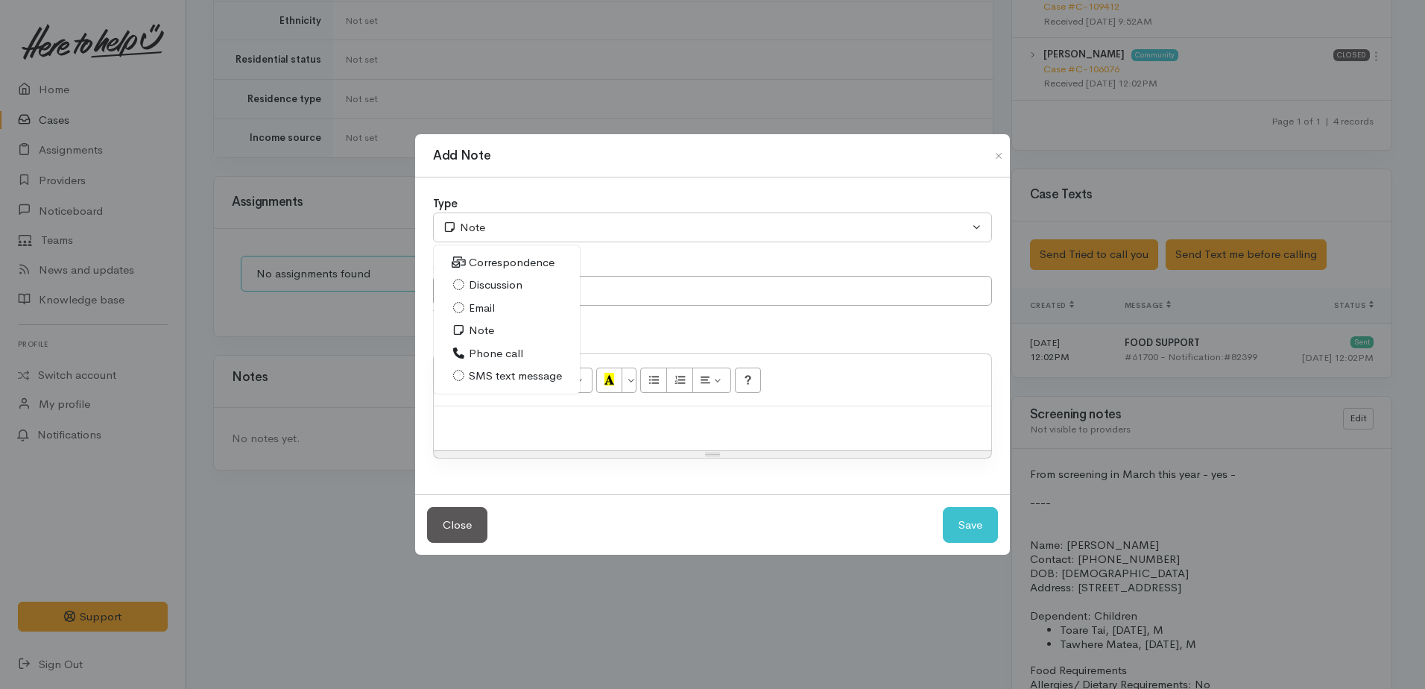
click at [470, 353] on span "Phone call" at bounding box center [496, 353] width 54 height 17
select select "3"
click at [479, 427] on p at bounding box center [712, 422] width 543 height 17
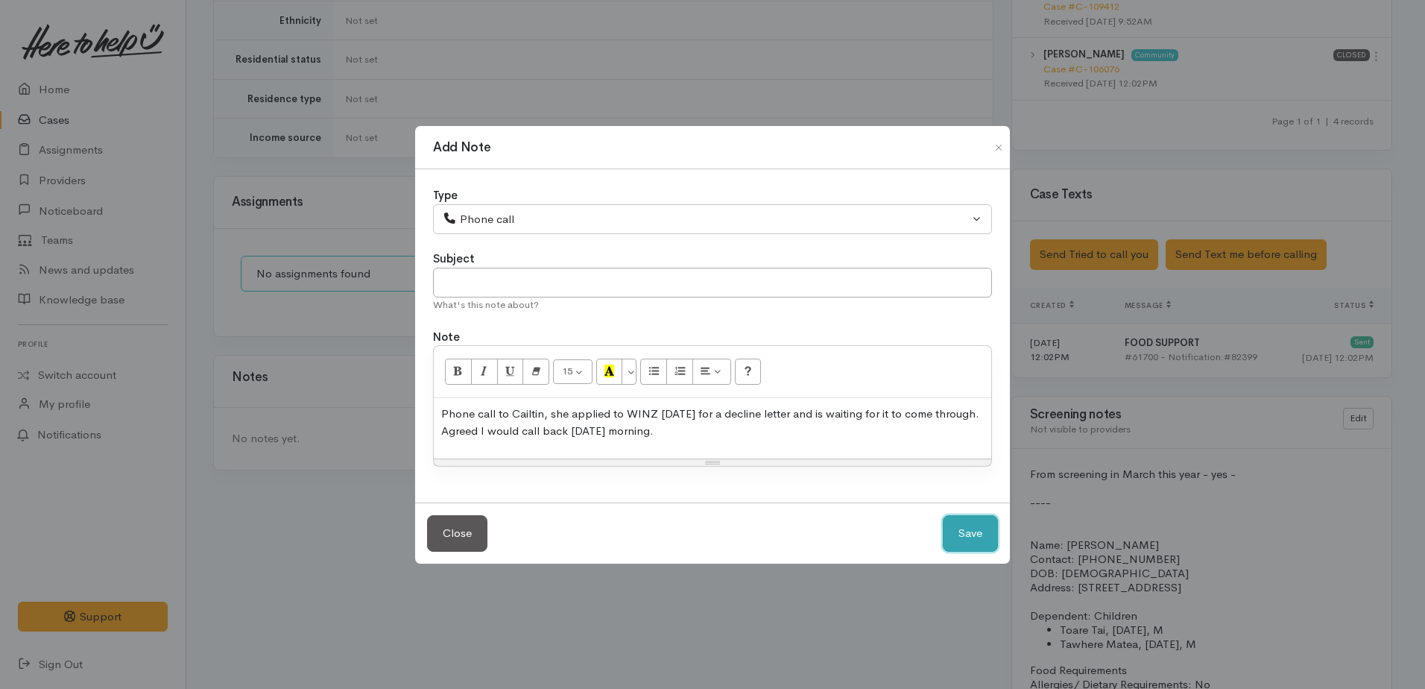
click at [968, 540] on button "Save" at bounding box center [970, 533] width 55 height 37
select select "1"
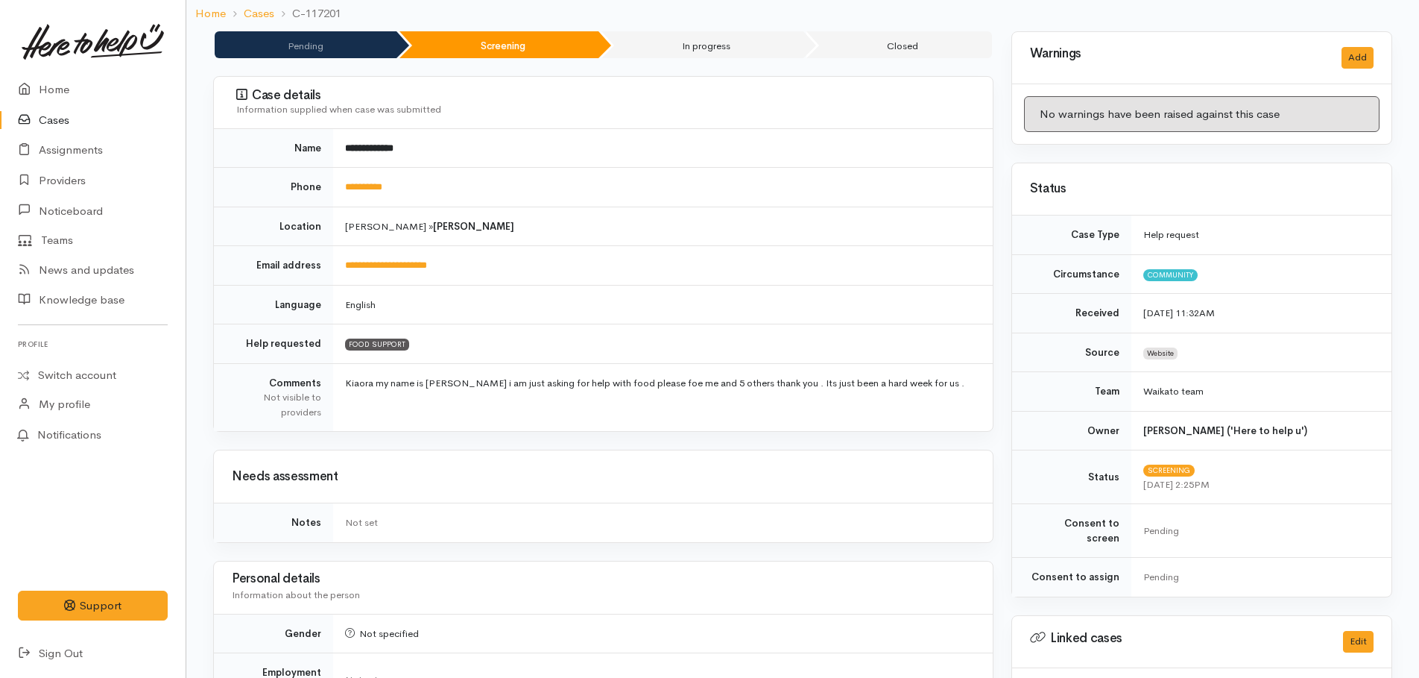
scroll to position [0, 0]
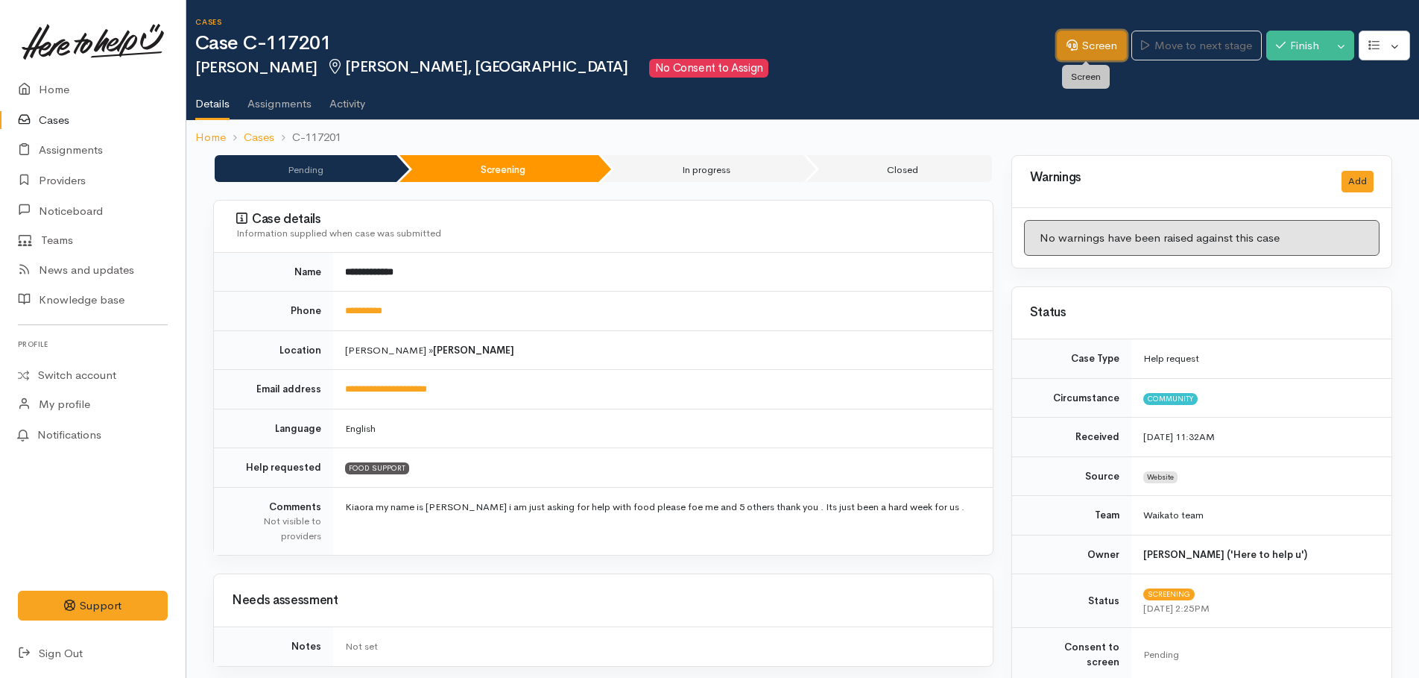
click at [1090, 43] on link "Screen" at bounding box center [1092, 46] width 70 height 31
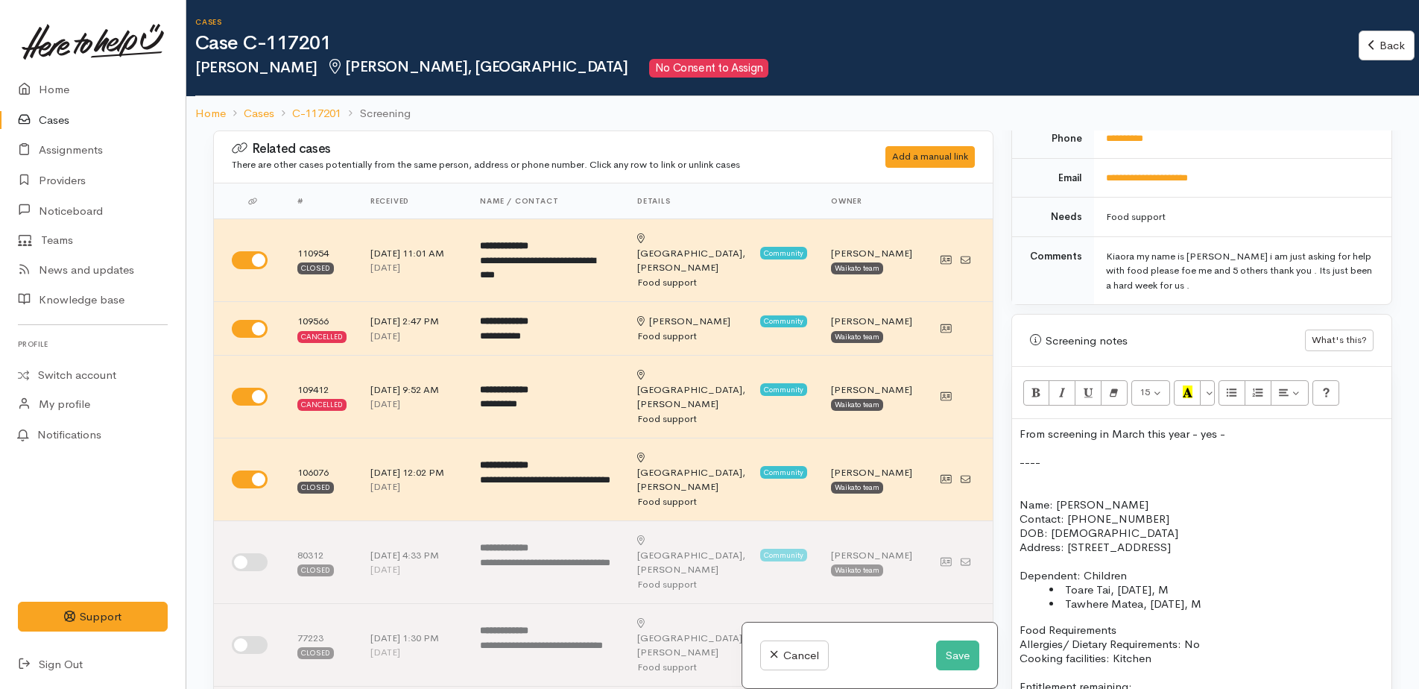
scroll to position [820, 0]
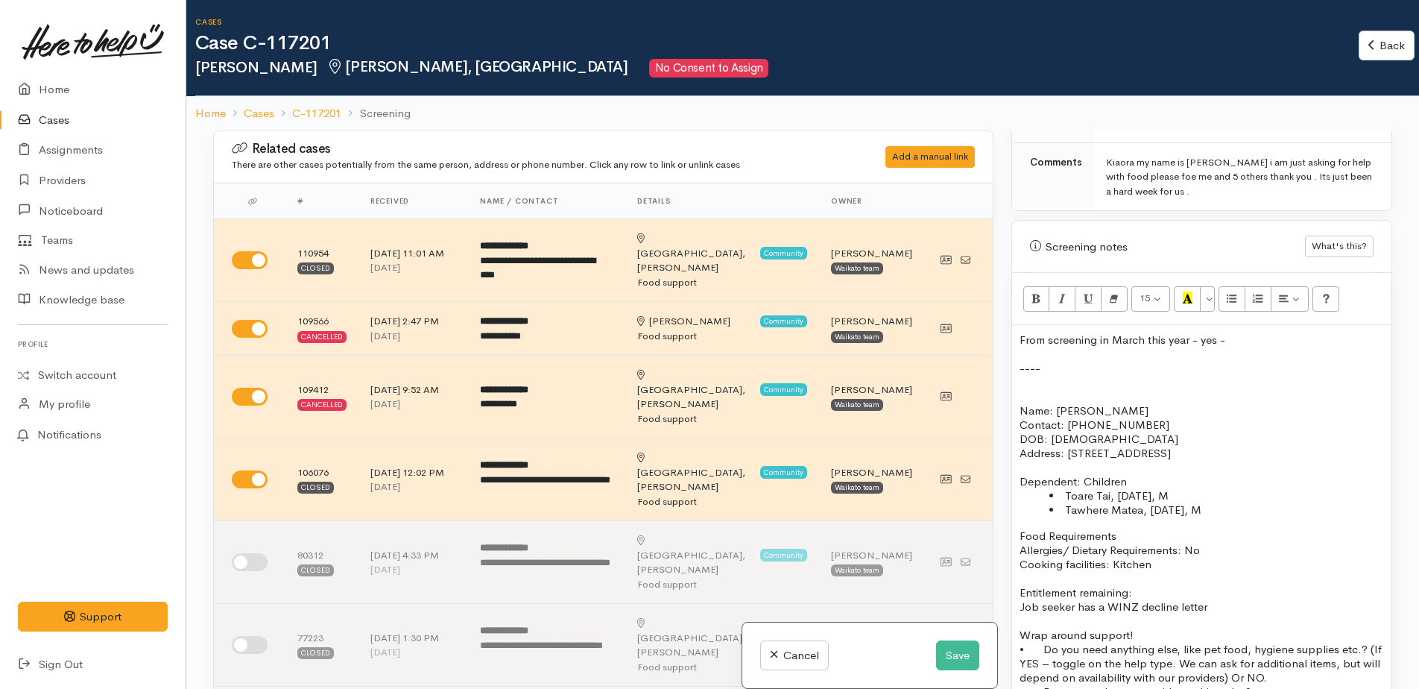
click at [1230, 332] on p "From screening in March this year - yes -" at bounding box center [1202, 339] width 365 height 14
click at [967, 657] on button "Save" at bounding box center [957, 655] width 43 height 31
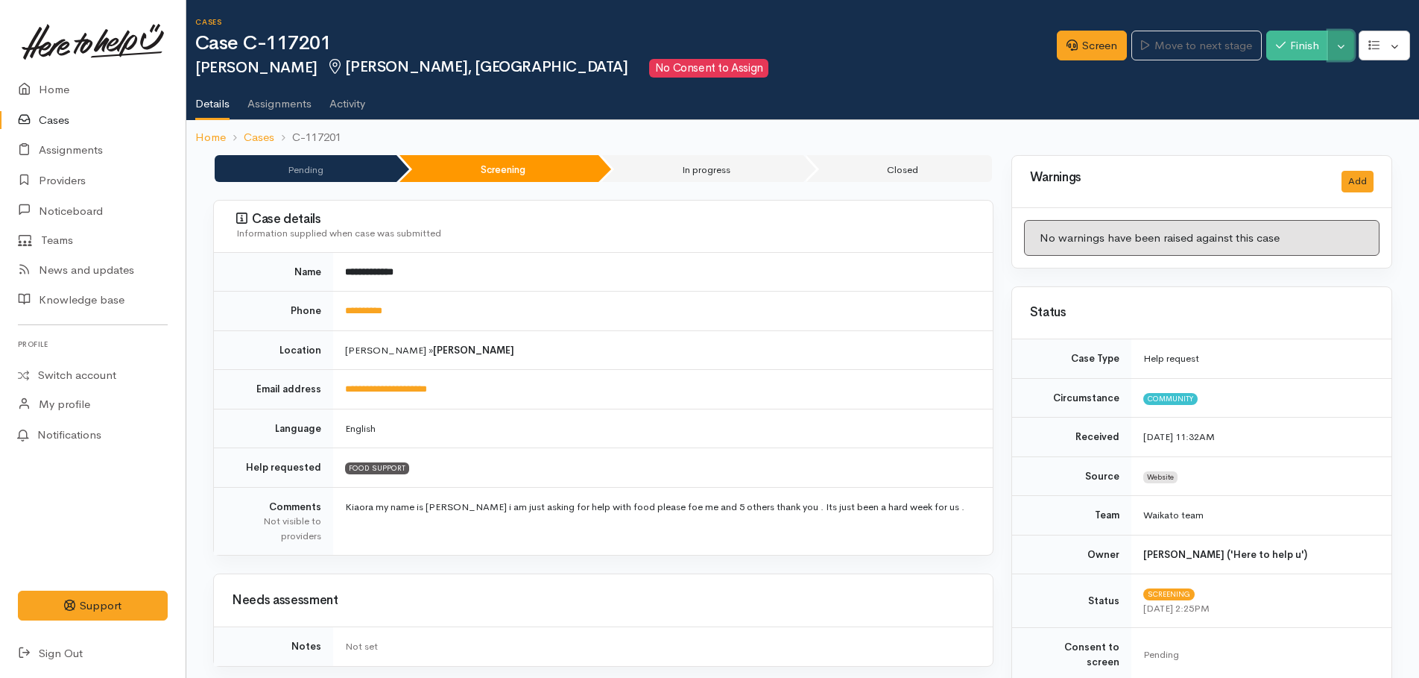
click at [1343, 51] on button "Toggle Dropdown" at bounding box center [1341, 46] width 26 height 31
click at [1288, 82] on link "Pause" at bounding box center [1295, 80] width 118 height 23
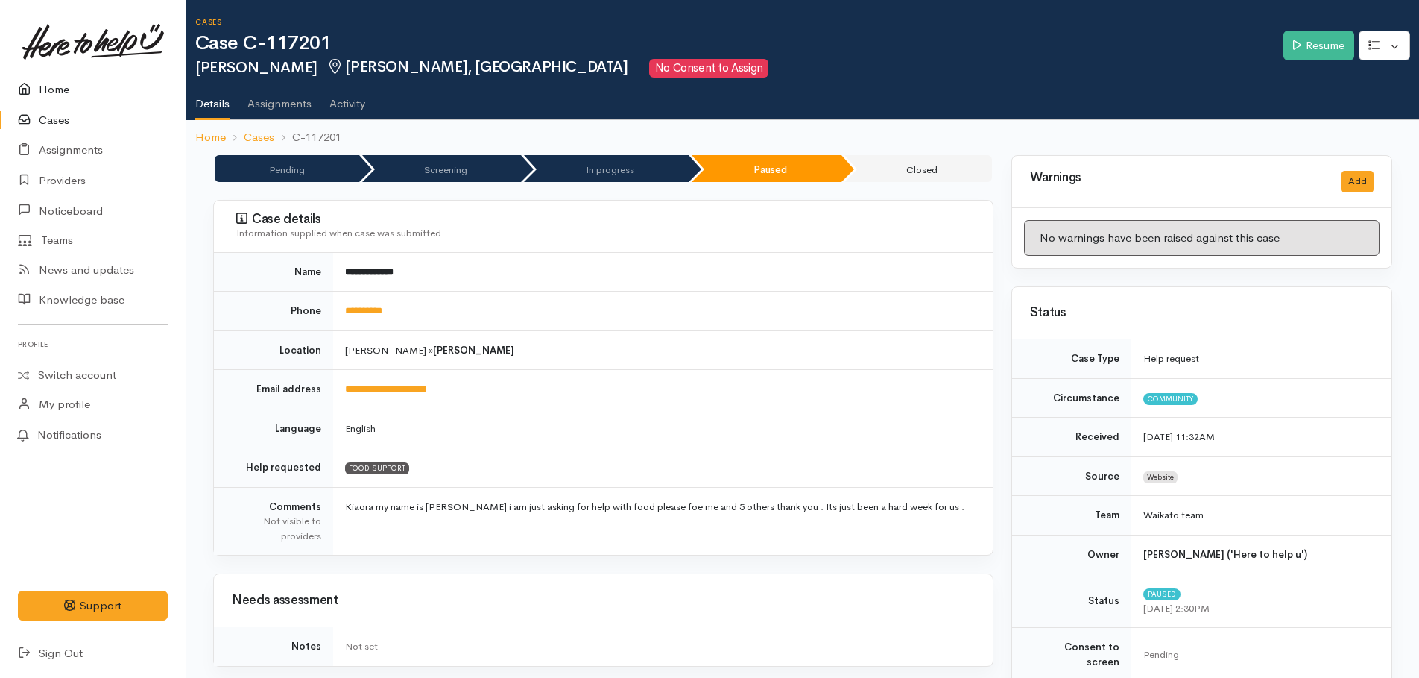
click at [54, 86] on link "Home" at bounding box center [93, 90] width 186 height 31
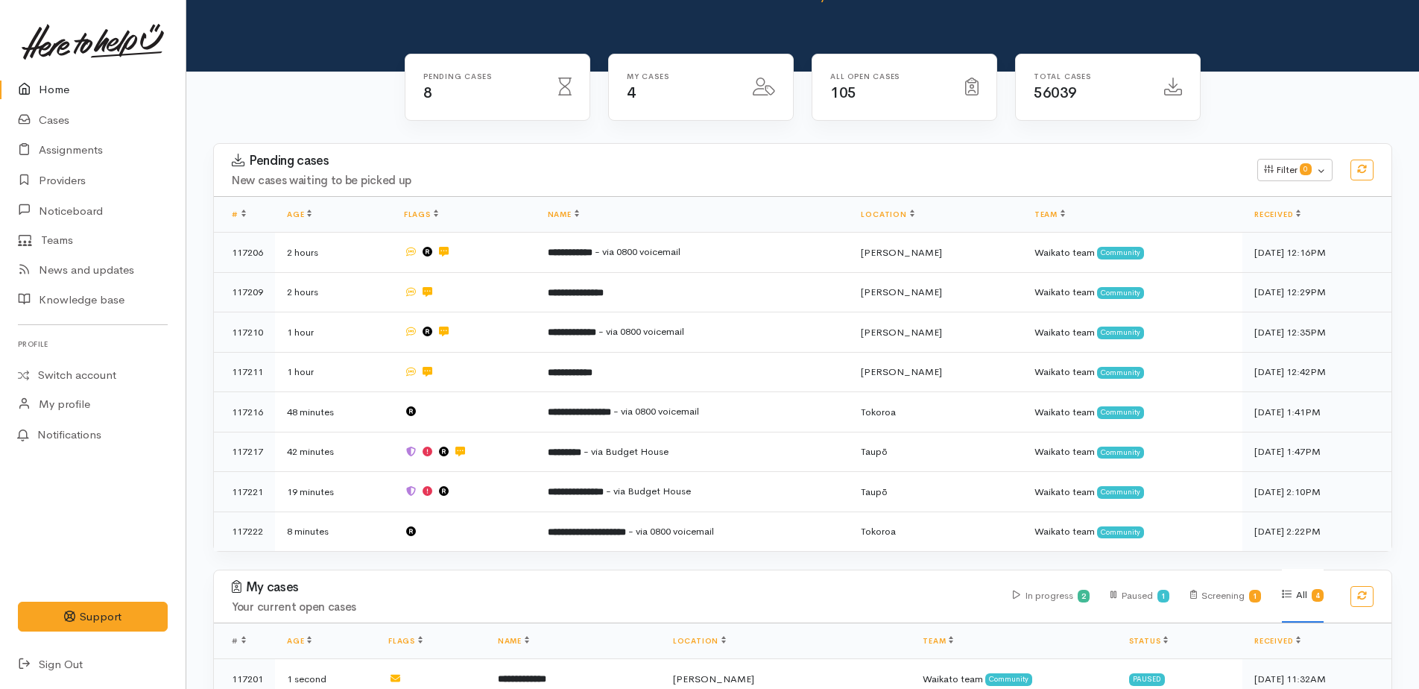
scroll to position [272, 0]
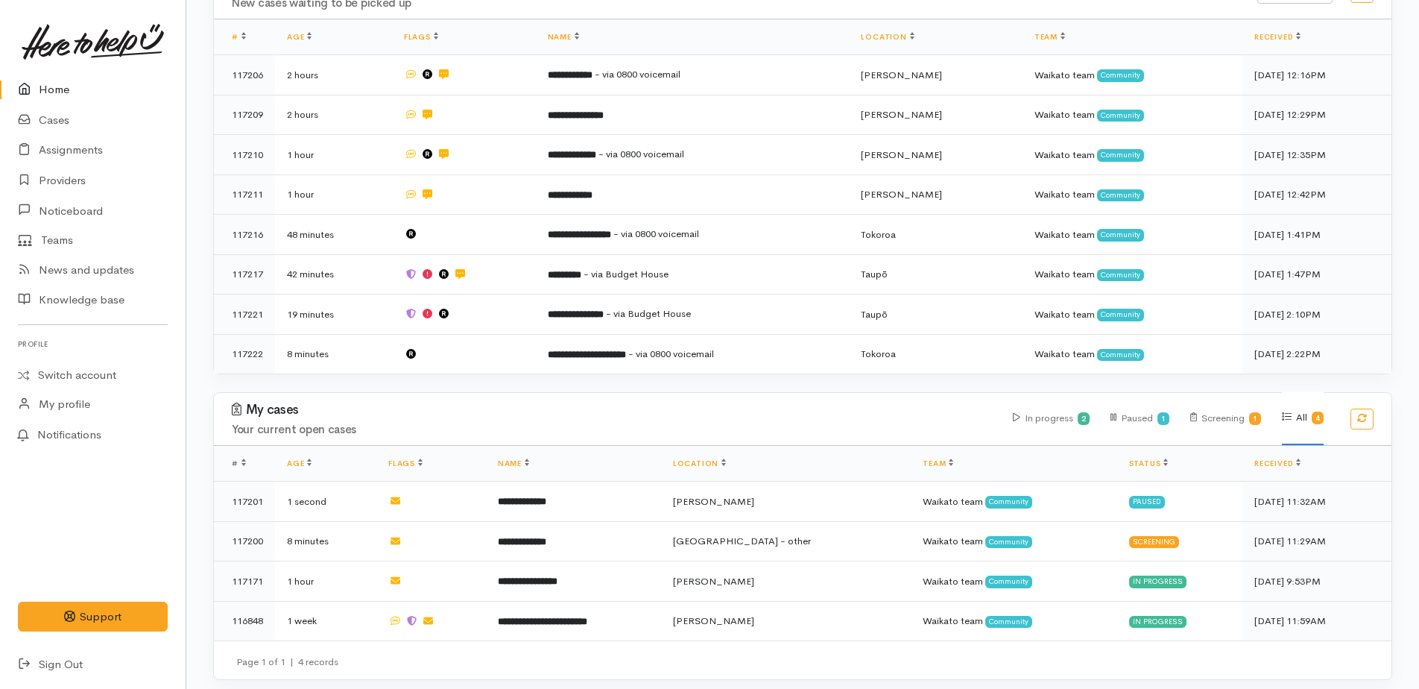
click at [48, 86] on link "Home" at bounding box center [93, 90] width 186 height 31
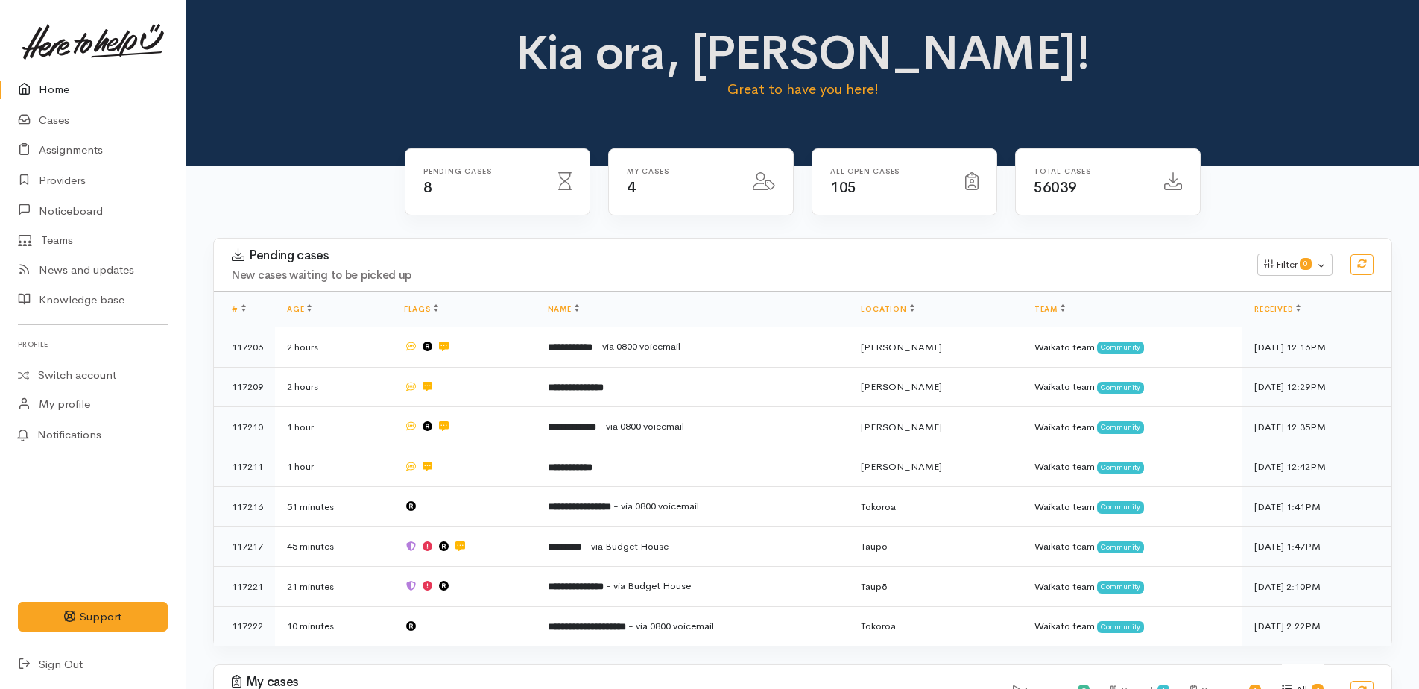
click at [66, 83] on link "Home" at bounding box center [93, 90] width 186 height 31
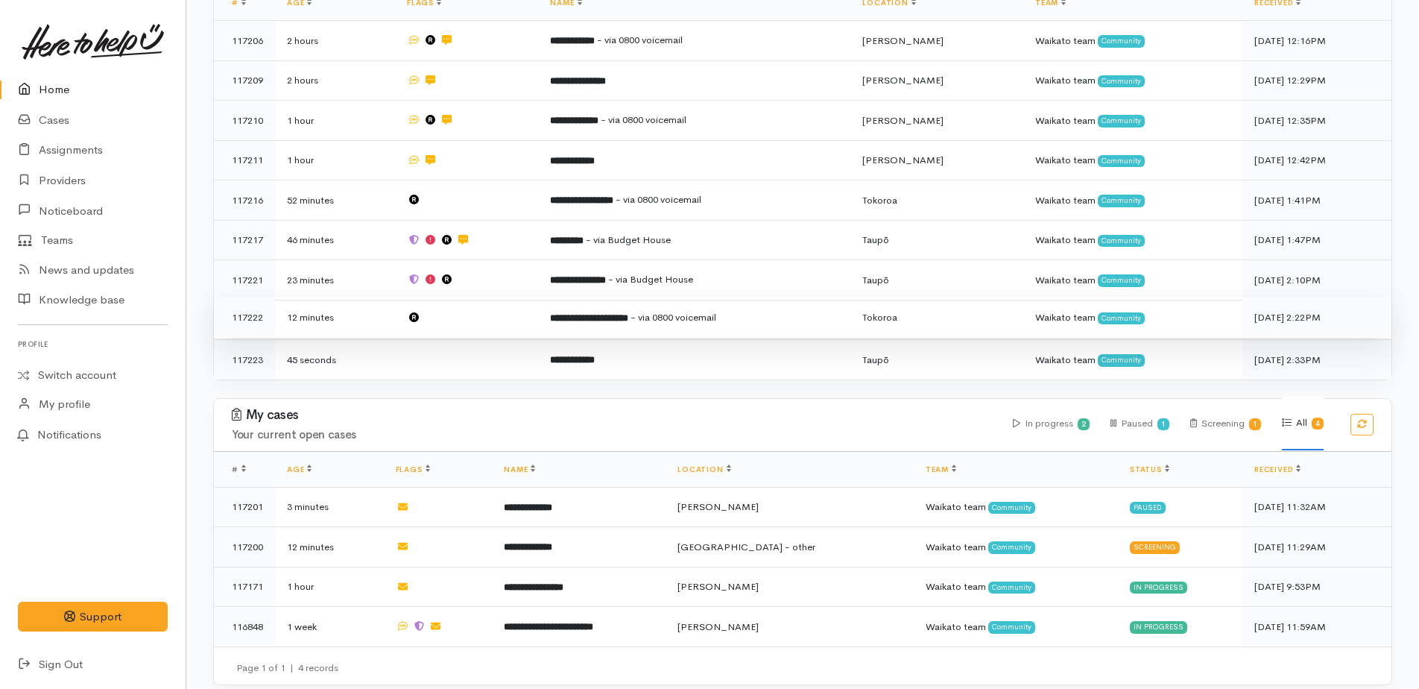
scroll to position [311, 0]
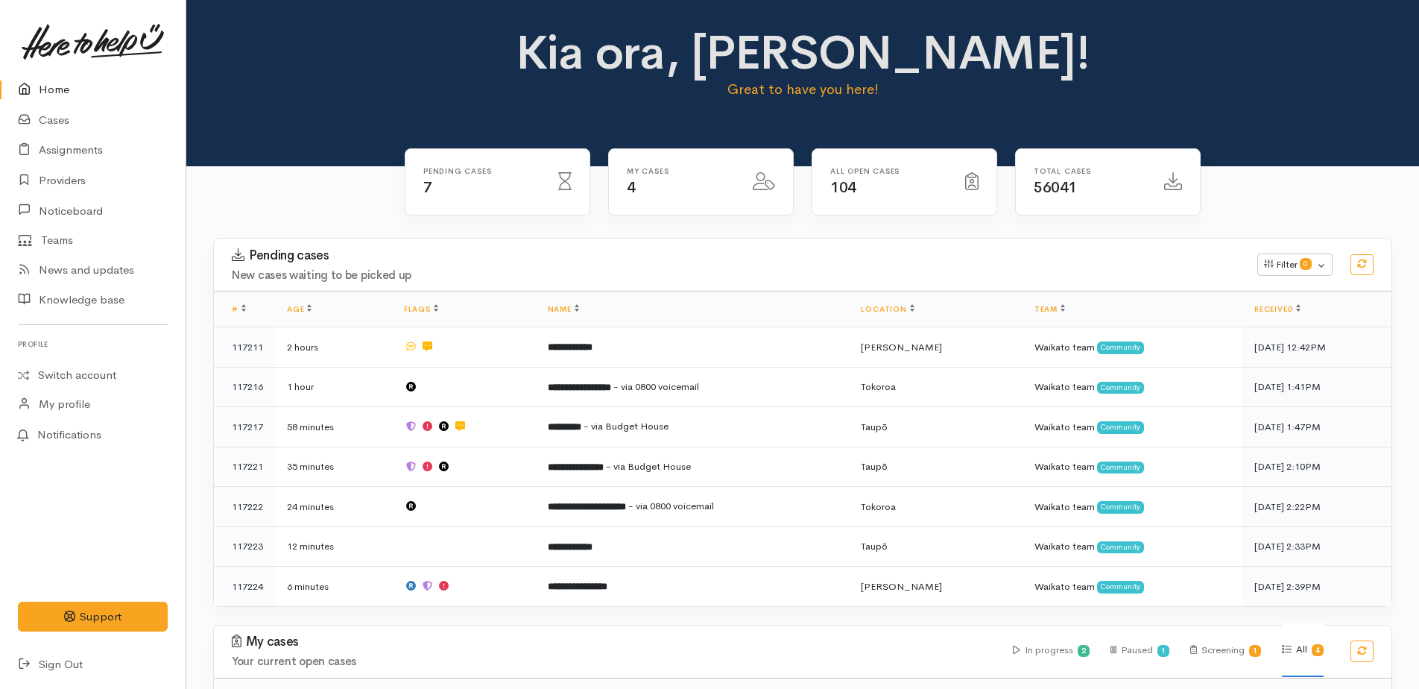
click at [56, 88] on link "Home" at bounding box center [93, 90] width 186 height 31
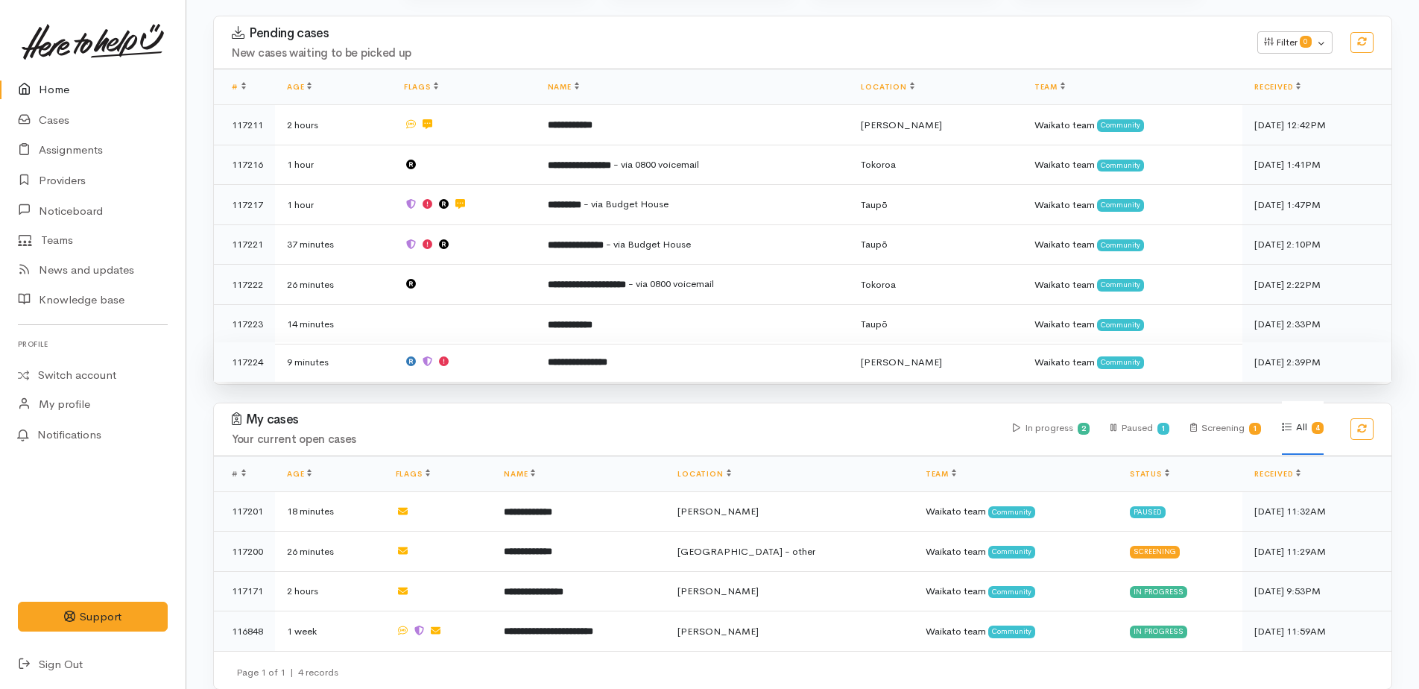
scroll to position [233, 0]
